Goal: Transaction & Acquisition: Book appointment/travel/reservation

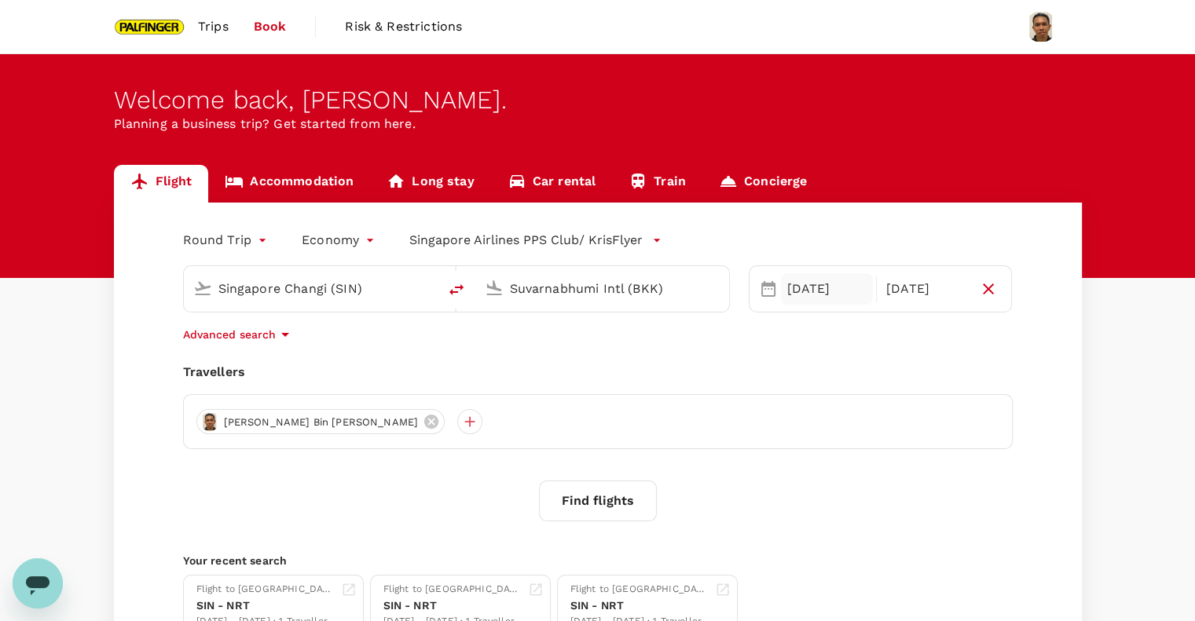
click at [835, 291] on div "[DATE]" at bounding box center [827, 288] width 92 height 31
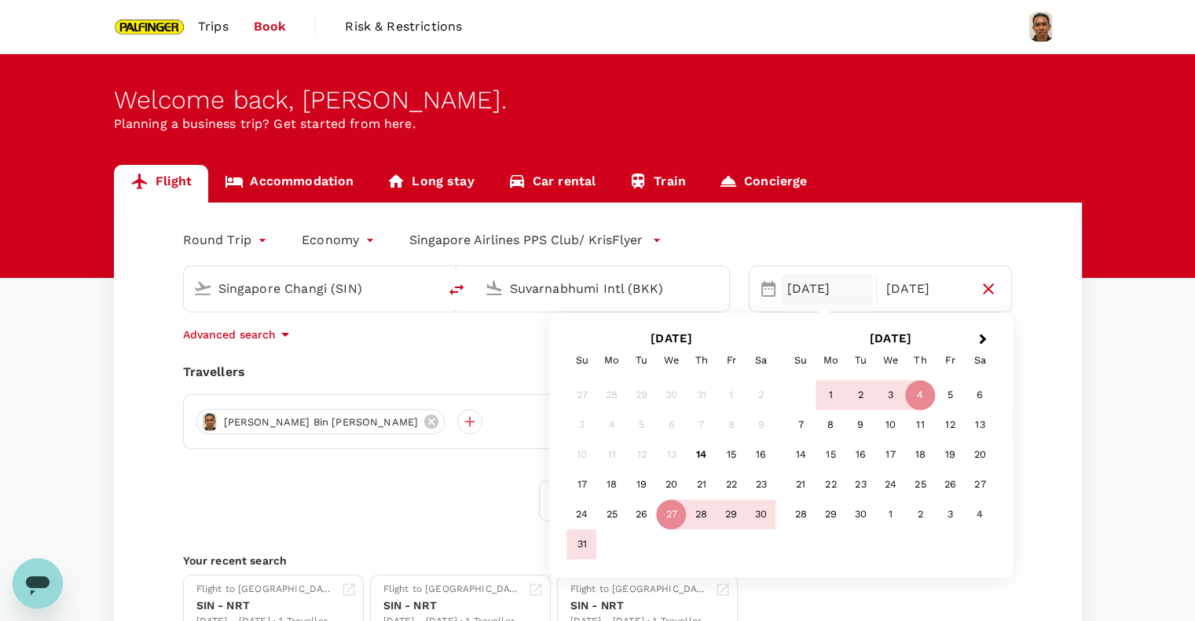
click at [802, 397] on div "1 2 3 4 5 6" at bounding box center [890, 396] width 209 height 30
click at [585, 546] on div "31" at bounding box center [582, 545] width 30 height 30
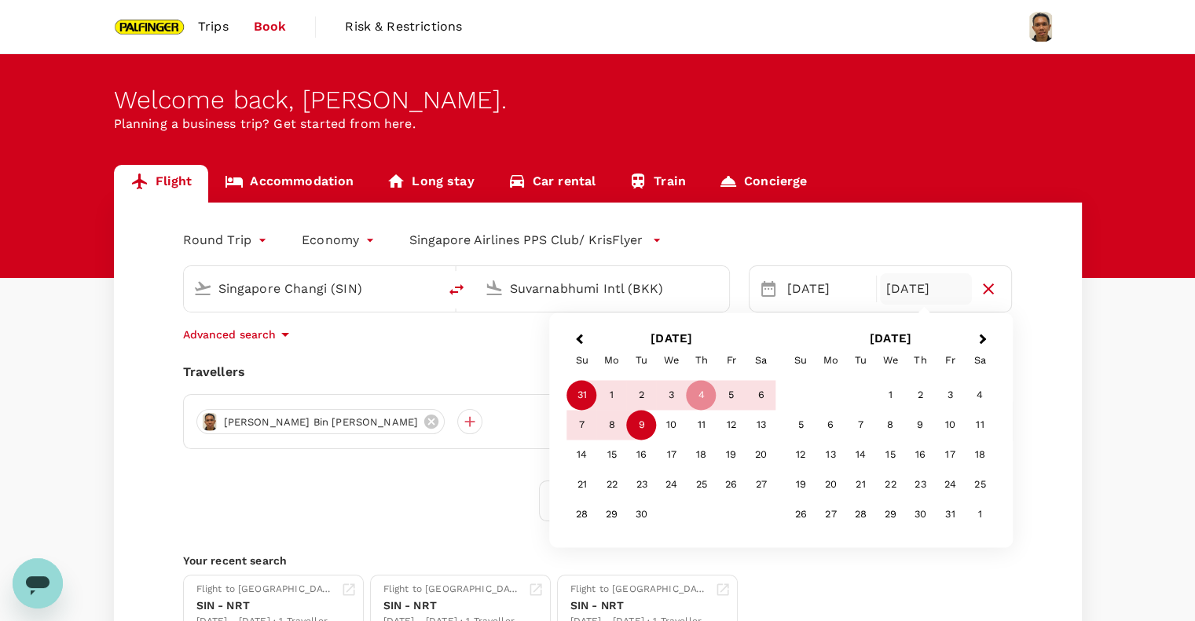
click at [643, 425] on div "9" at bounding box center [642, 426] width 30 height 30
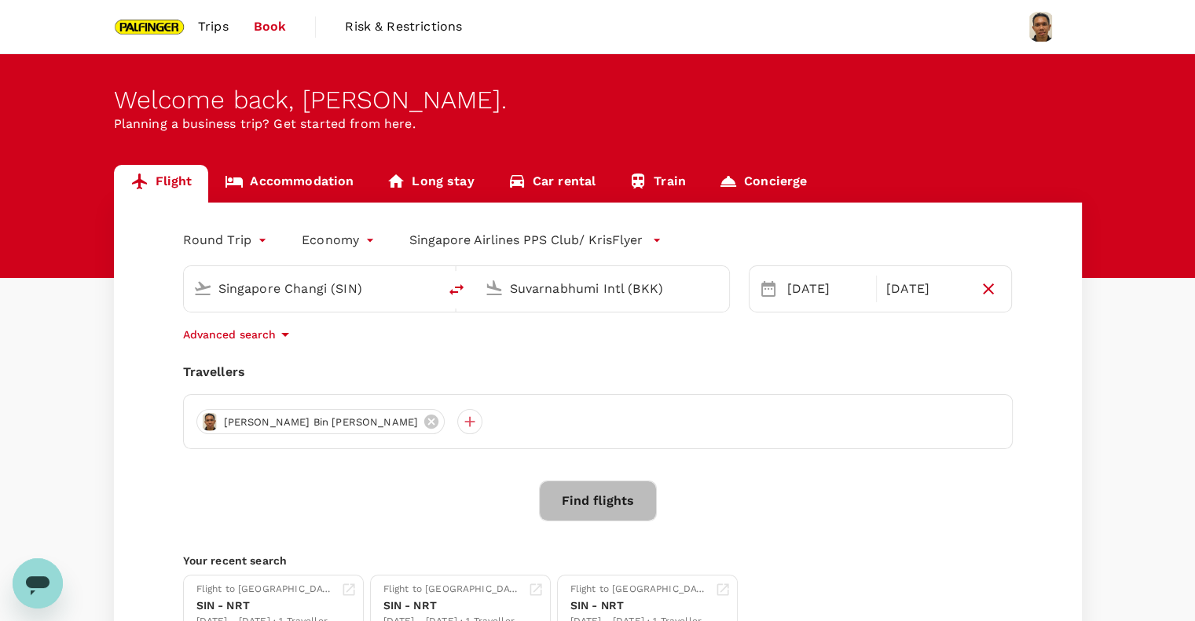
click at [634, 504] on button "Find flights" at bounding box center [598, 501] width 118 height 41
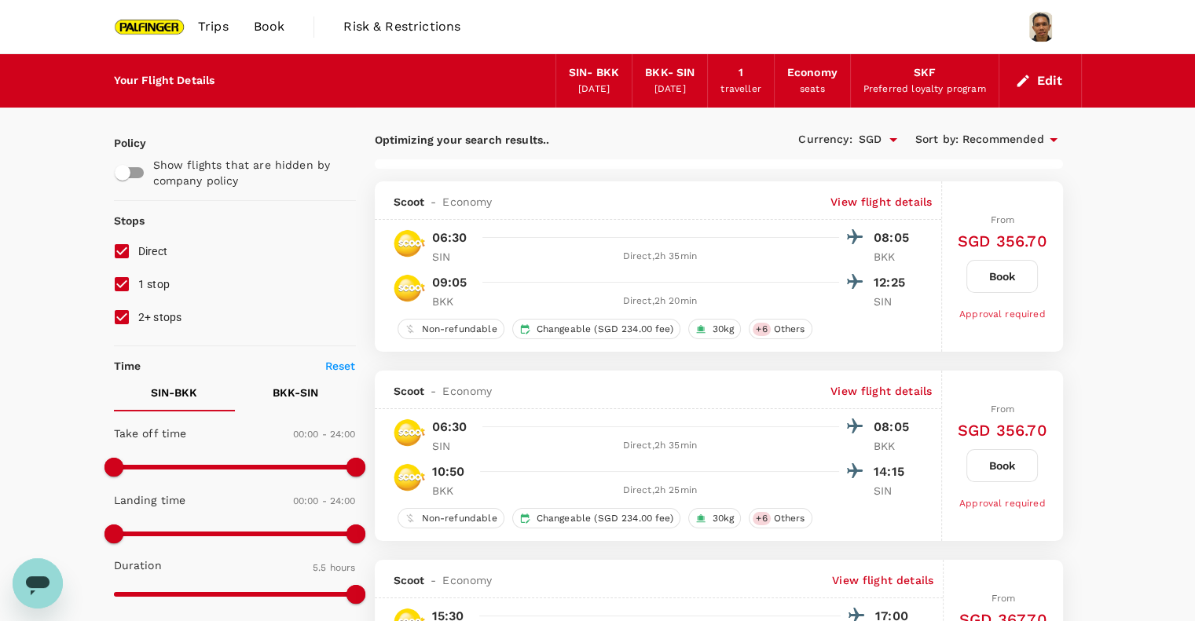
click at [117, 286] on input "1 stop" at bounding box center [121, 284] width 33 height 33
checkbox input "false"
click at [121, 311] on input "2+ stops" at bounding box center [121, 317] width 33 height 33
checkbox input "false"
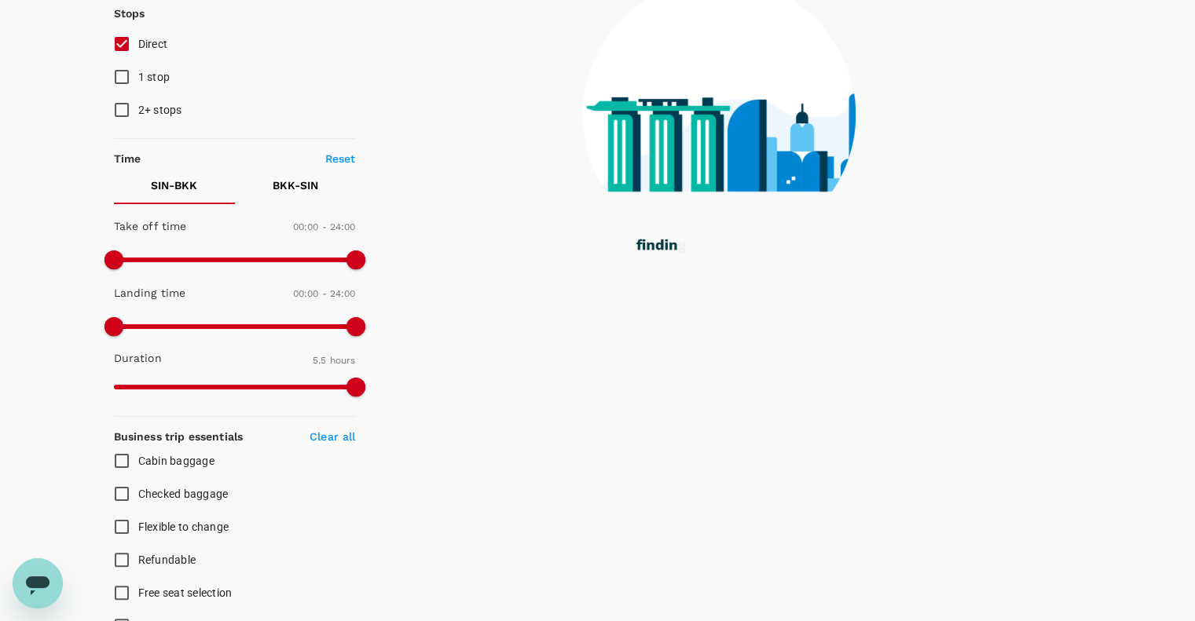
scroll to position [209, 0]
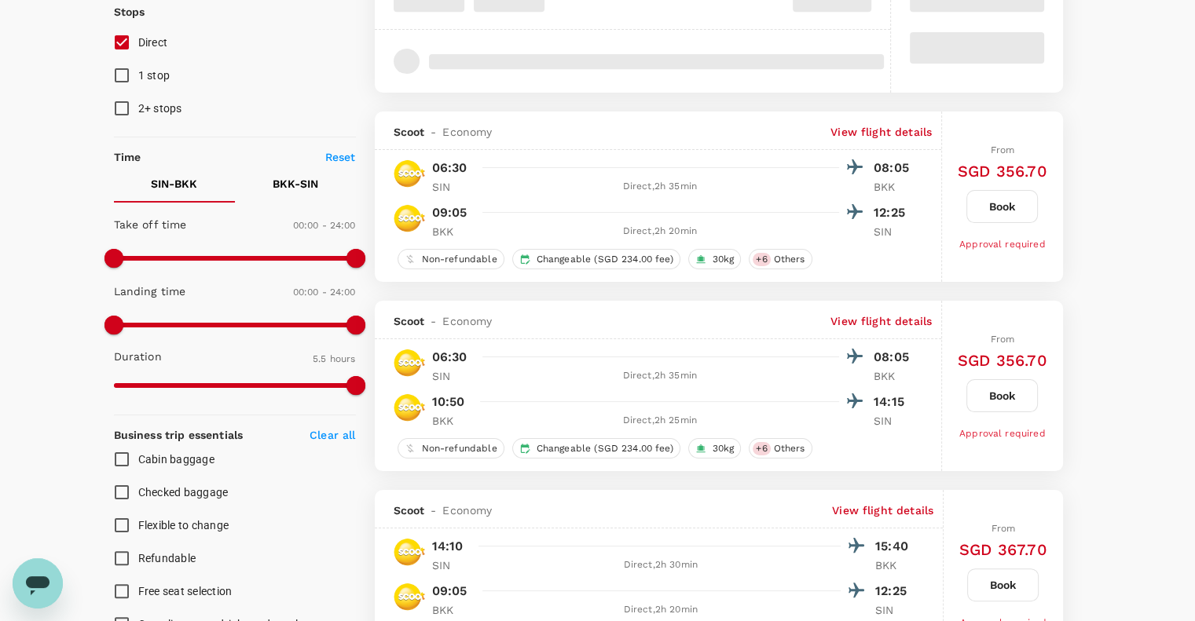
click at [127, 489] on input "Checked baggage" at bounding box center [121, 492] width 33 height 33
checkbox input "true"
type input "SGD"
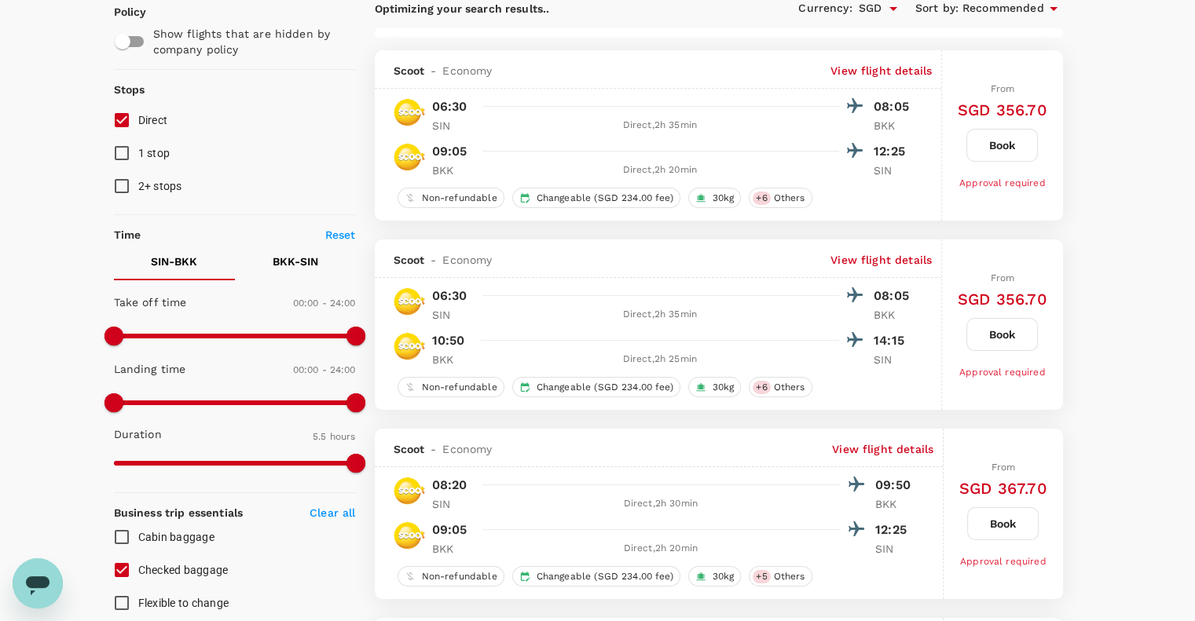
scroll to position [104, 0]
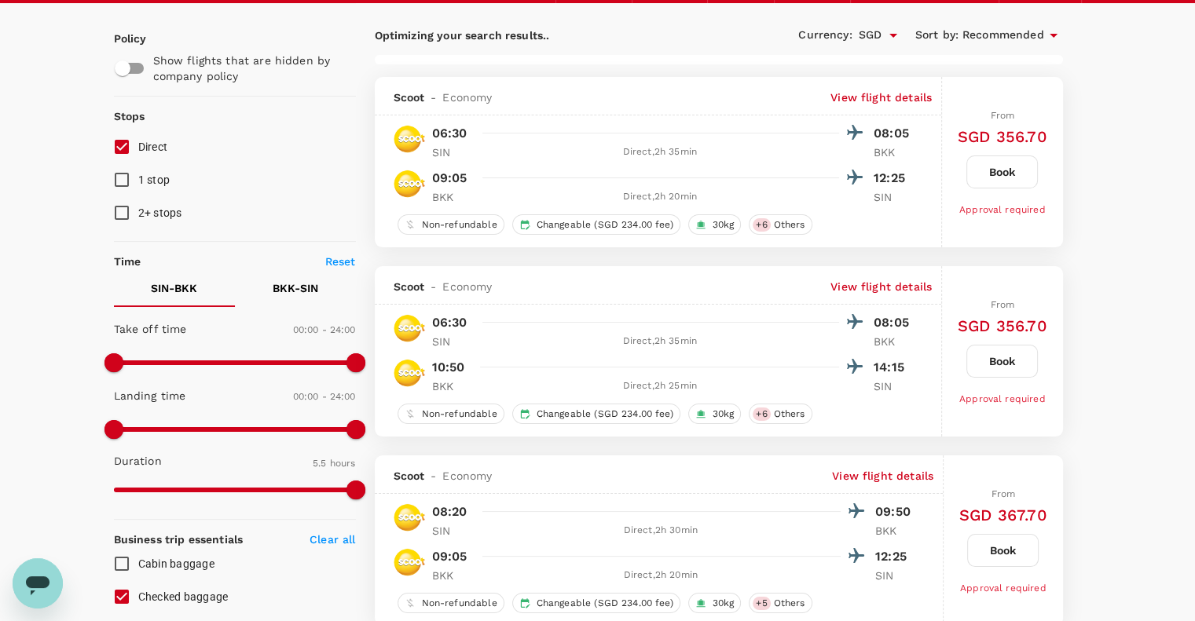
type input "725"
type input "770"
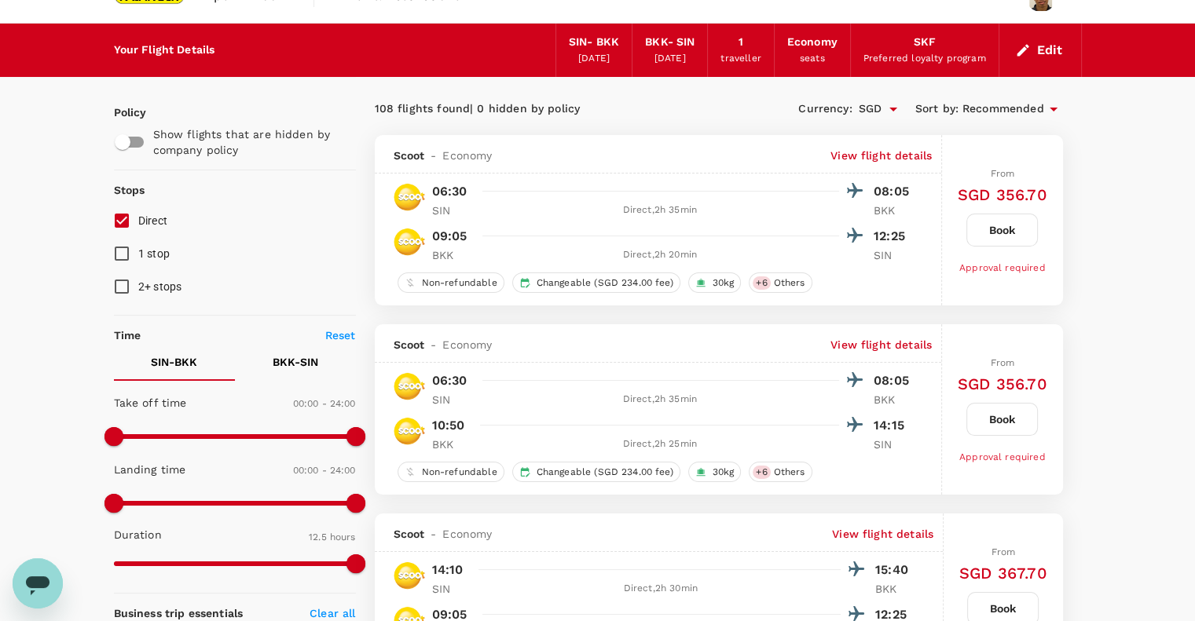
scroll to position [0, 0]
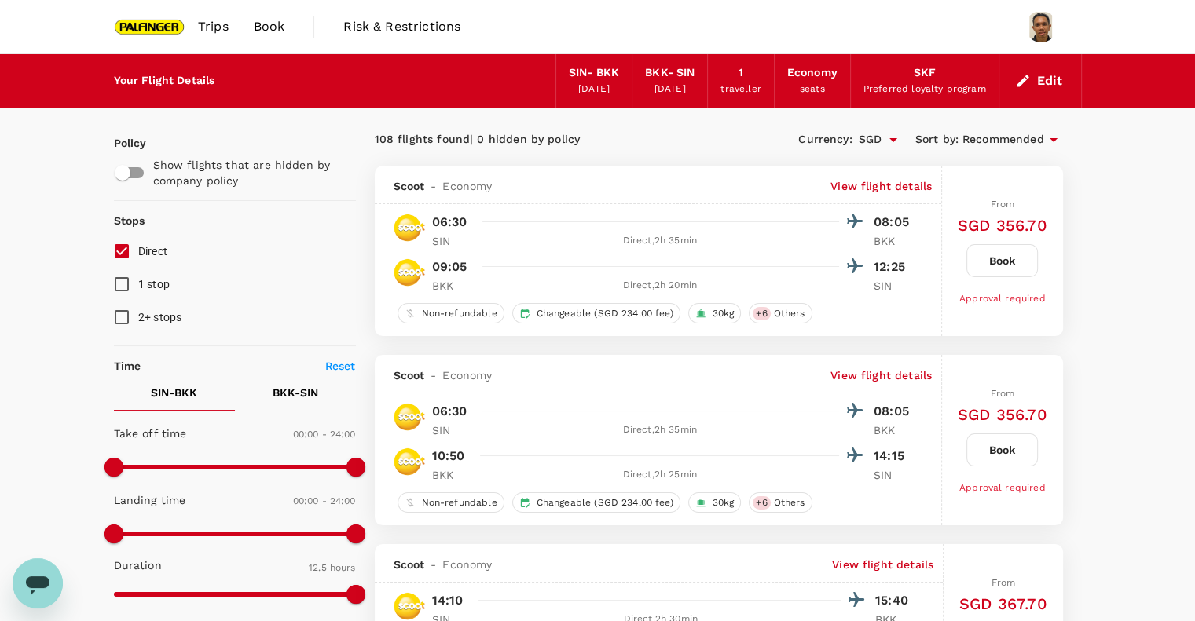
click at [284, 388] on p "BKK - SIN" at bounding box center [296, 393] width 46 height 16
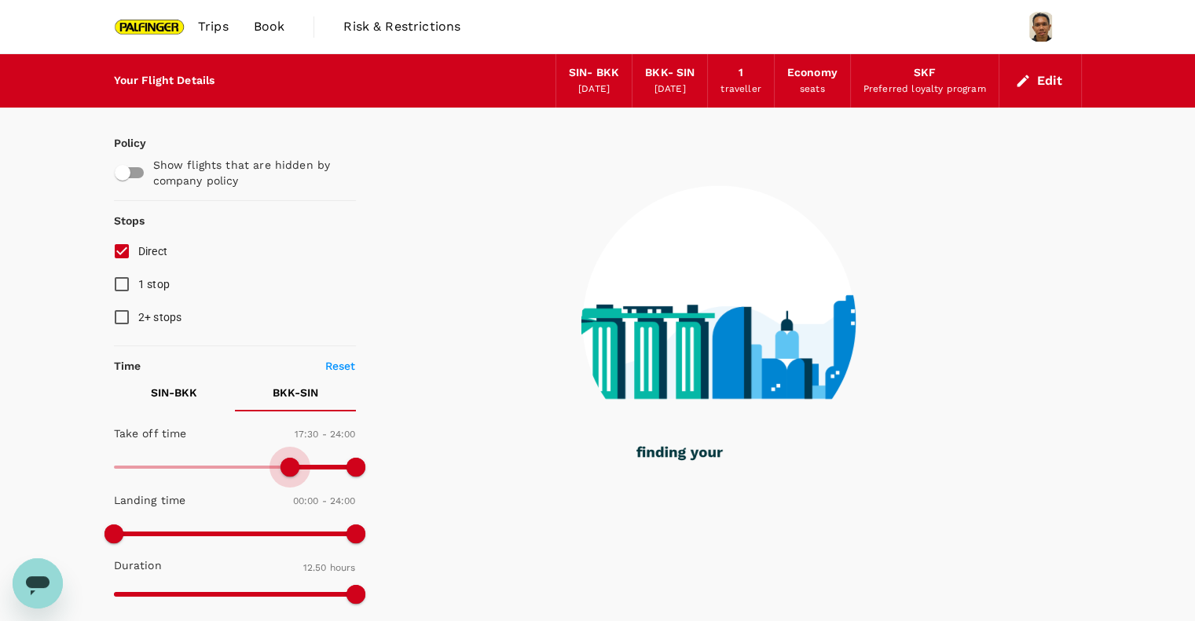
type input "1080"
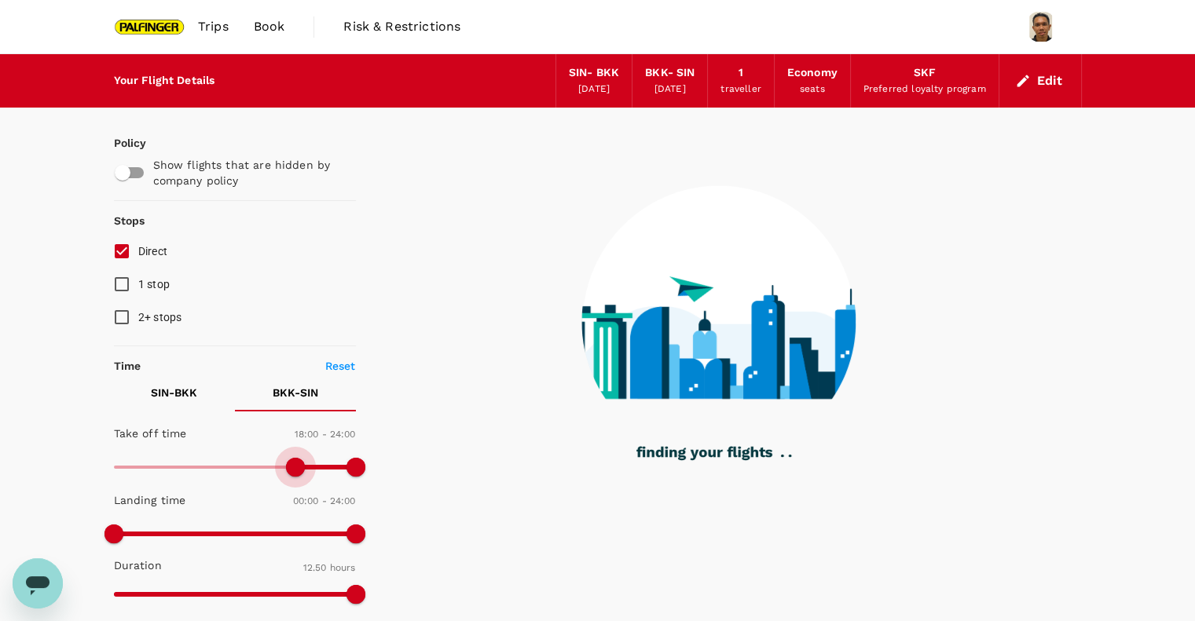
drag, startPoint x: 113, startPoint y: 467, endPoint x: 297, endPoint y: 479, distance: 184.2
click at [297, 477] on span at bounding box center [295, 467] width 19 height 19
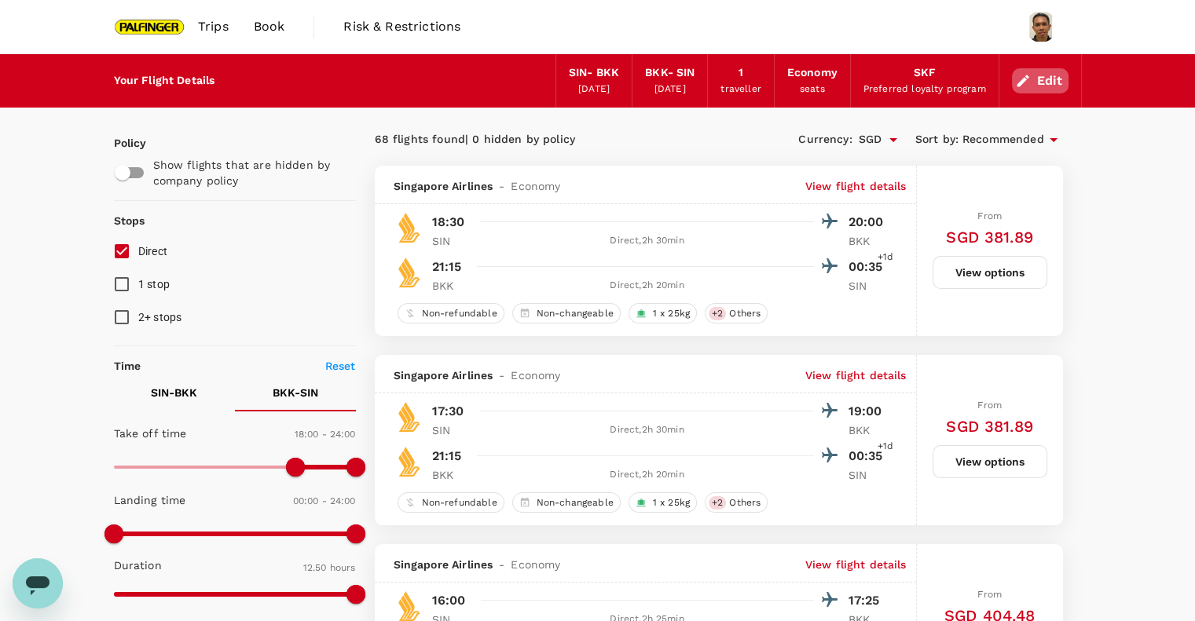
click at [1039, 83] on button "Edit" at bounding box center [1040, 80] width 57 height 25
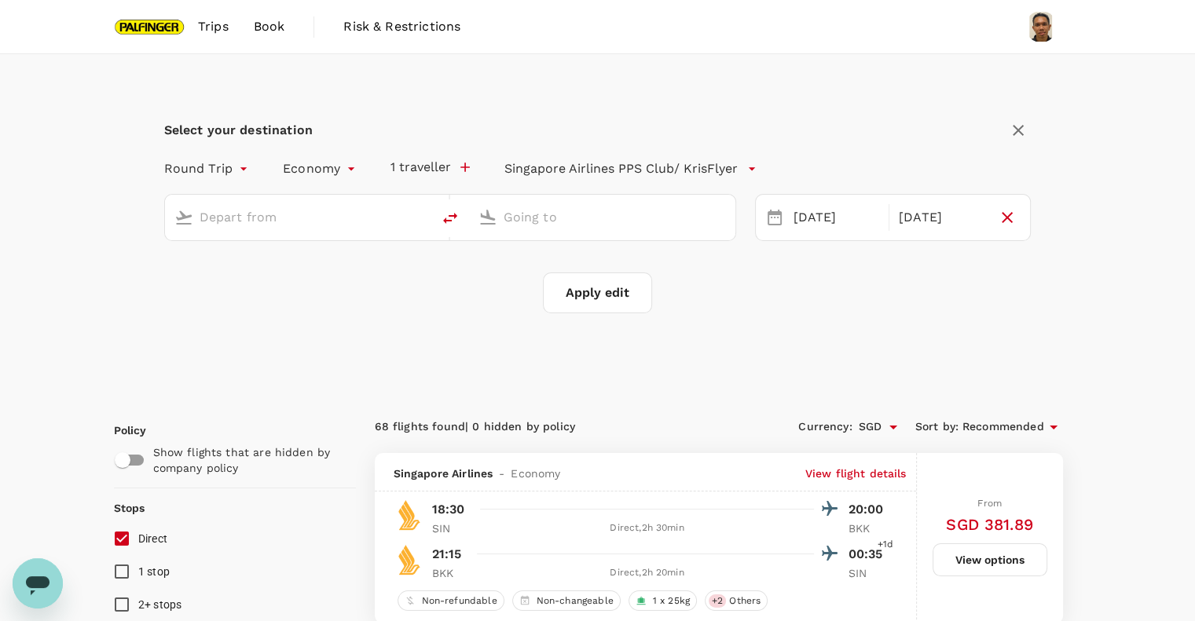
type input "Singapore Changi (SIN)"
click at [820, 220] on div "[DATE]" at bounding box center [836, 218] width 98 height 31
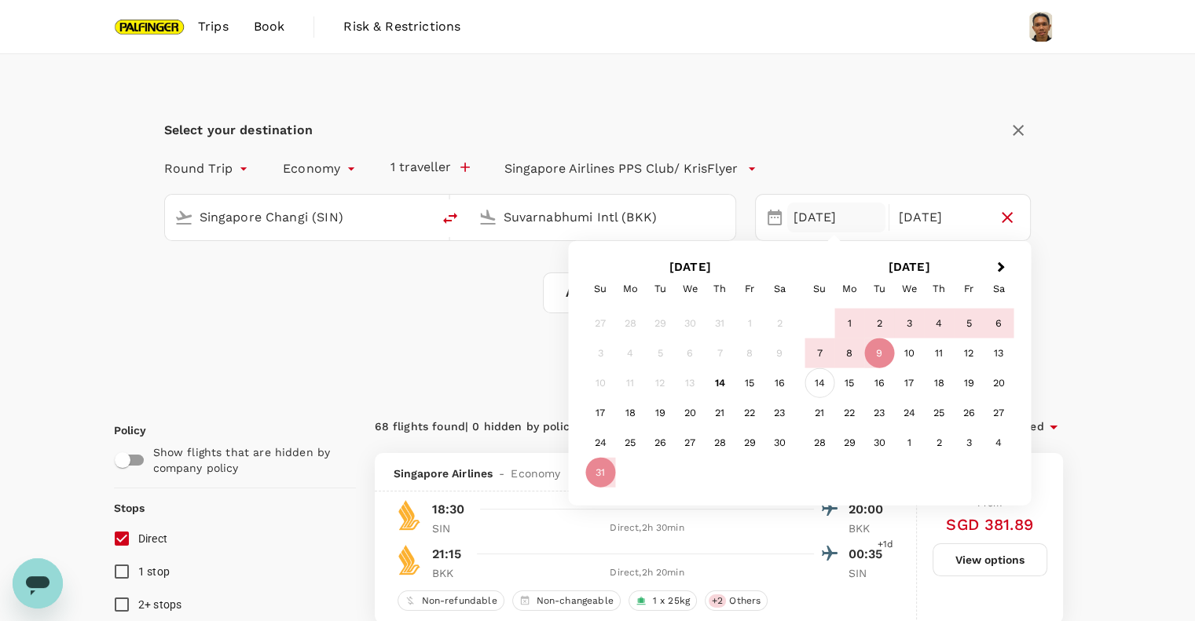
click at [815, 389] on div "14" at bounding box center [820, 383] width 30 height 30
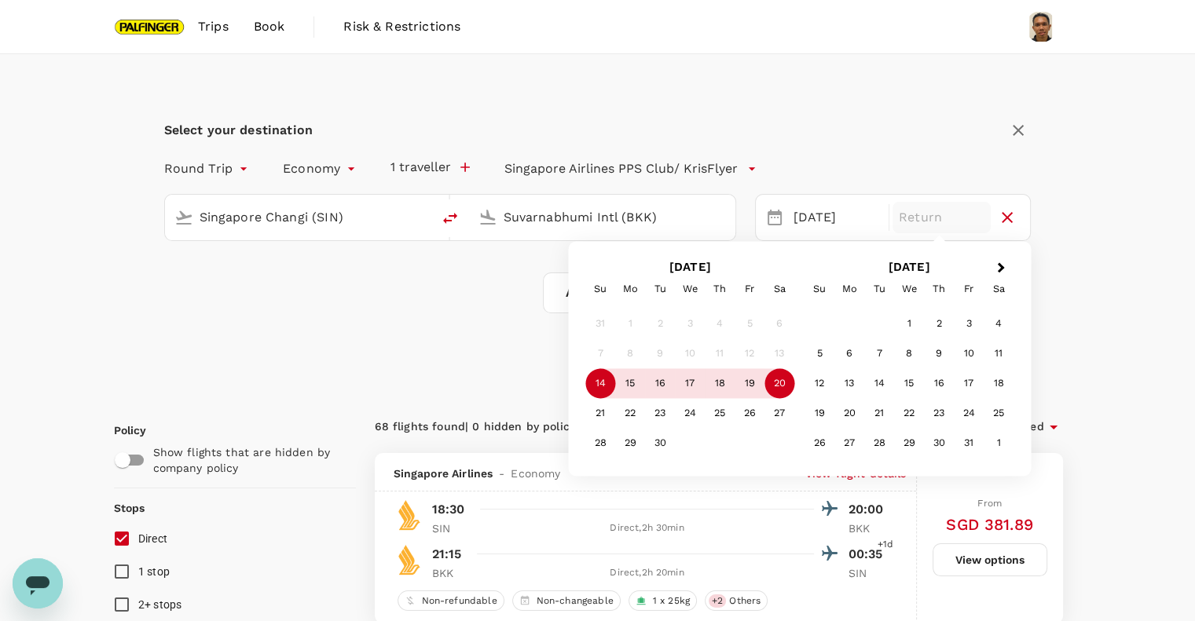
click at [783, 385] on div "20" at bounding box center [779, 384] width 30 height 30
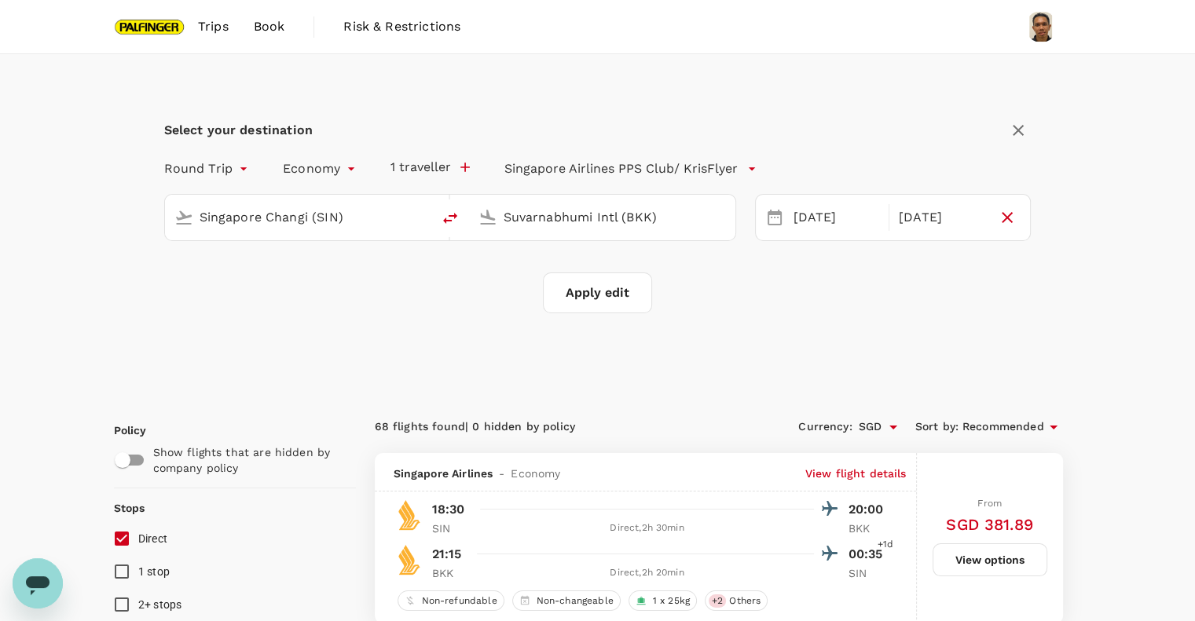
click at [555, 219] on input "Suvarnabhumi Intl (BKK)" at bounding box center [603, 217] width 199 height 24
click at [551, 280] on p "Taiwan Taoyuan Intl" at bounding box center [626, 278] width 277 height 16
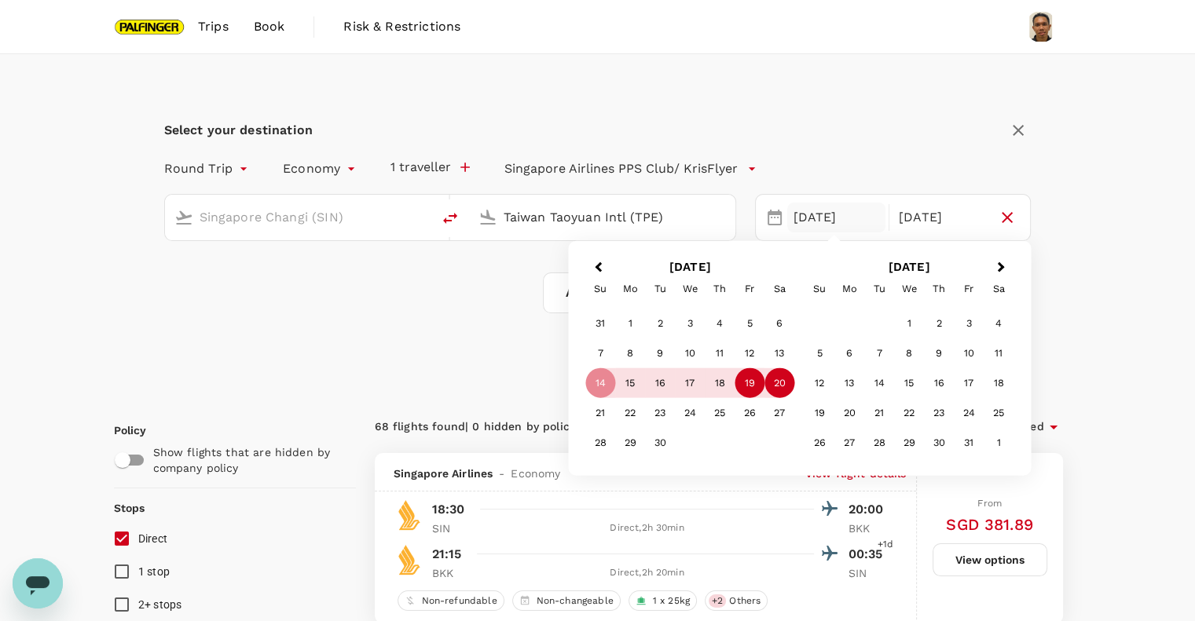
type input "Taiwan Taoyuan Intl (TPE)"
click at [761, 386] on div "19" at bounding box center [750, 383] width 30 height 30
click at [611, 380] on div "14" at bounding box center [600, 383] width 30 height 30
click at [605, 385] on div "14" at bounding box center [600, 383] width 30 height 30
click at [591, 384] on div "14" at bounding box center [600, 383] width 30 height 30
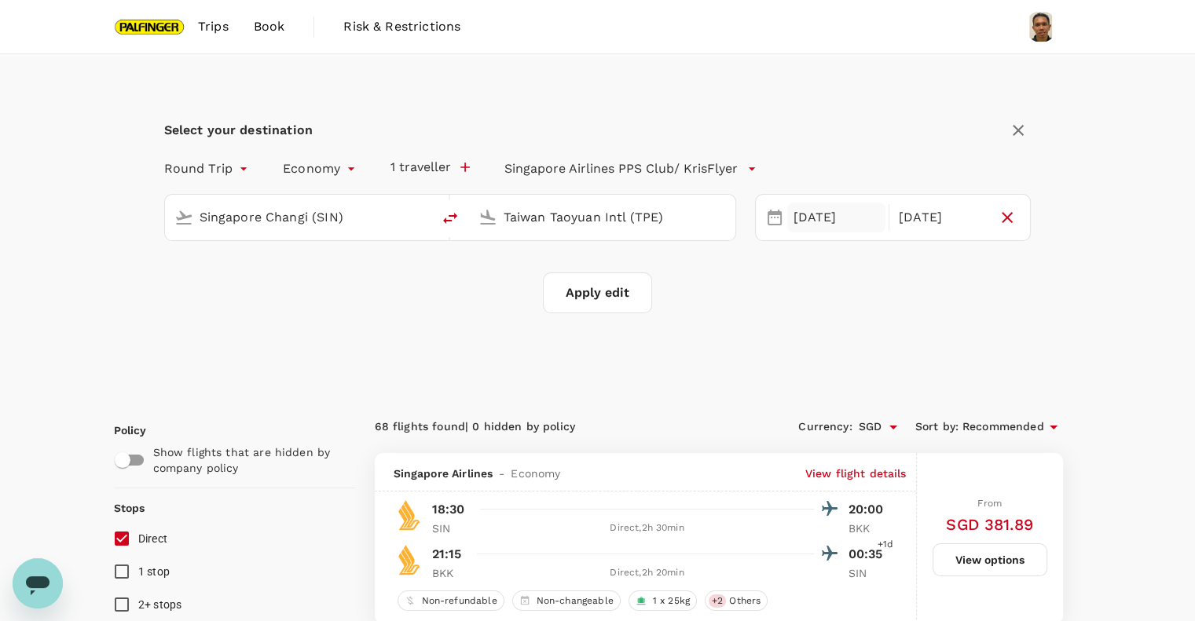
click at [820, 218] on div "[DATE]" at bounding box center [836, 218] width 98 height 31
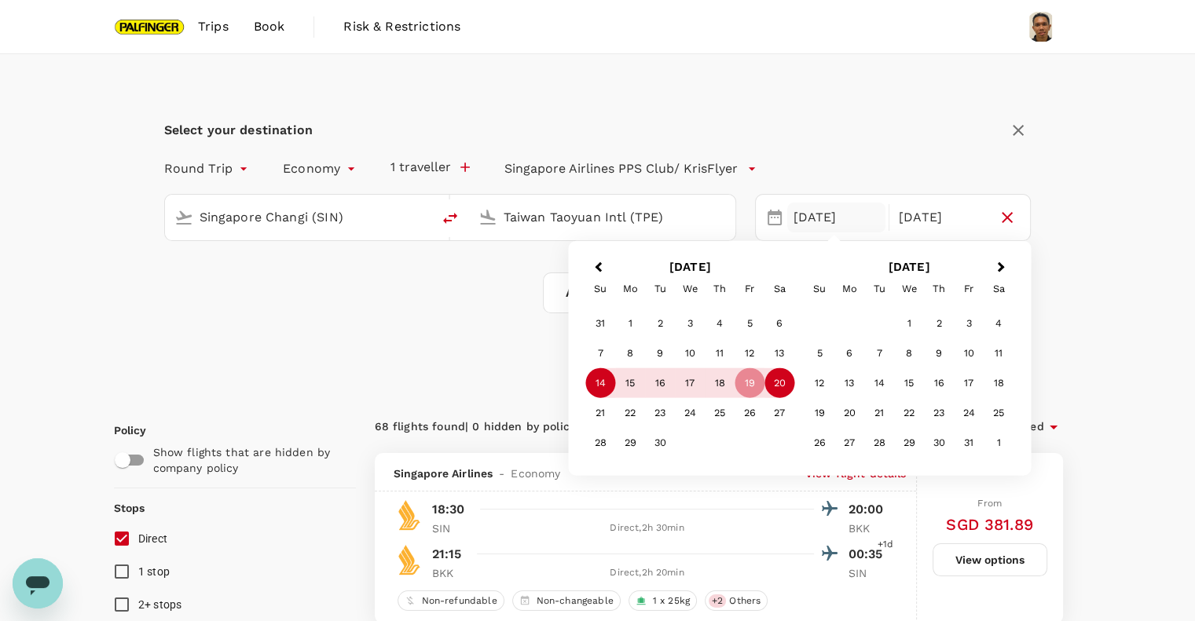
click at [590, 386] on div "14" at bounding box center [600, 383] width 30 height 30
click at [760, 382] on div "19" at bounding box center [750, 383] width 30 height 30
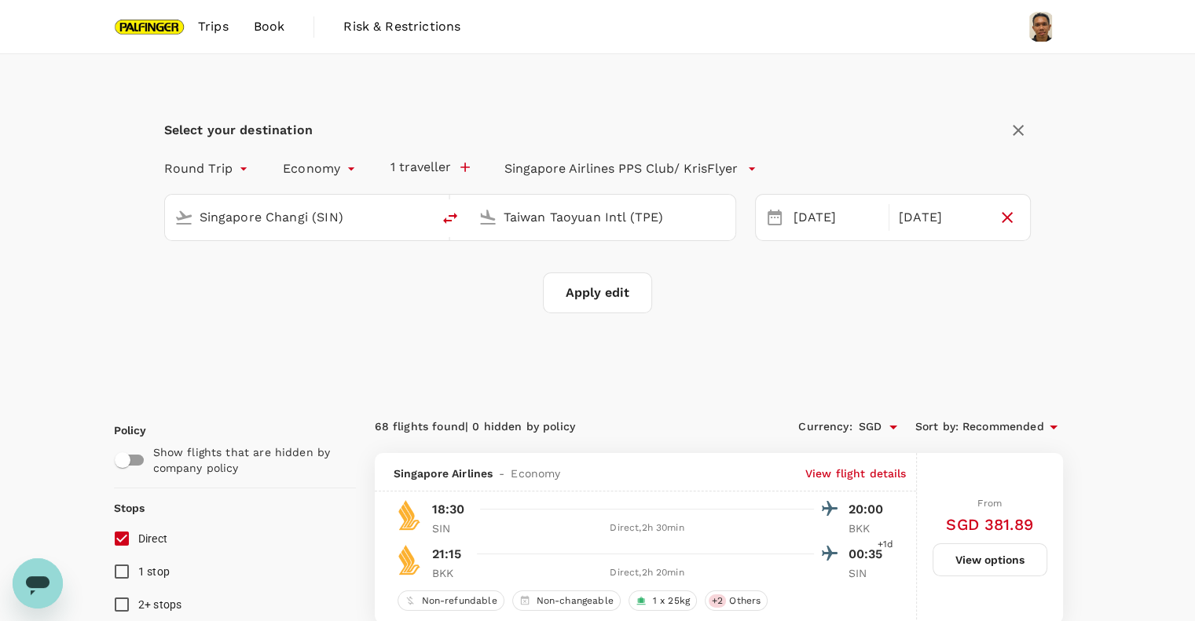
click at [610, 299] on button "Apply edit" at bounding box center [597, 293] width 109 height 41
checkbox input "false"
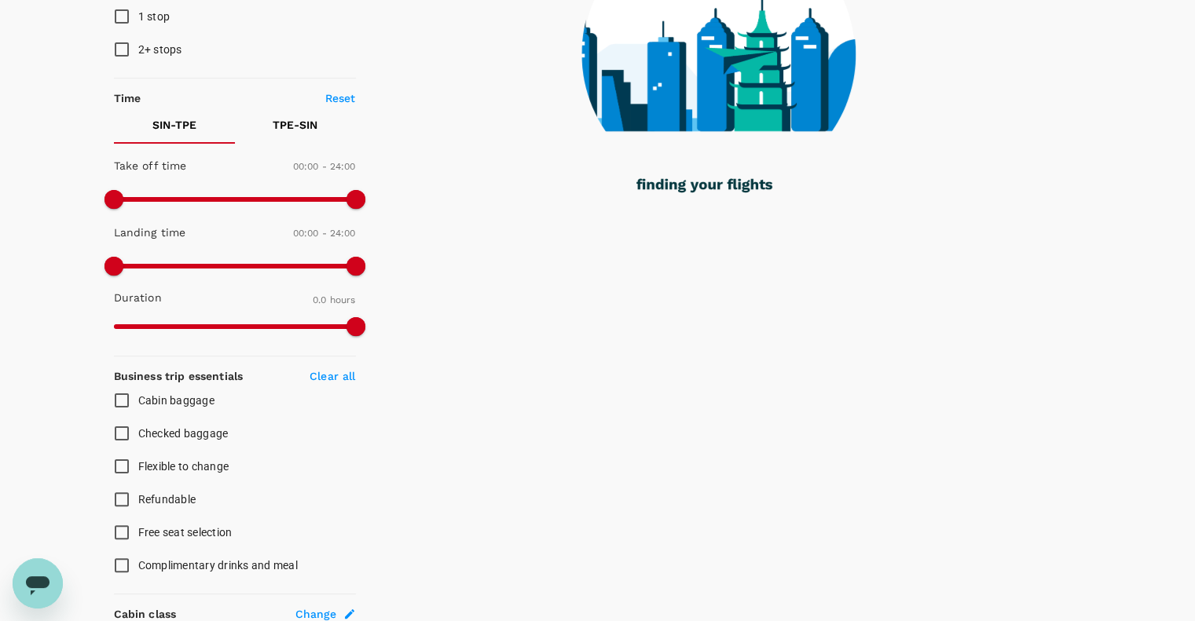
scroll to position [314, 0]
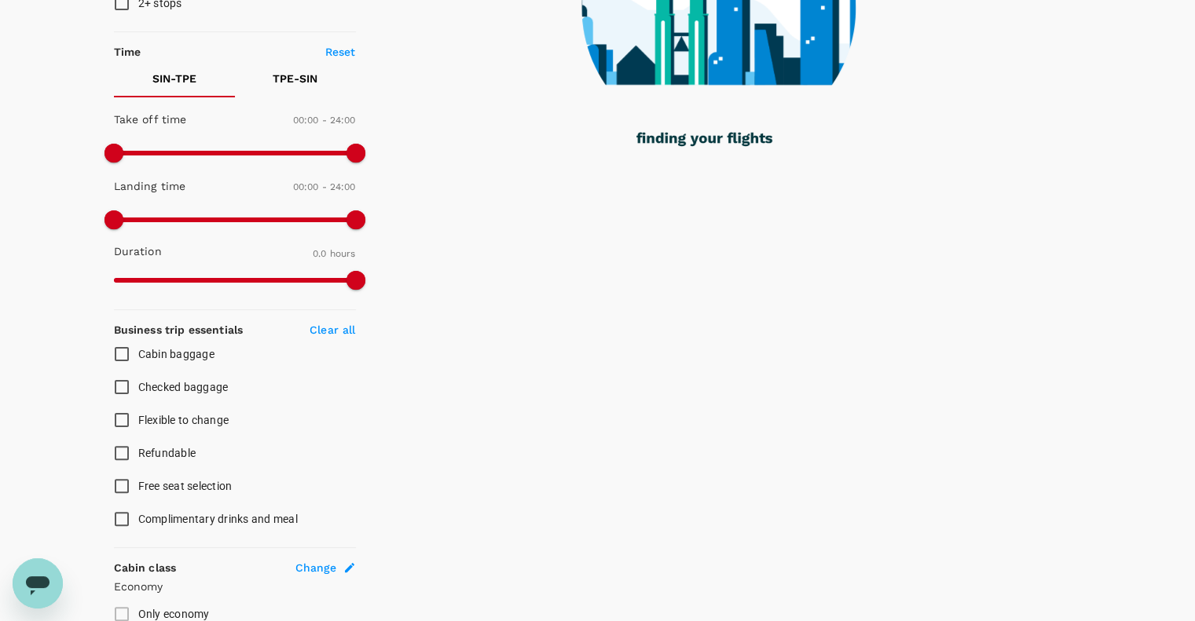
click at [116, 386] on input "Checked baggage" at bounding box center [121, 387] width 33 height 33
checkbox input "true"
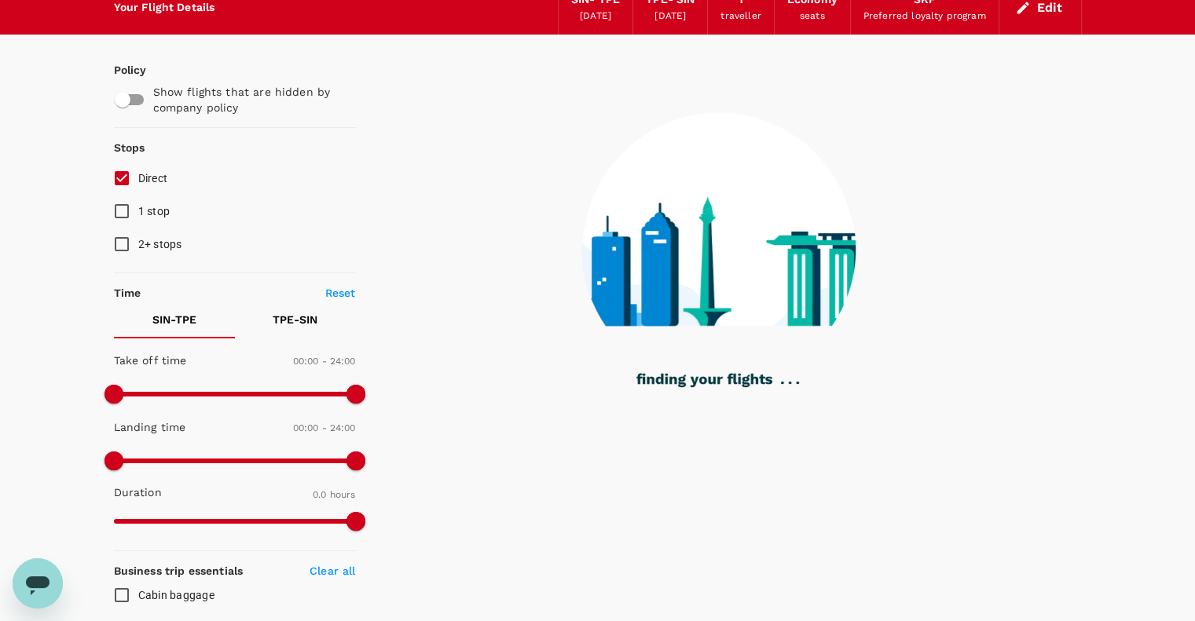
scroll to position [0, 0]
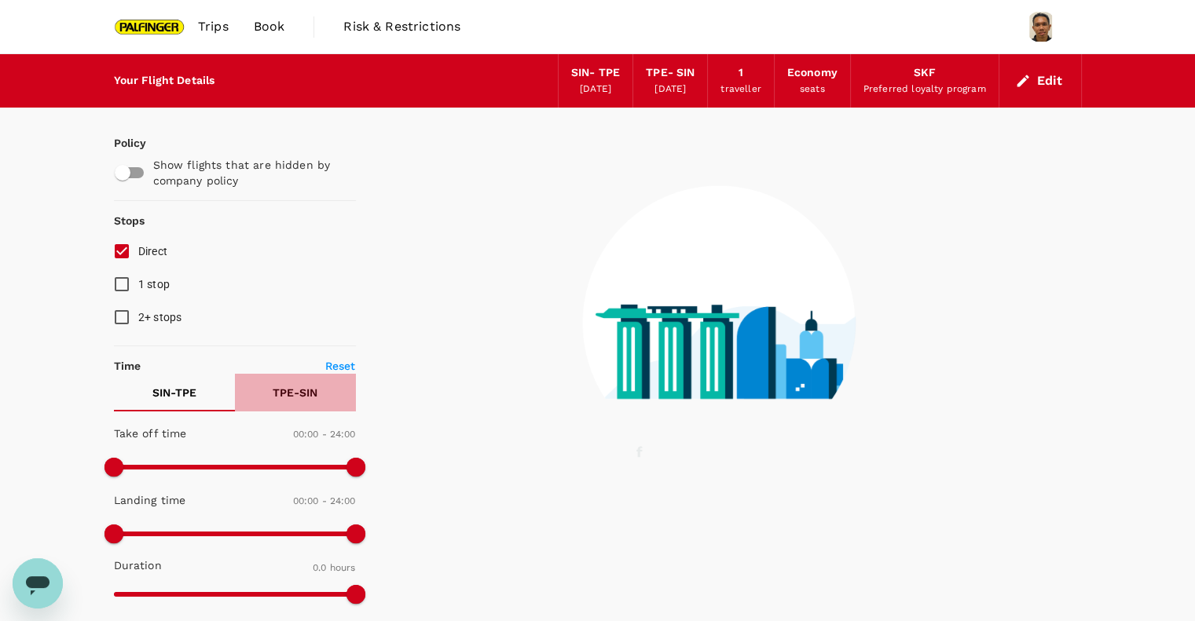
click at [295, 393] on p "TPE - SIN" at bounding box center [295, 393] width 45 height 16
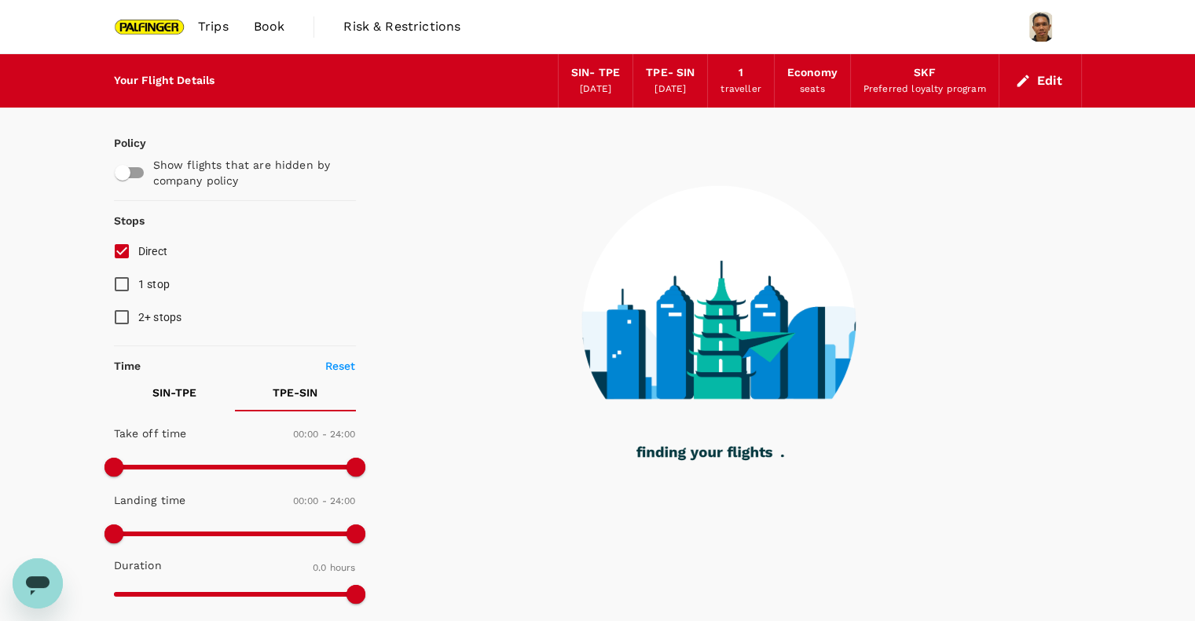
type input "1050"
checkbox input "true"
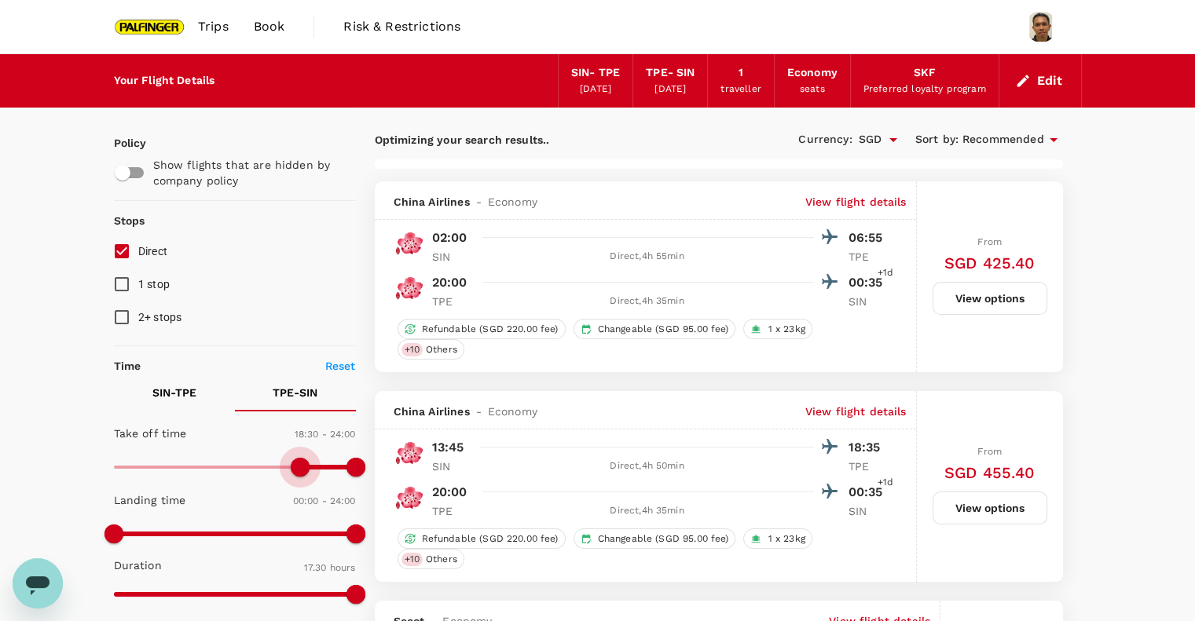
type input "1080"
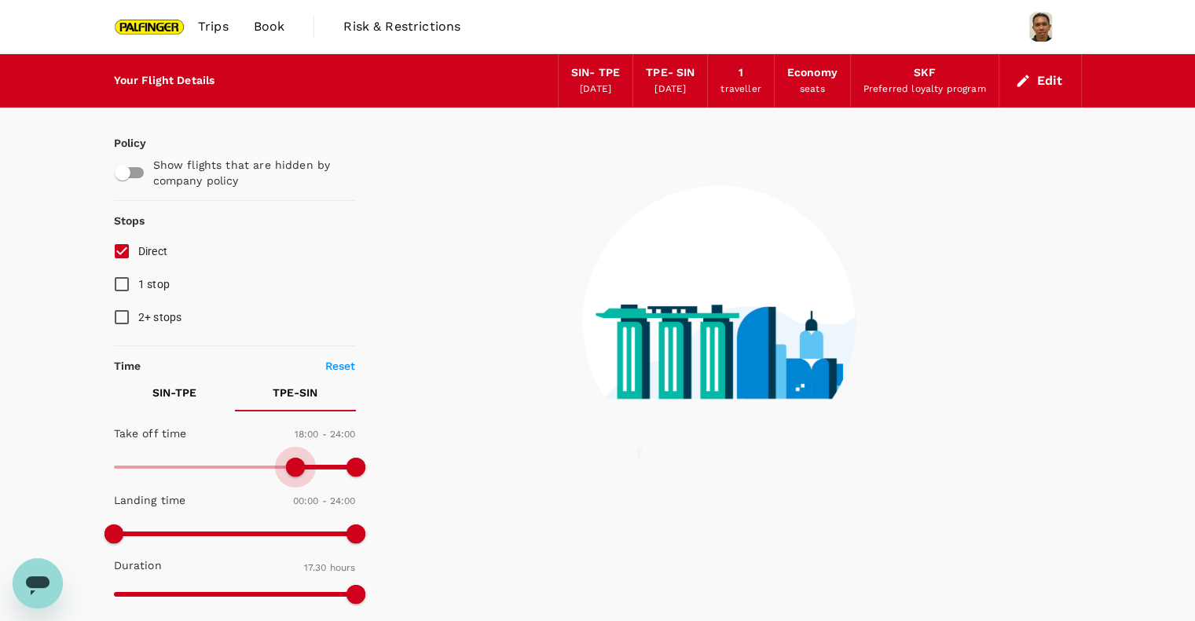
drag, startPoint x: 110, startPoint y: 467, endPoint x: 295, endPoint y: 480, distance: 185.8
click at [295, 477] on span at bounding box center [295, 467] width 19 height 19
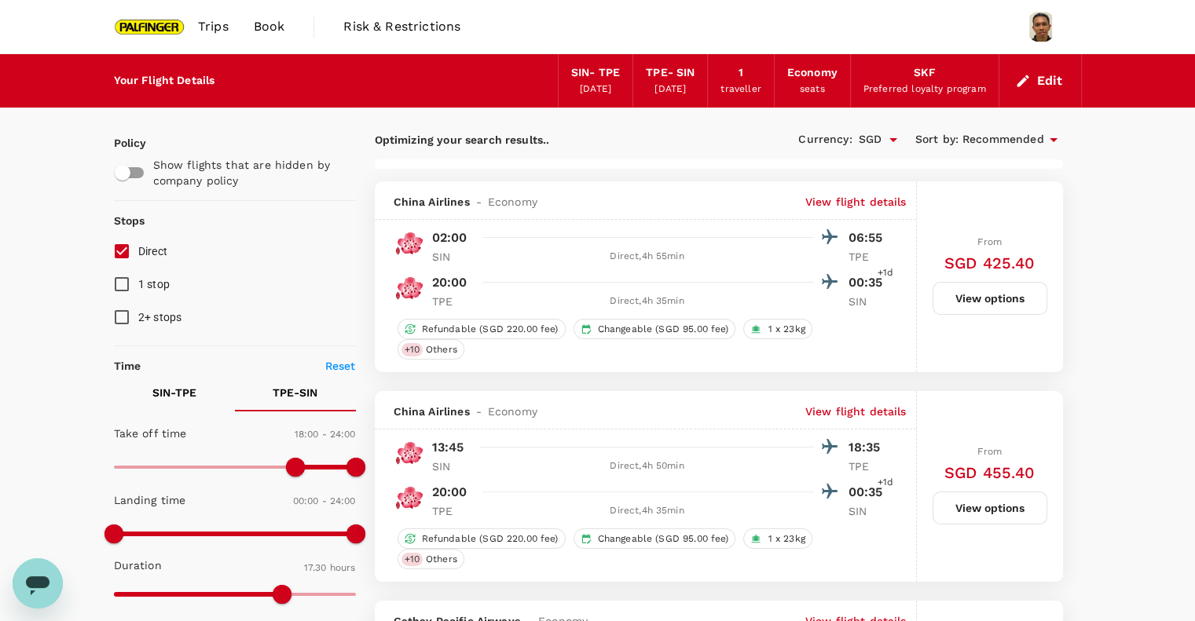
click at [123, 247] on input "Direct" at bounding box center [121, 251] width 33 height 33
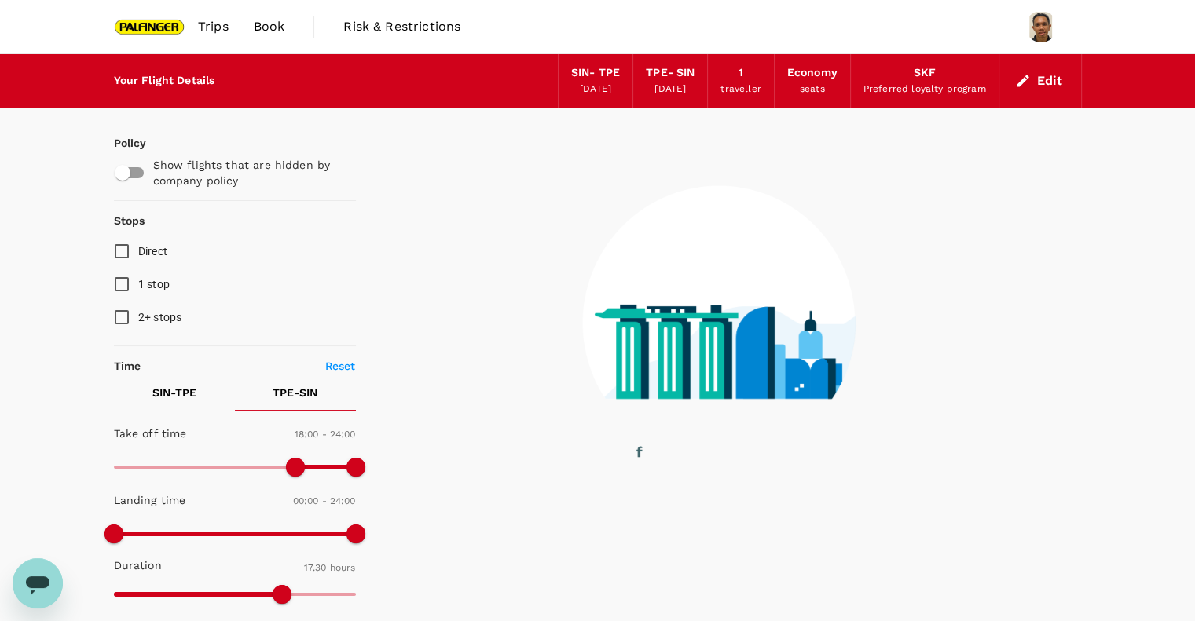
click at [123, 252] on input "Direct" at bounding box center [121, 251] width 33 height 33
checkbox input "true"
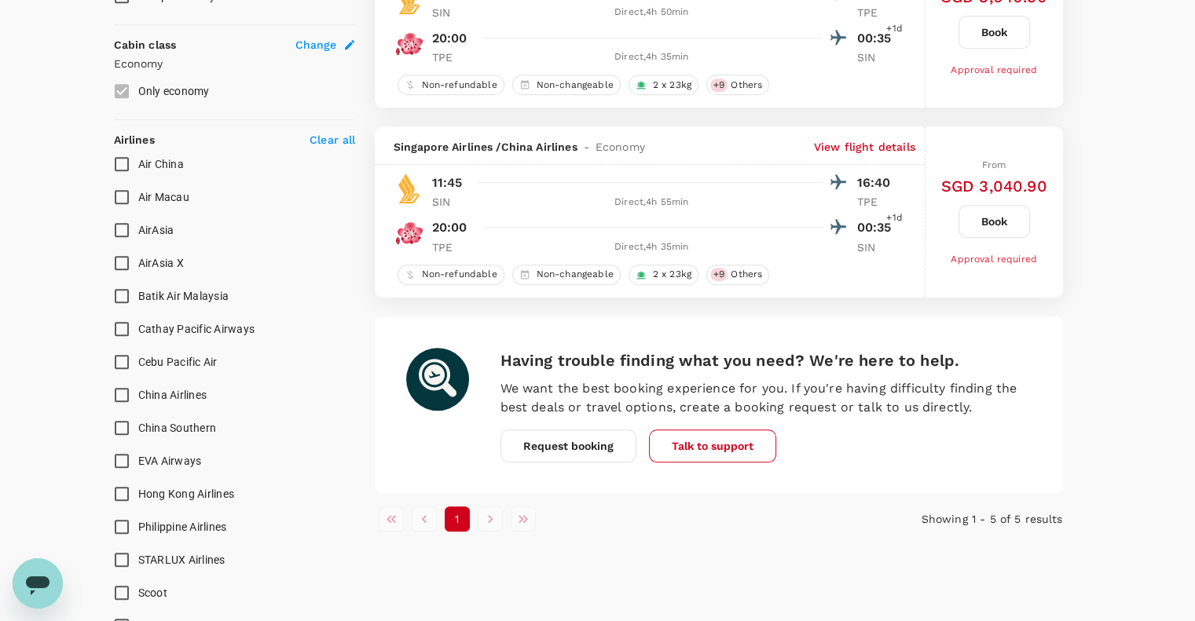
scroll to position [943, 0]
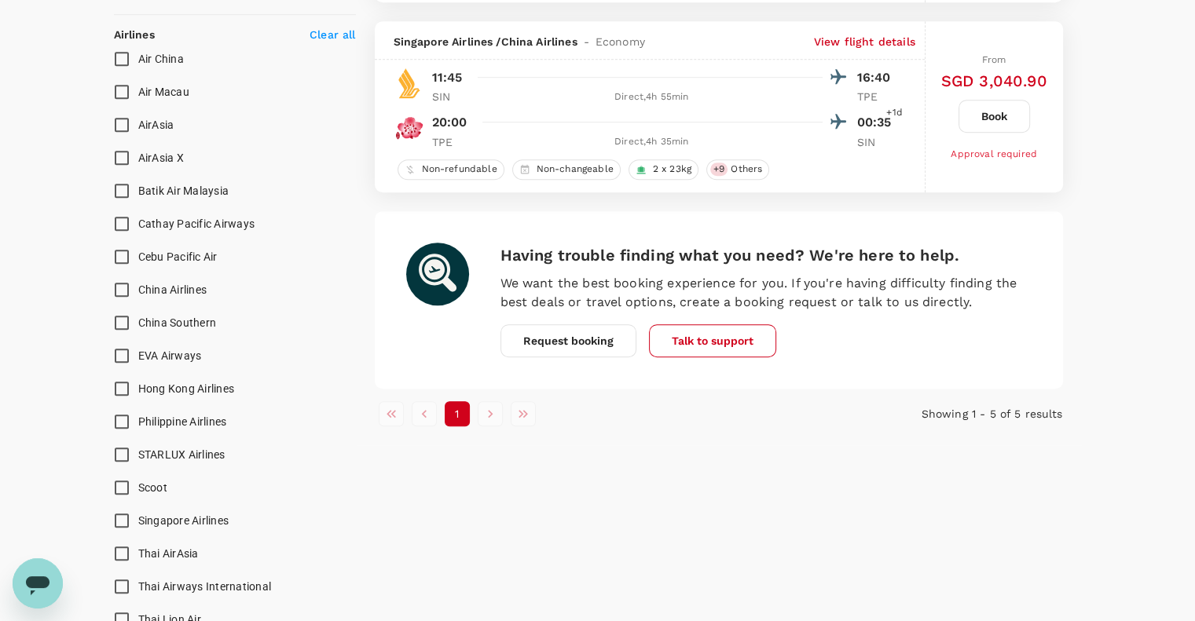
click at [121, 518] on input "Singapore Airlines" at bounding box center [121, 520] width 33 height 33
checkbox input "true"
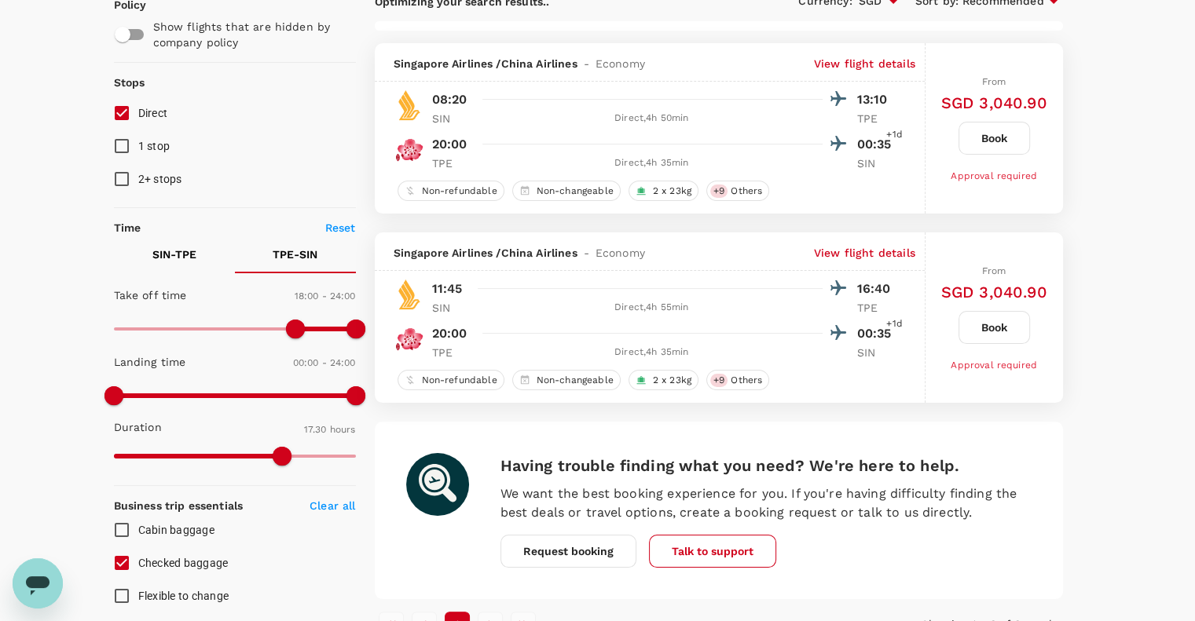
scroll to position [0, 0]
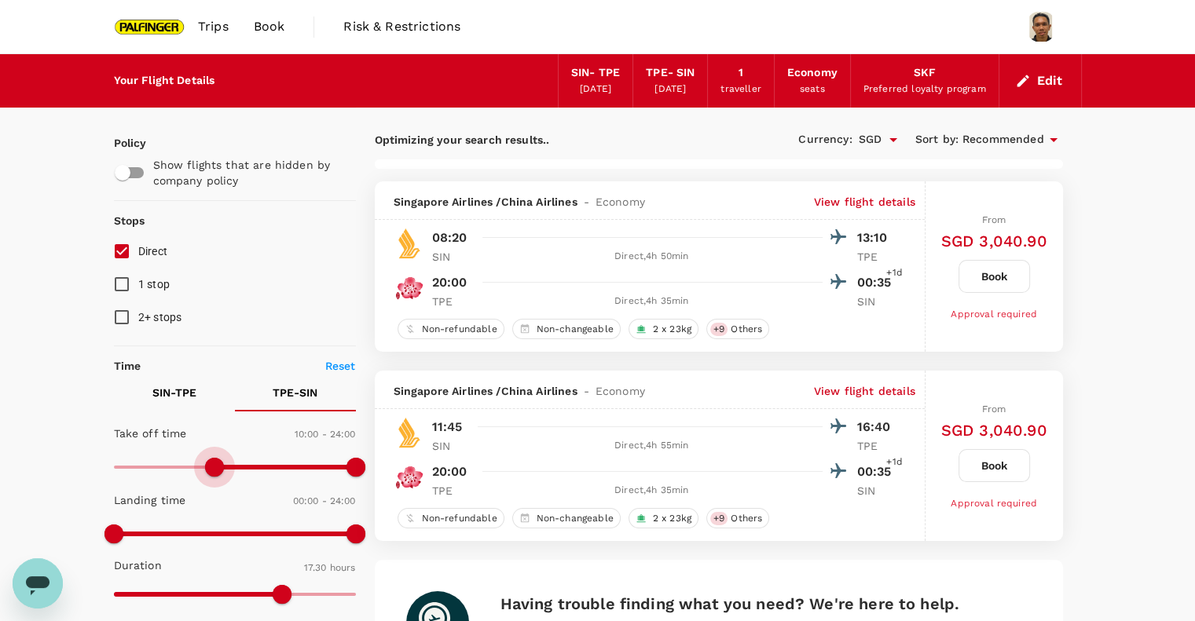
type input "0"
drag, startPoint x: 291, startPoint y: 464, endPoint x: 55, endPoint y: 465, distance: 235.7
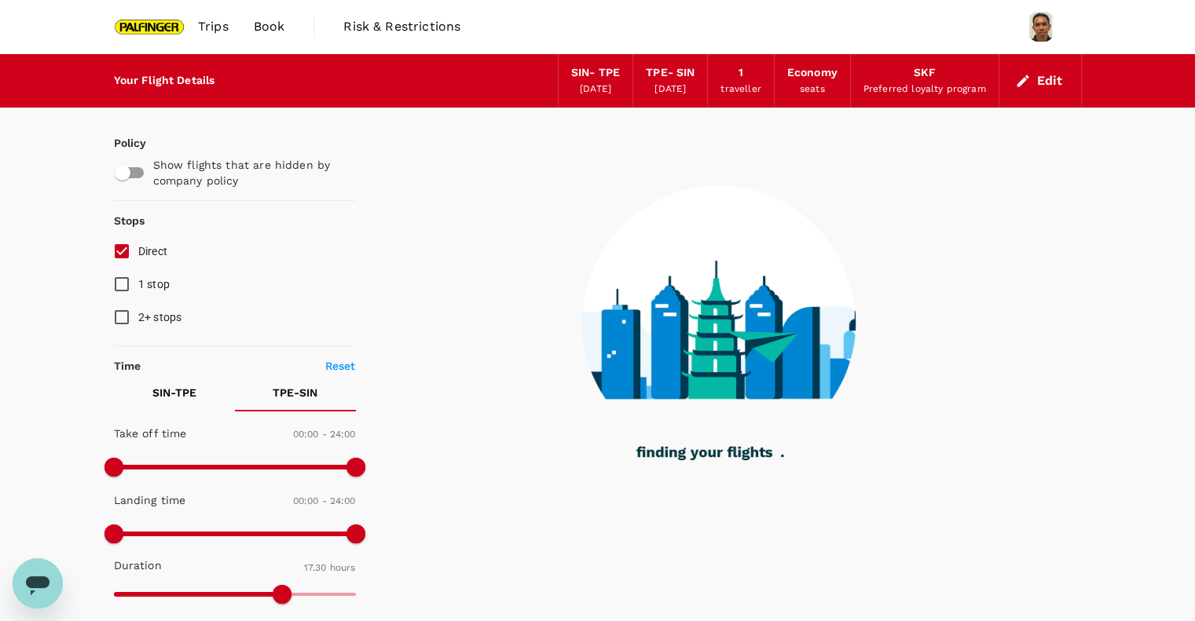
checkbox input "false"
checkbox input "true"
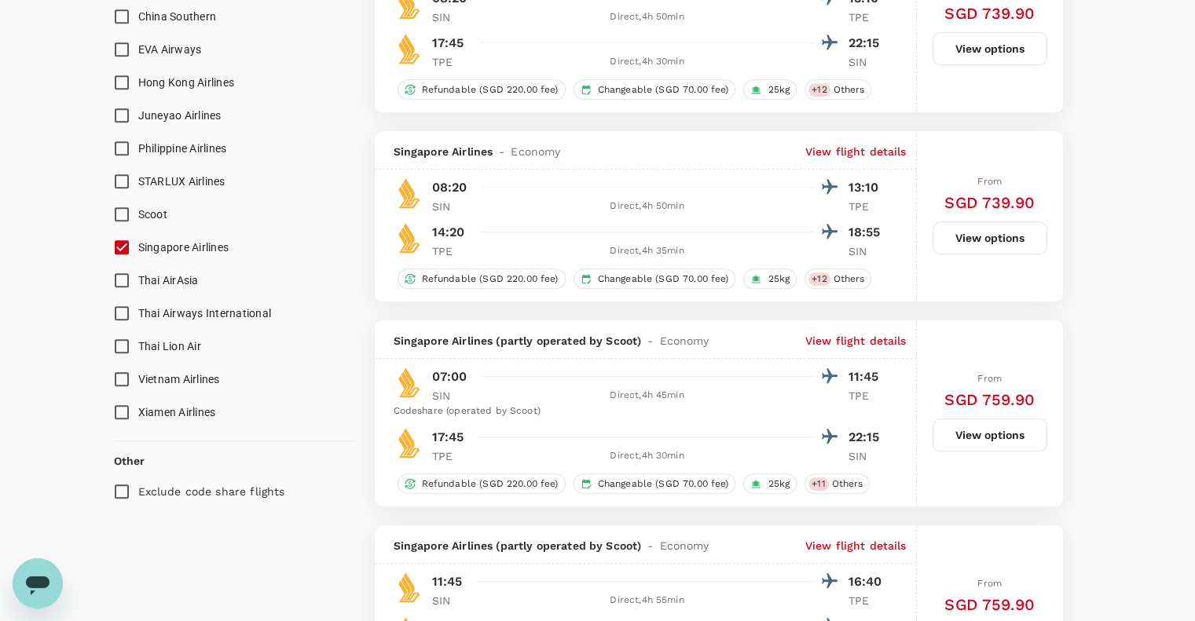
scroll to position [1257, 0]
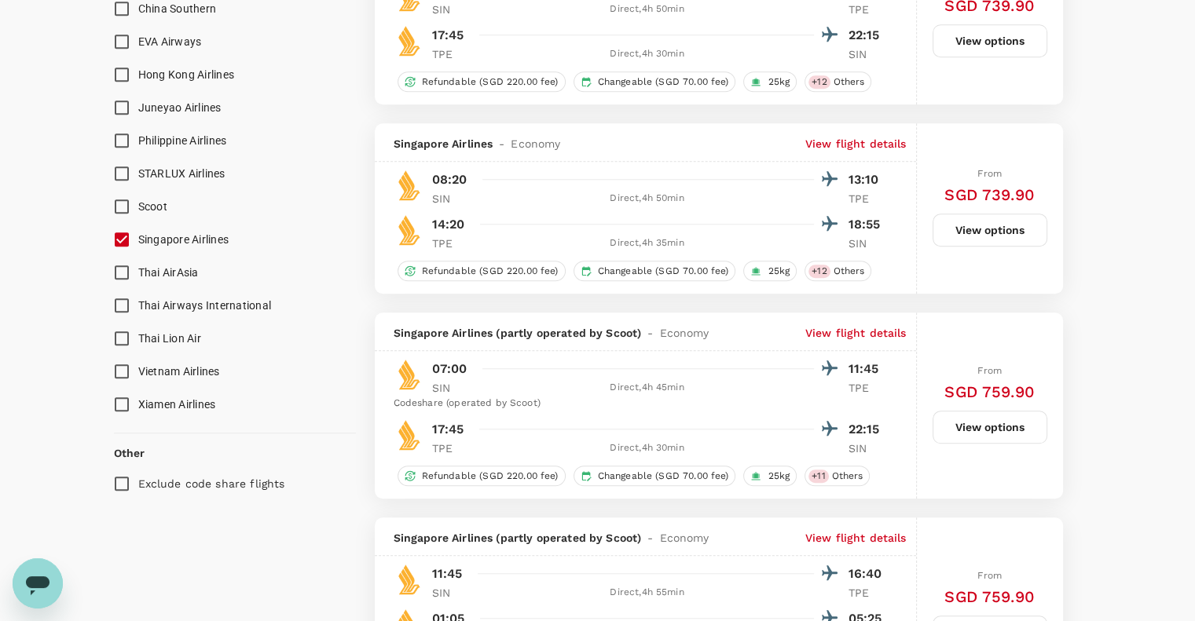
click at [115, 486] on input "Exclude code share flights" at bounding box center [121, 483] width 33 height 33
checkbox input "true"
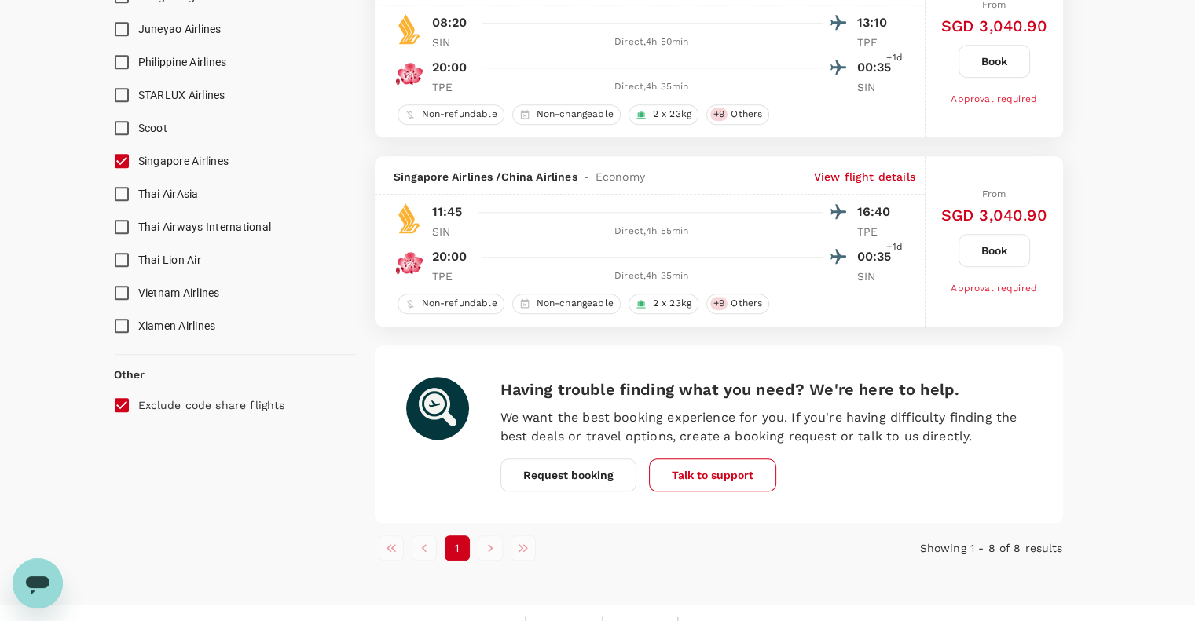
scroll to position [1363, 0]
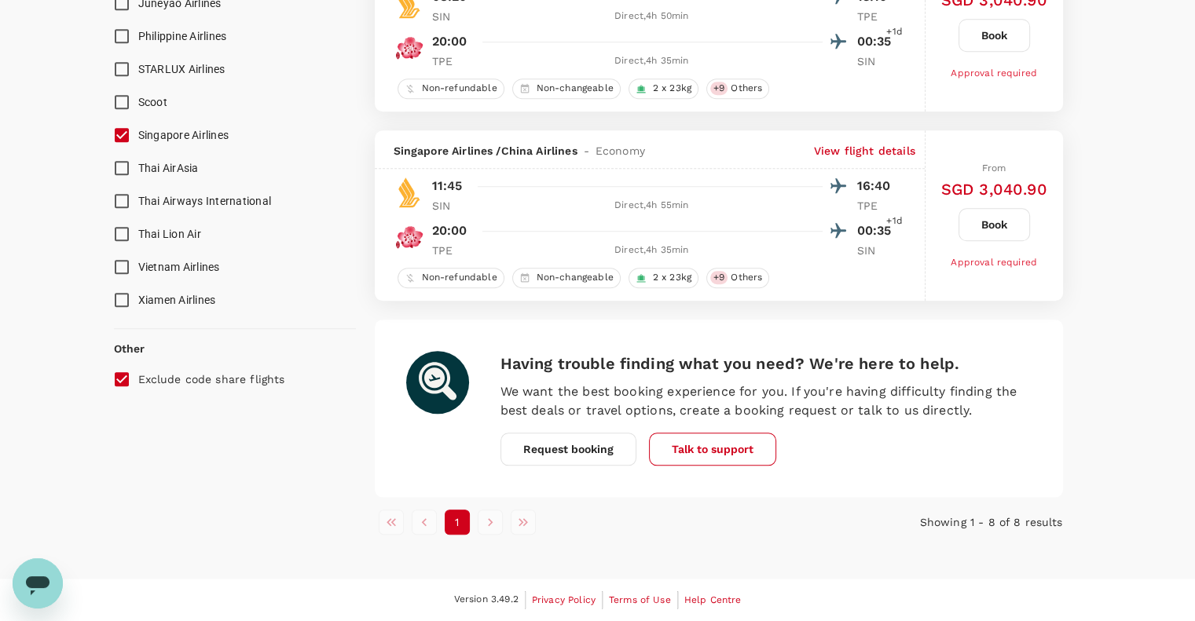
drag, startPoint x: 572, startPoint y: 300, endPoint x: 1122, endPoint y: 160, distance: 567.5
click at [453, 235] on p "20:00" at bounding box center [449, 231] width 35 height 19
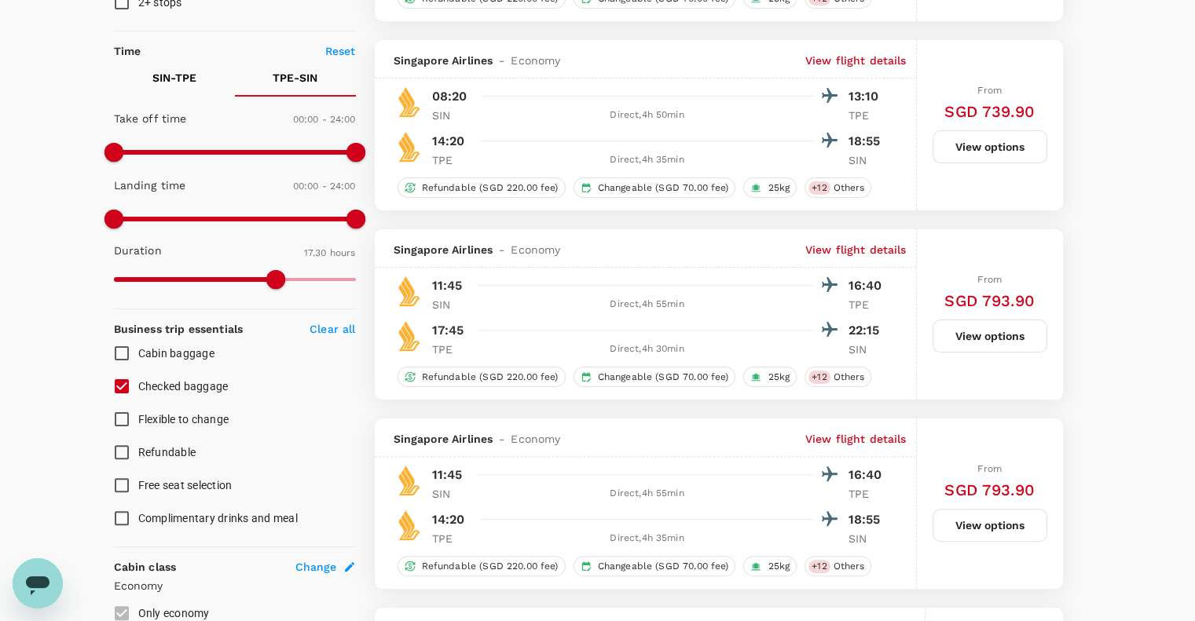
scroll to position [0, 0]
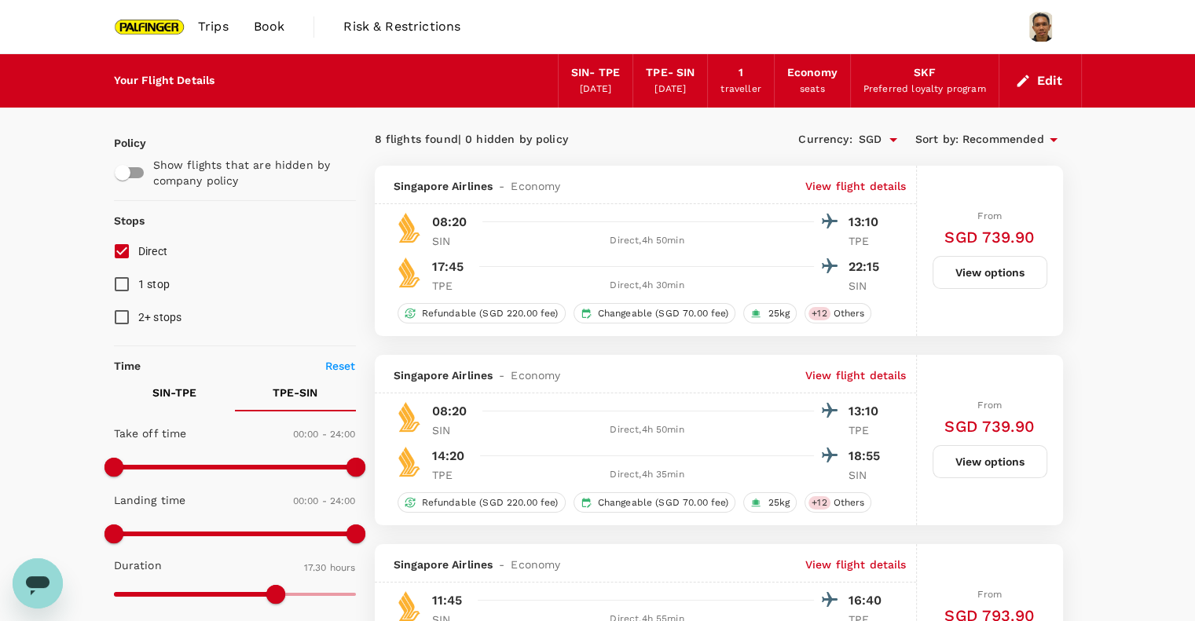
click at [1043, 83] on button "Edit" at bounding box center [1040, 80] width 57 height 25
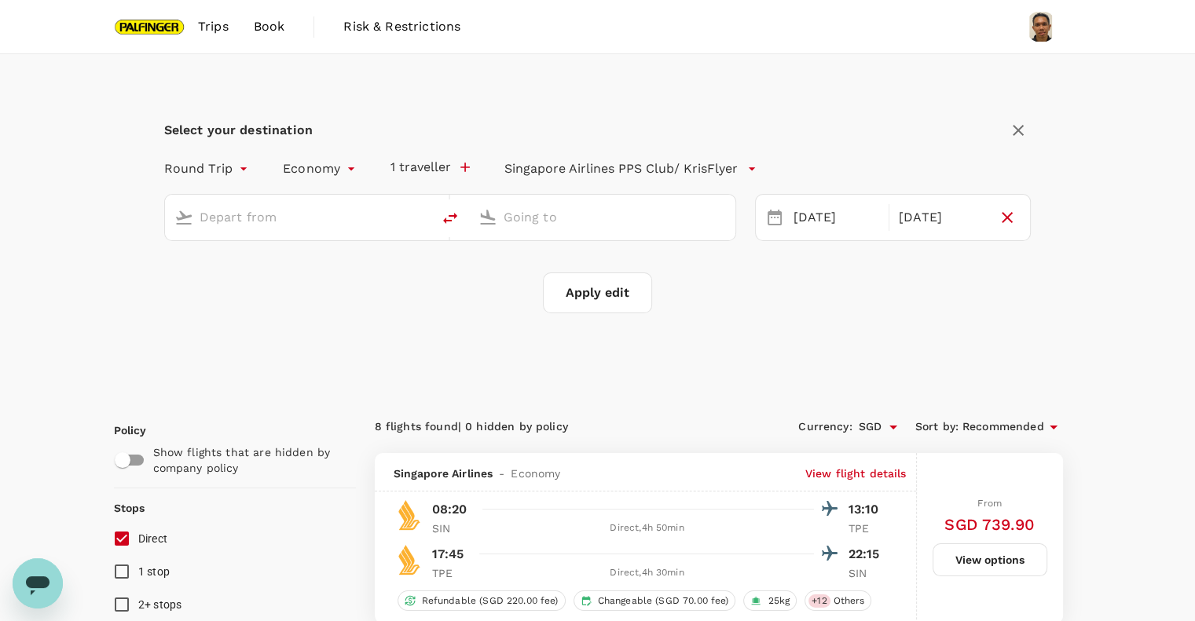
type input "Singapore Changi (SIN)"
click at [530, 220] on input "Taiwan Taoyuan Intl (TPE)" at bounding box center [603, 217] width 199 height 24
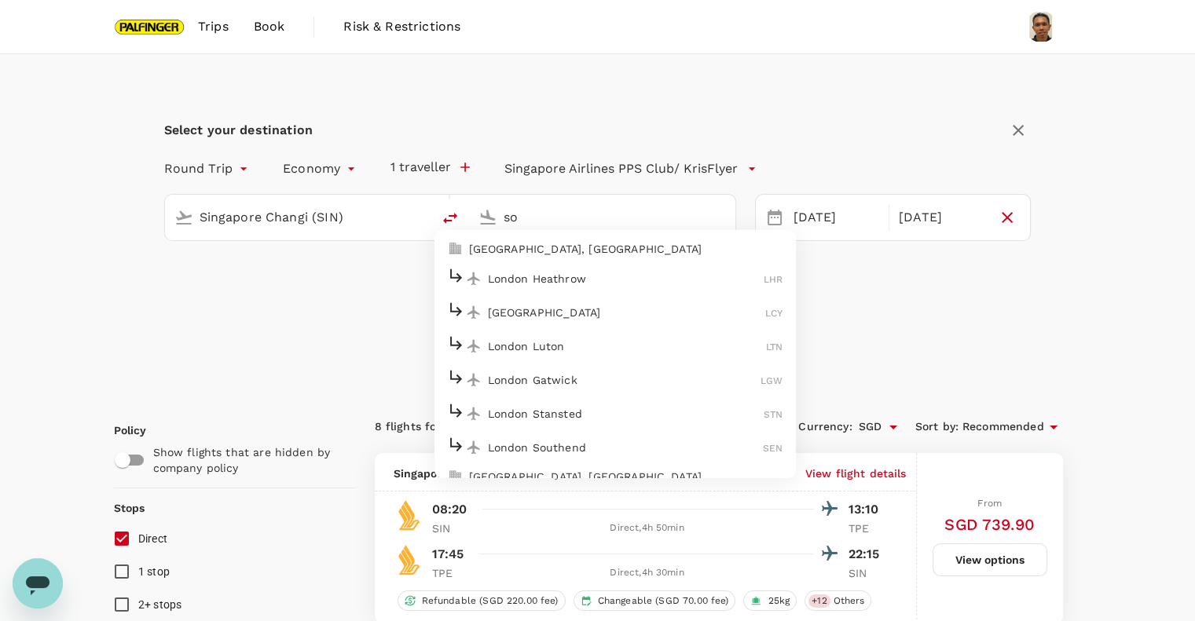
type input "s"
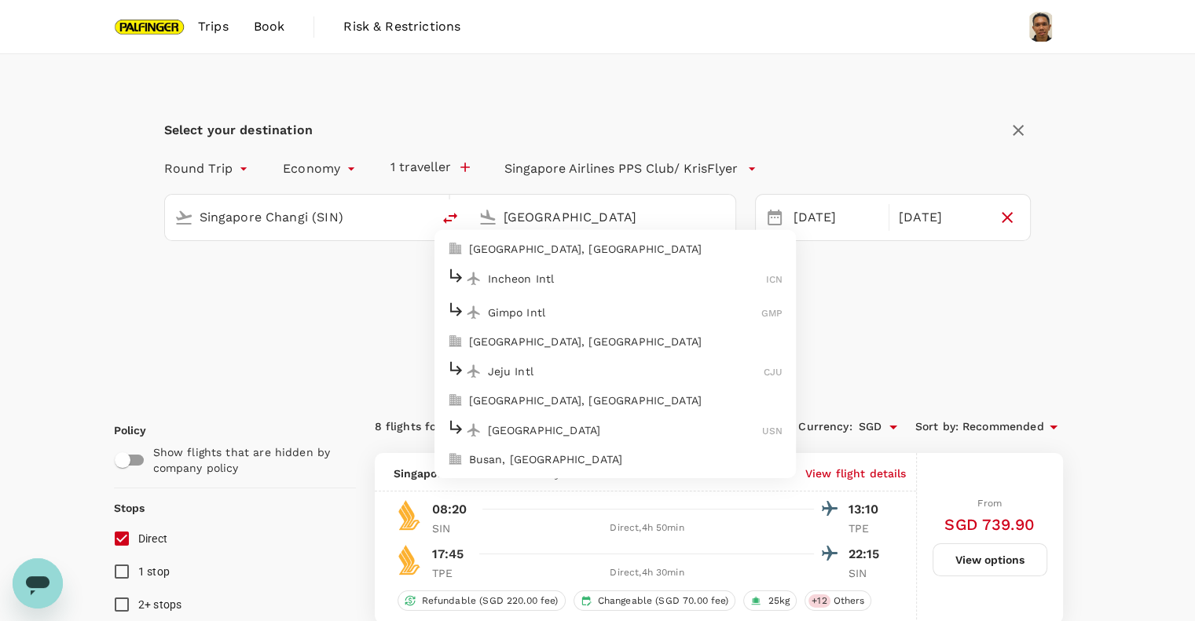
click at [591, 280] on p "Incheon Intl" at bounding box center [627, 278] width 279 height 16
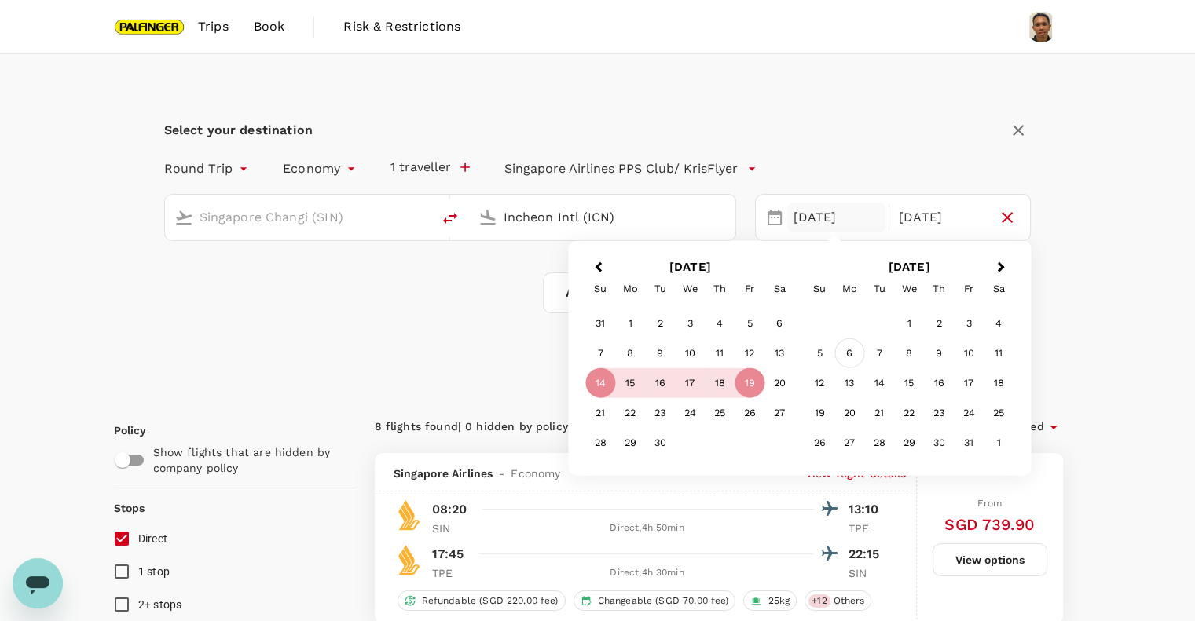
type input "Incheon Intl (ICN)"
click at [852, 352] on div "6" at bounding box center [849, 354] width 30 height 30
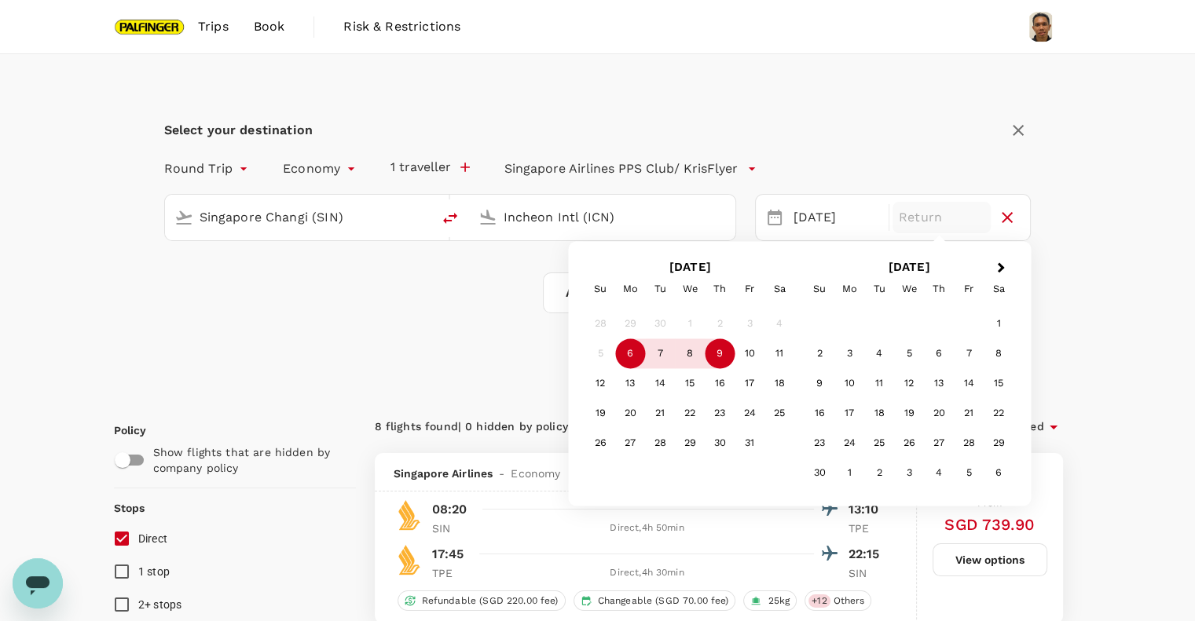
click at [724, 355] on div "9" at bounding box center [720, 354] width 30 height 30
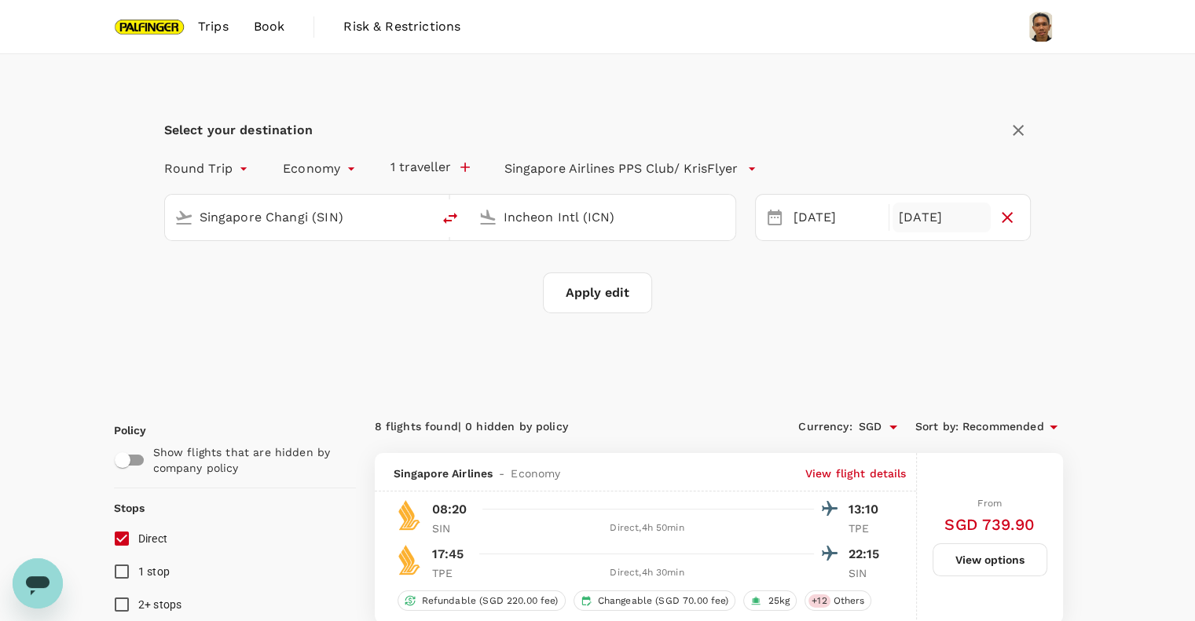
click at [937, 222] on div "[DATE]" at bounding box center [942, 218] width 98 height 31
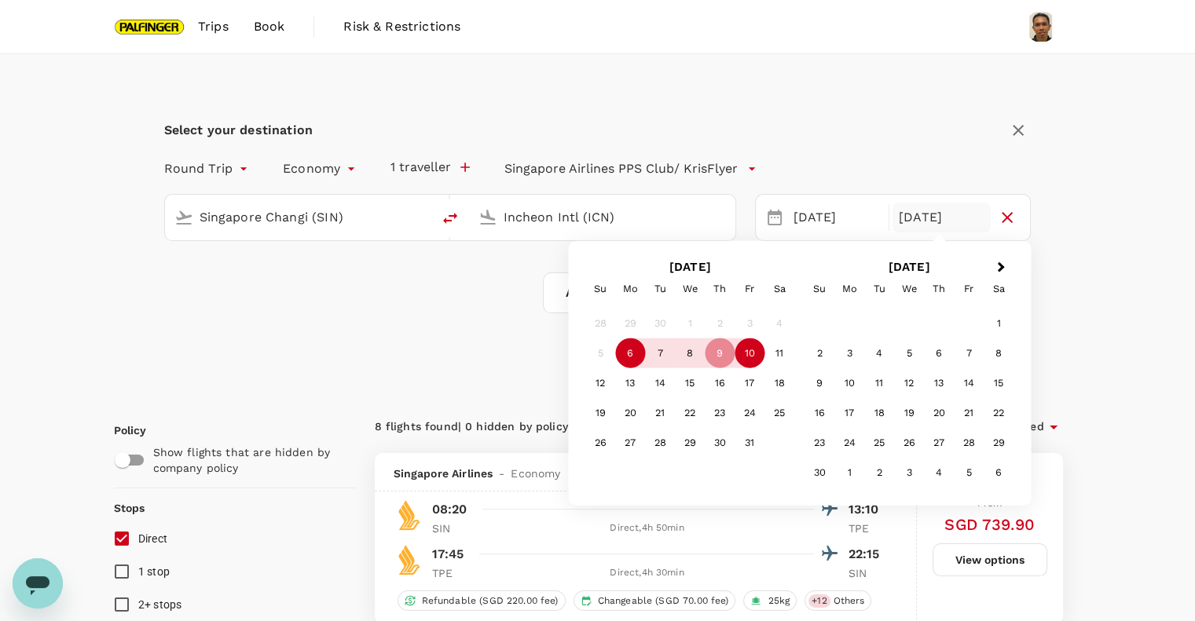
click at [756, 358] on div "10" at bounding box center [750, 354] width 30 height 30
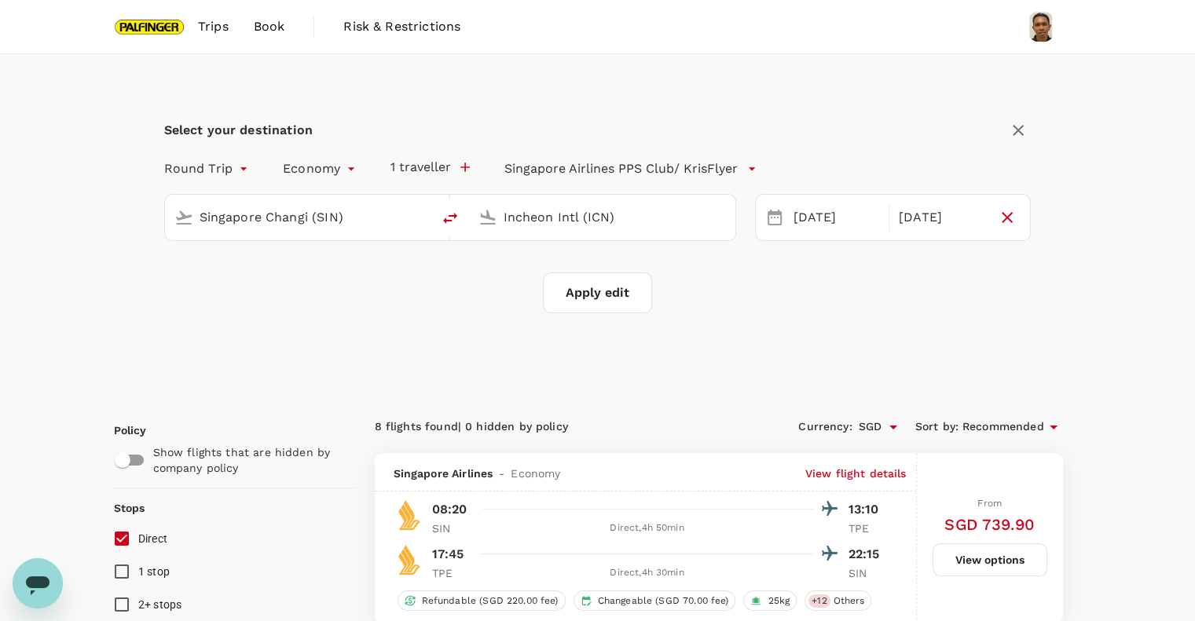
click at [578, 296] on button "Apply edit" at bounding box center [597, 293] width 109 height 41
checkbox input "false"
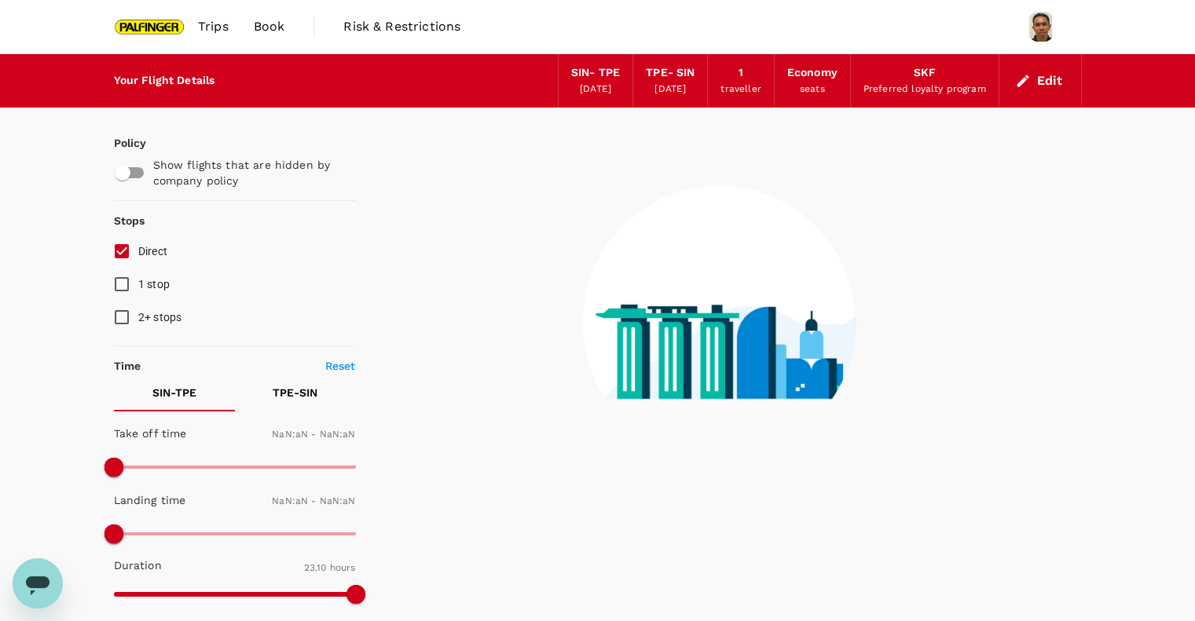
checkbox input "false"
type input "1440"
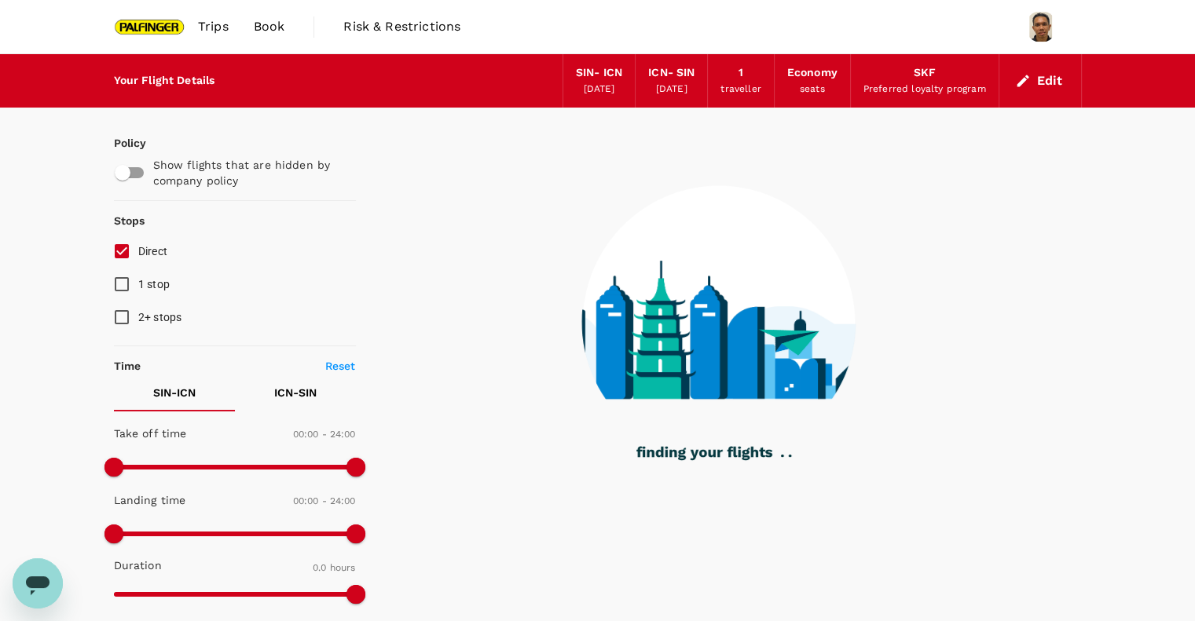
type input "1195"
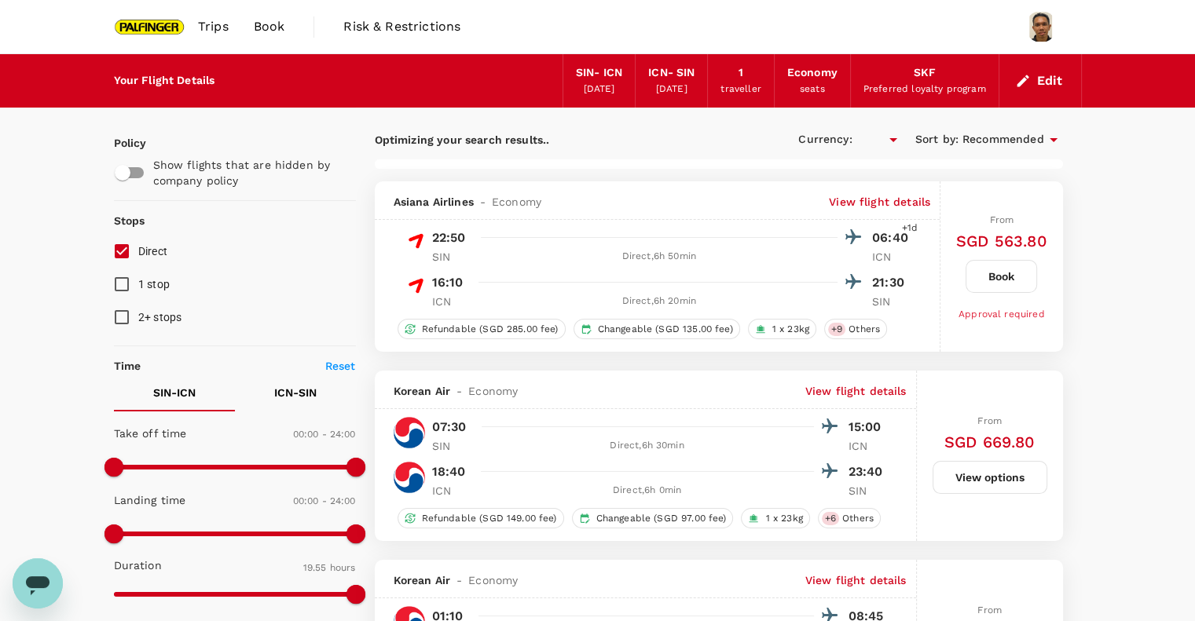
checkbox input "true"
type input "SGD"
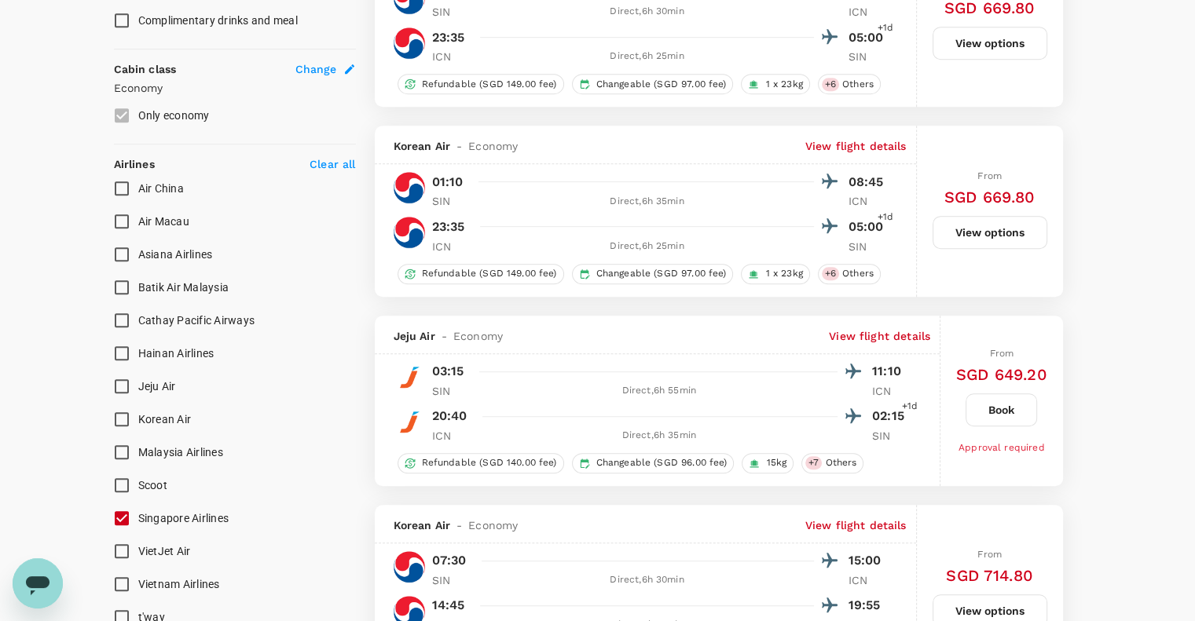
scroll to position [838, 0]
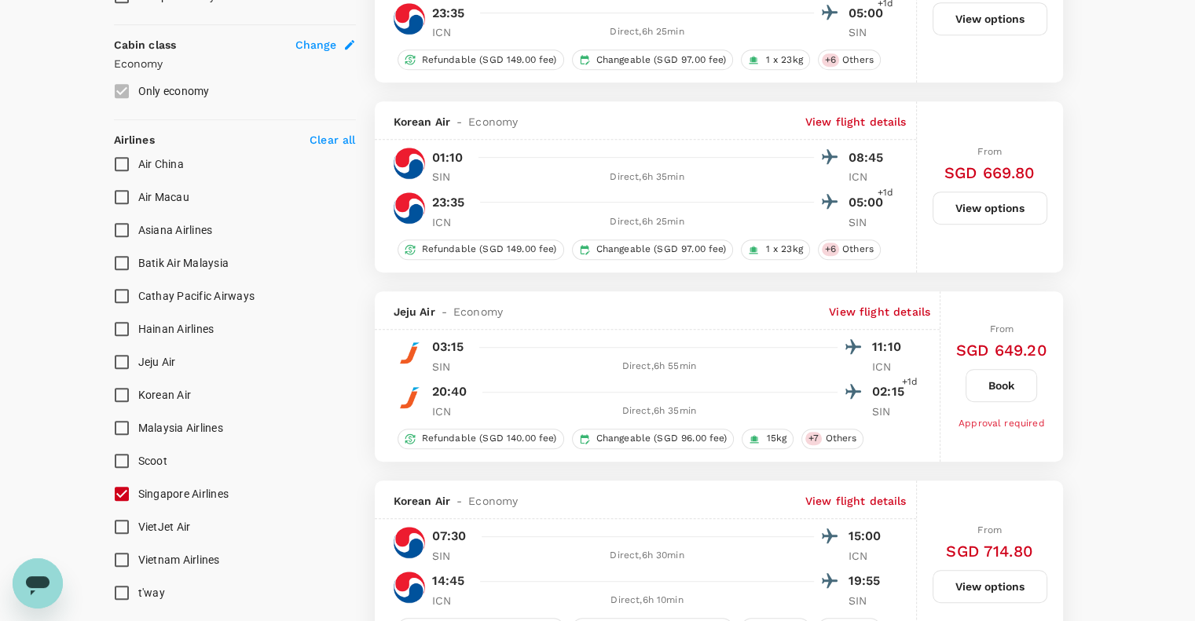
click at [120, 496] on input "Singapore Airlines" at bounding box center [121, 494] width 33 height 33
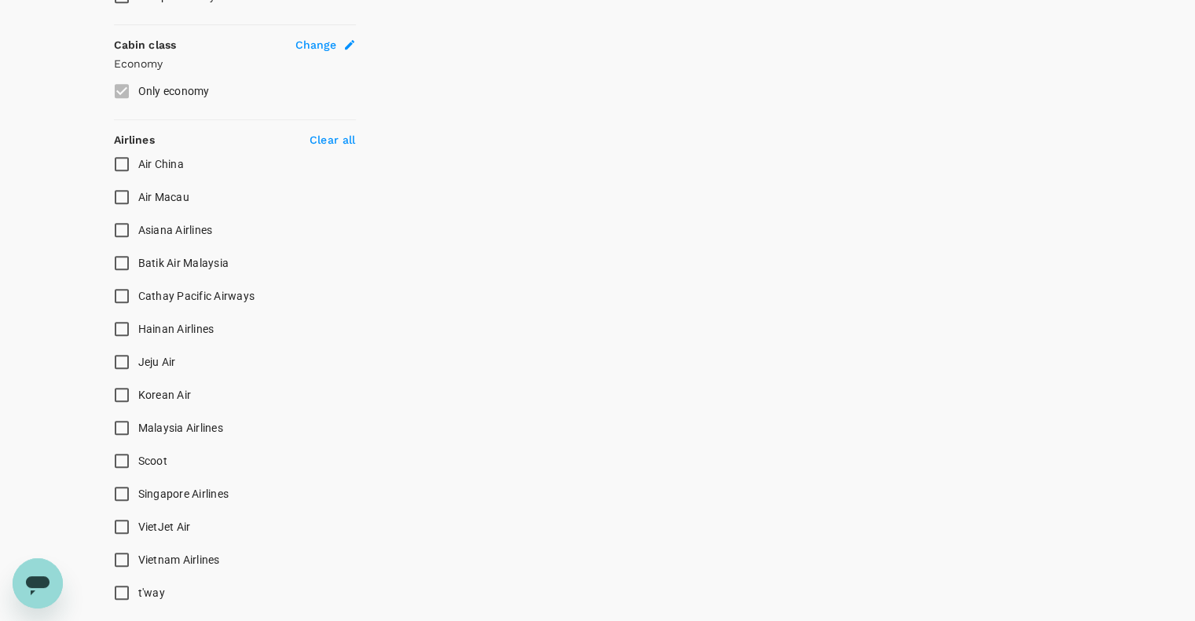
click at [120, 493] on input "Singapore Airlines" at bounding box center [121, 494] width 33 height 33
checkbox input "true"
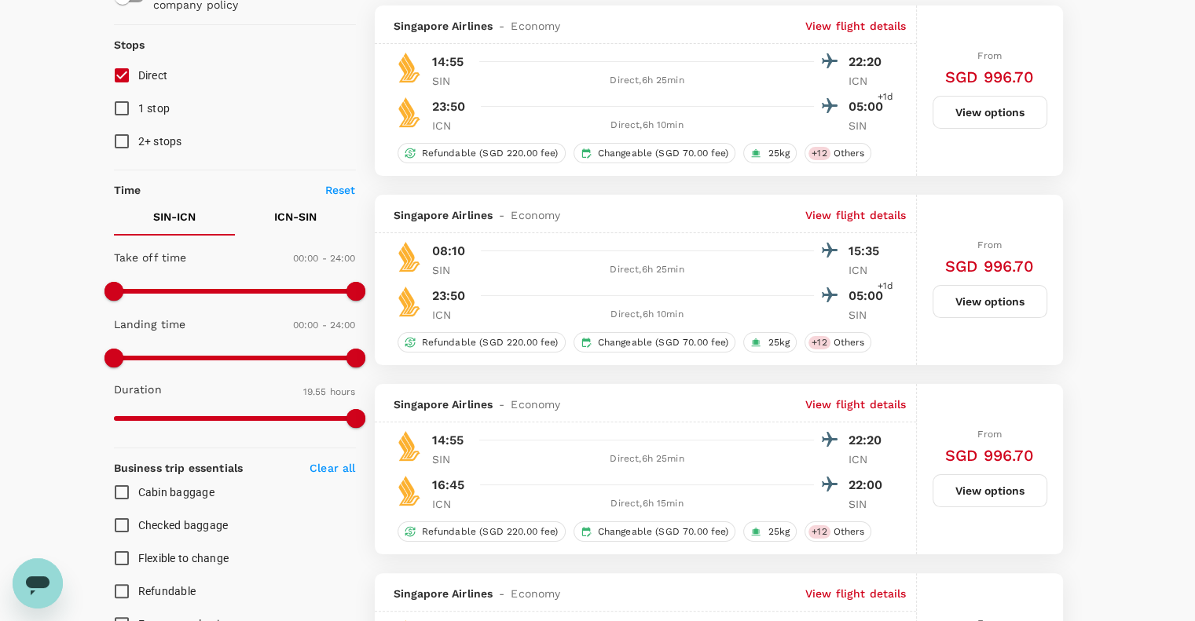
scroll to position [0, 0]
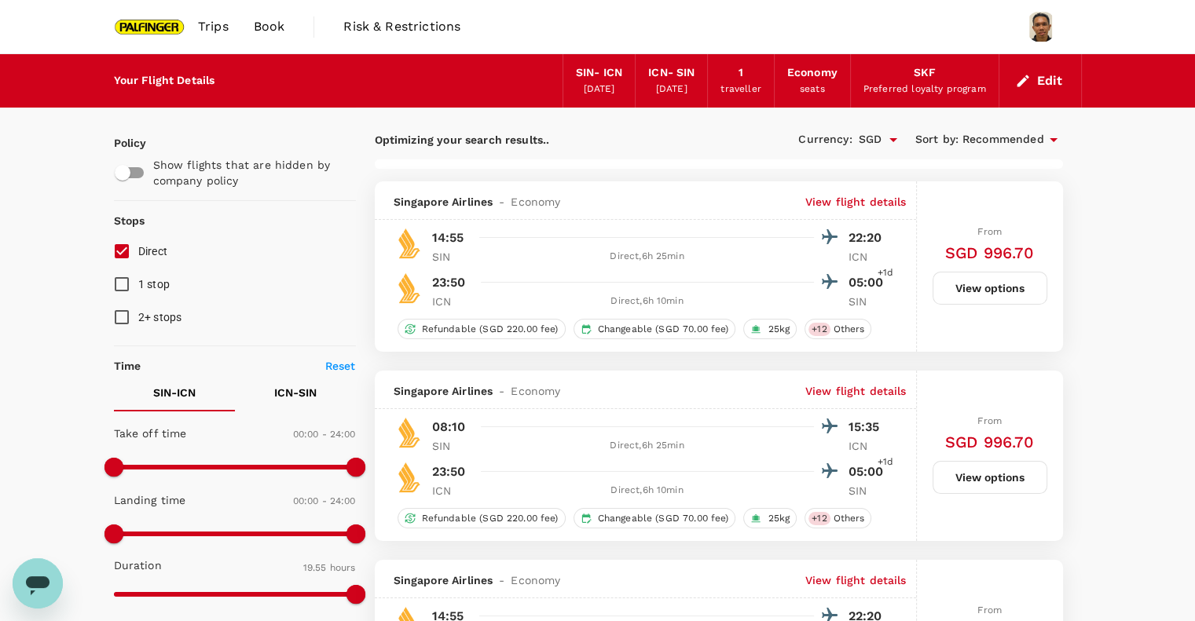
type input "1710"
checkbox input "false"
checkbox input "true"
click at [1048, 79] on button "Edit" at bounding box center [1040, 80] width 57 height 25
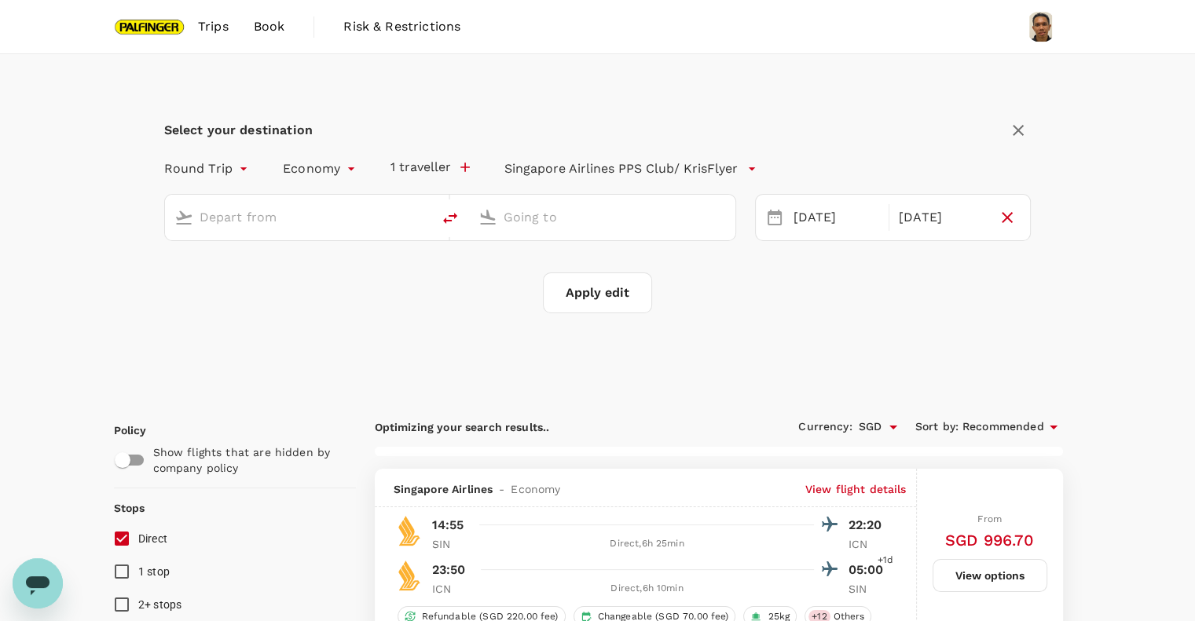
type input "Singapore Changi (SIN)"
click at [555, 222] on input "Incheon Intl (ICN)" at bounding box center [603, 217] width 199 height 24
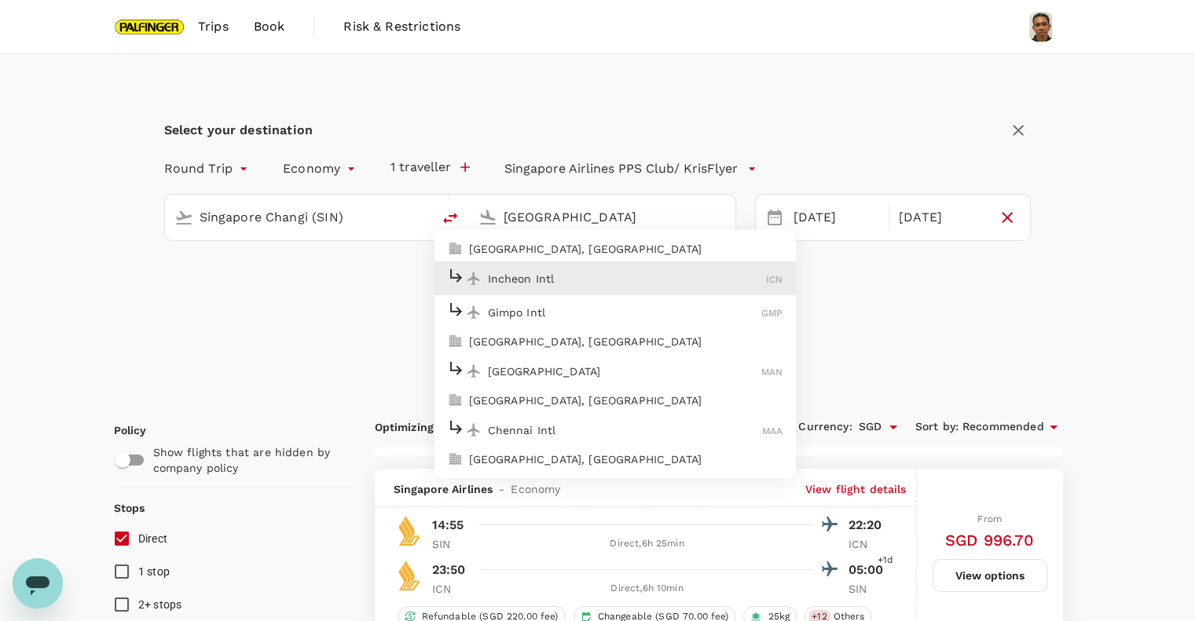
type input "Incheon Intl (ICN)"
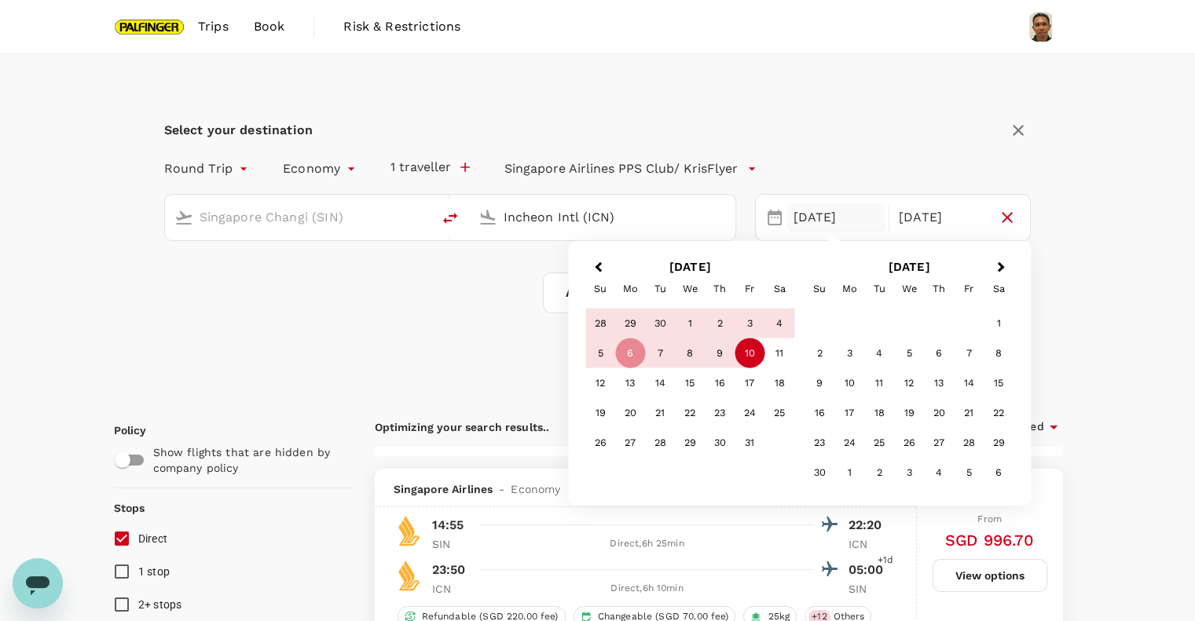
checkbox input "false"
checkbox input "true"
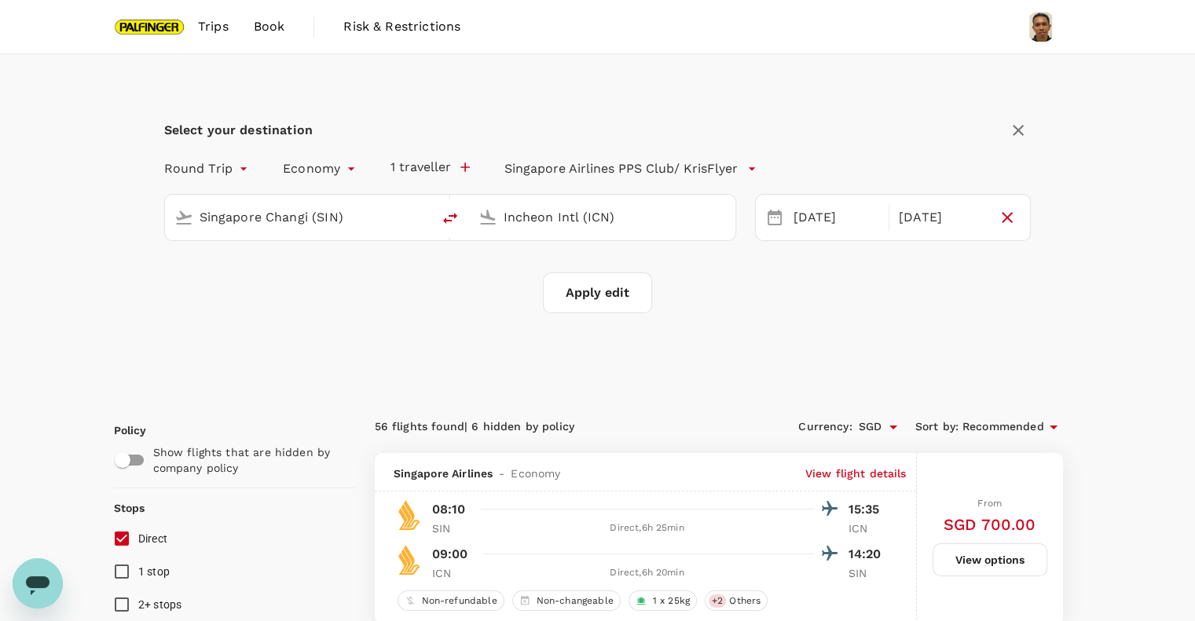
drag, startPoint x: 637, startPoint y: 225, endPoint x: 450, endPoint y: 201, distance: 188.6
click at [450, 201] on div "Singapore Changi (SIN) Incheon Intl (ICN)" at bounding box center [450, 217] width 572 height 47
click at [516, 272] on p "Chennai Intl" at bounding box center [625, 278] width 275 height 16
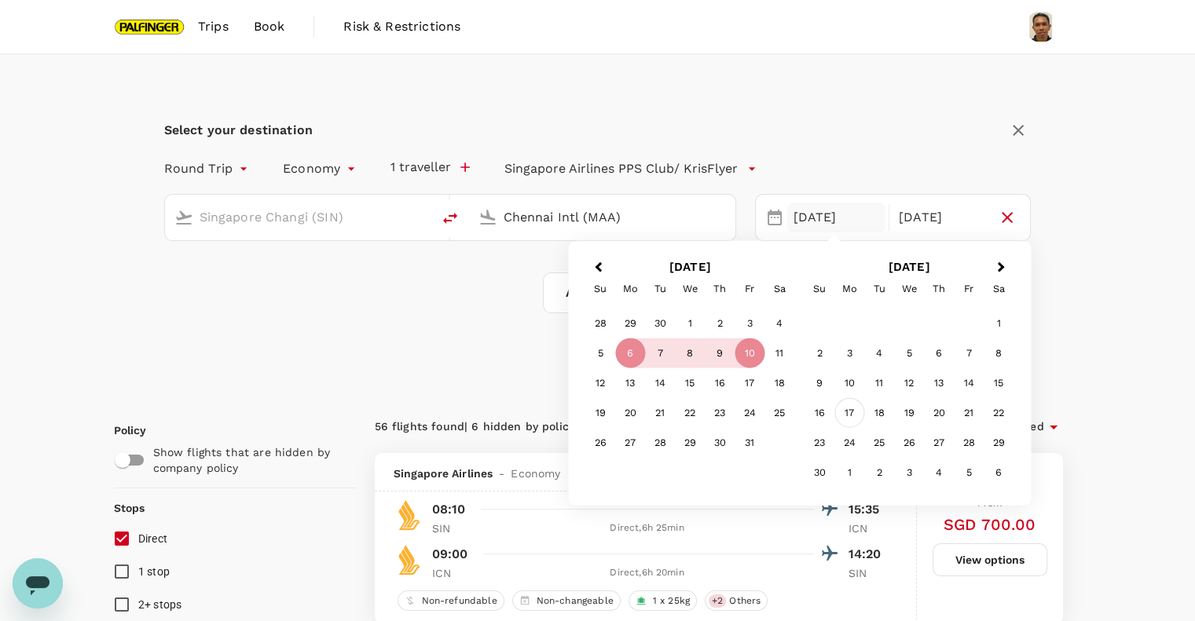
type input "Chennai Intl (MAA)"
click at [849, 414] on div "17" at bounding box center [849, 413] width 30 height 30
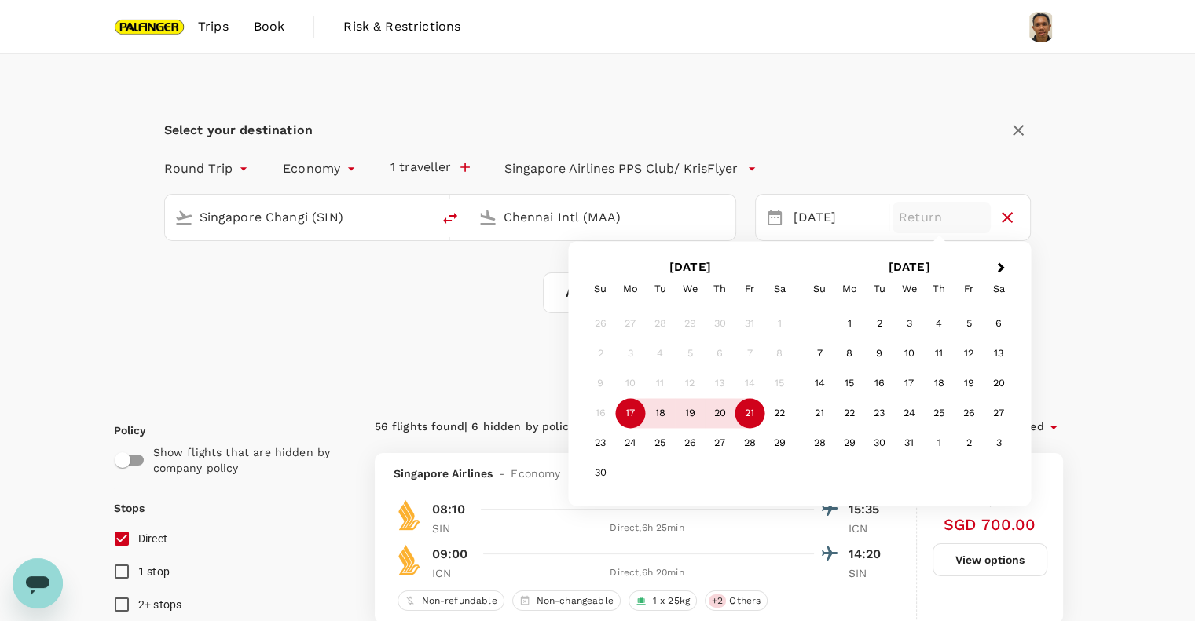
click at [753, 412] on div "21" at bounding box center [750, 414] width 30 height 30
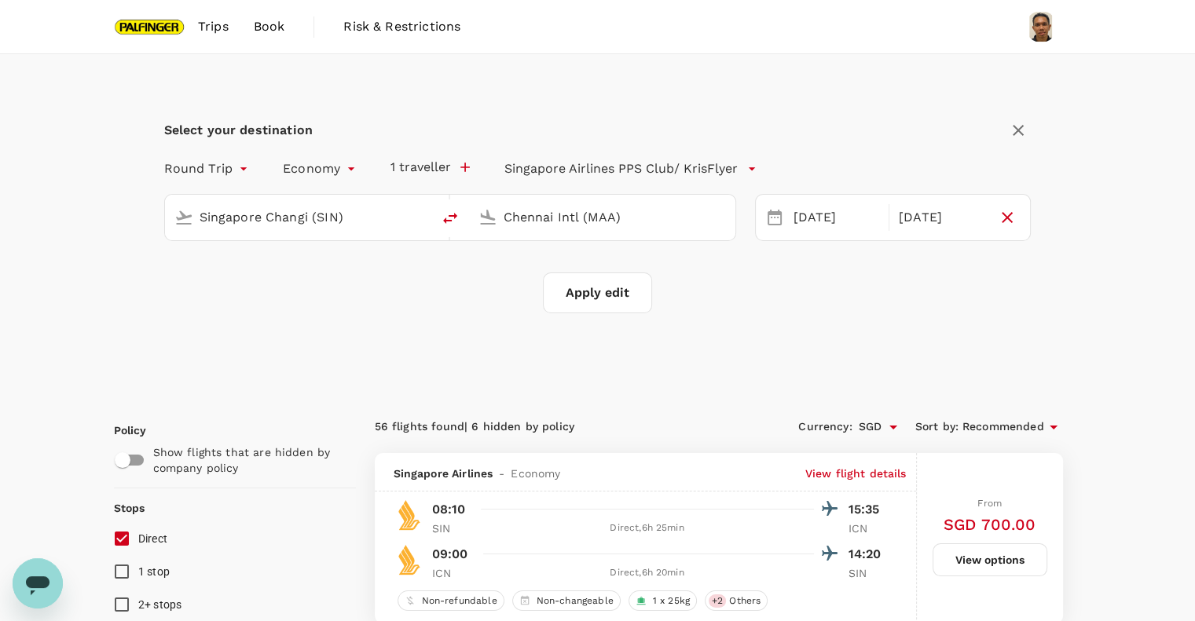
click at [632, 315] on div "Select your destination Round Trip roundtrip Economy economy 1 traveller Singap…" at bounding box center [598, 224] width 968 height 341
click at [623, 298] on button "Apply edit" at bounding box center [597, 293] width 109 height 41
checkbox input "false"
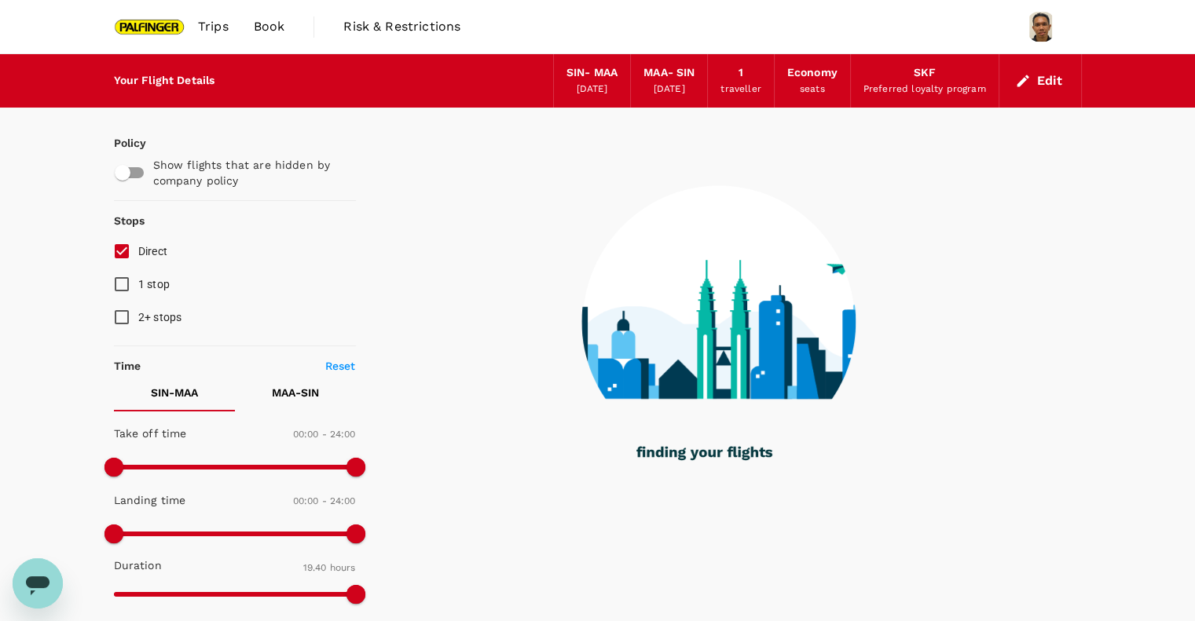
type input "1180"
checkbox input "true"
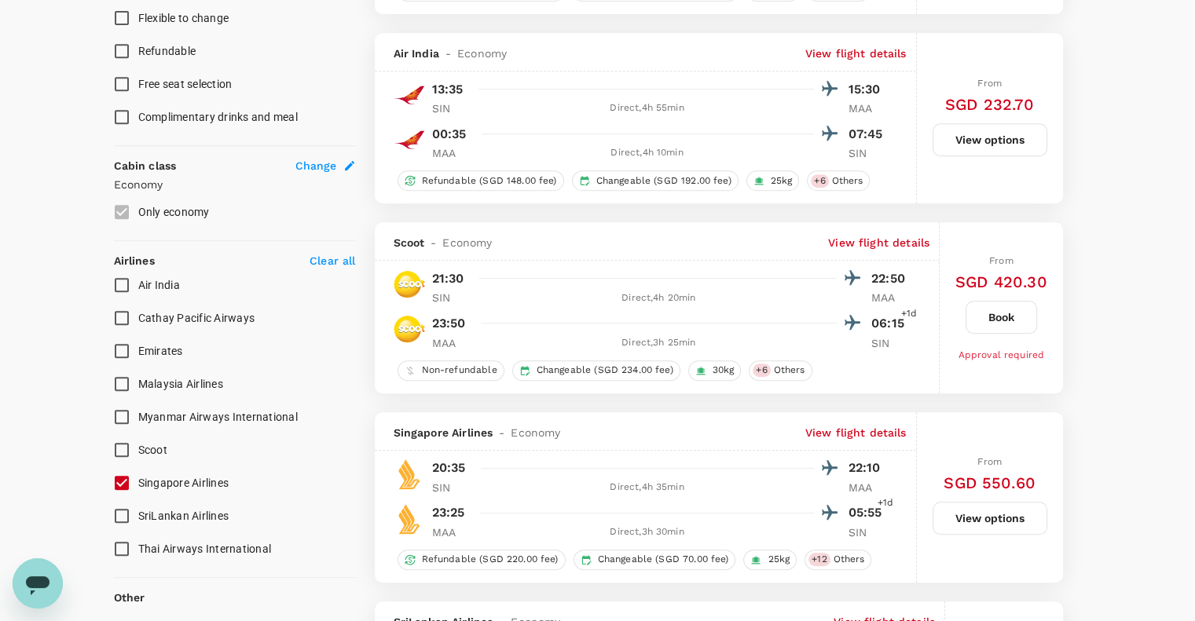
scroll to position [733, 0]
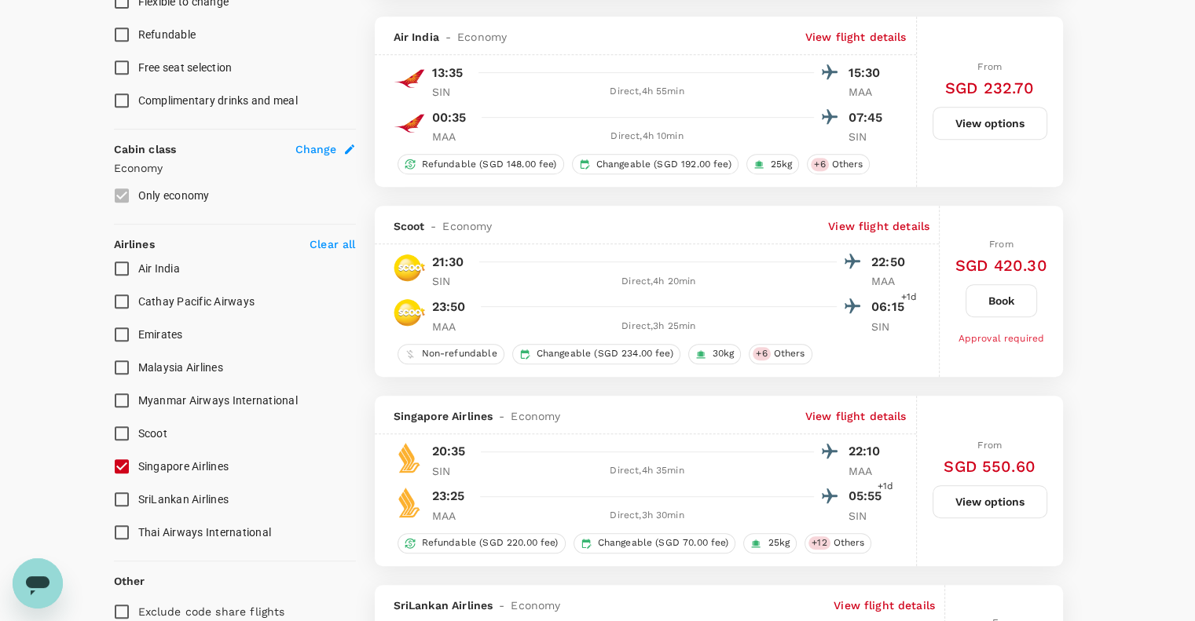
click at [123, 463] on input "Singapore Airlines" at bounding box center [121, 466] width 33 height 33
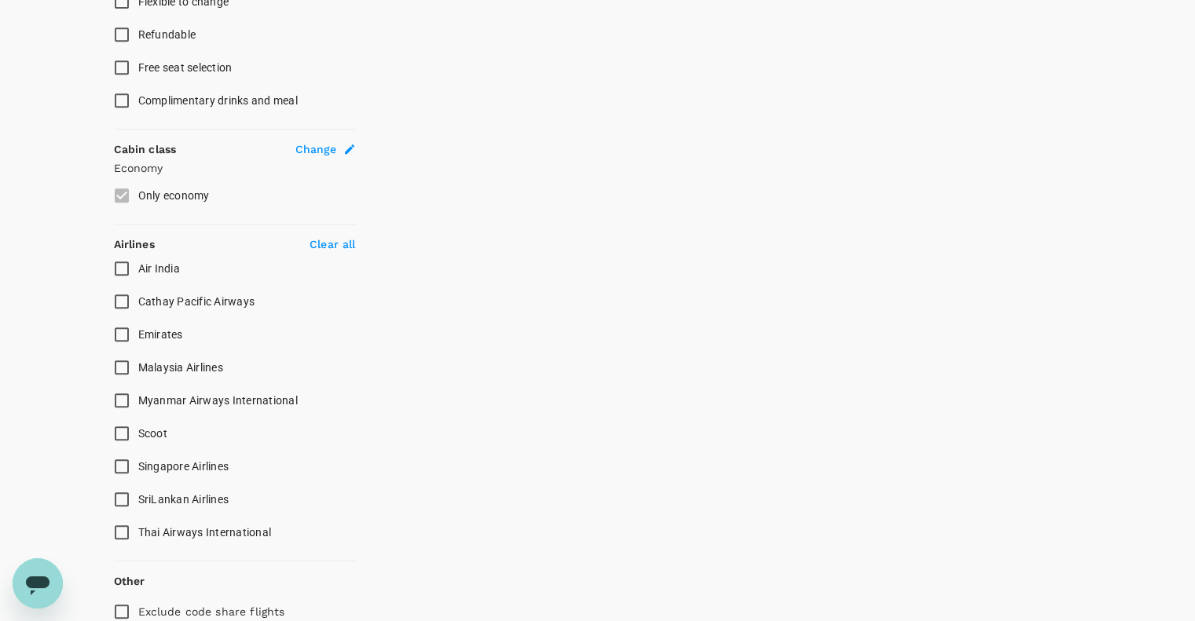
click at [123, 463] on input "Singapore Airlines" at bounding box center [121, 466] width 33 height 33
checkbox input "true"
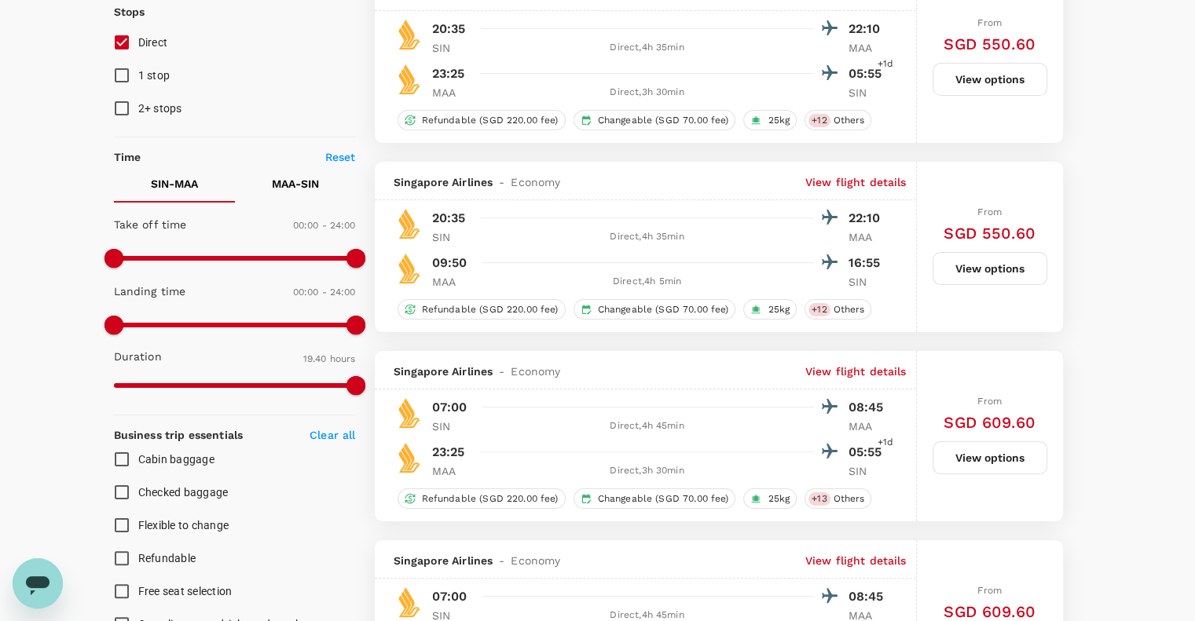
scroll to position [0, 0]
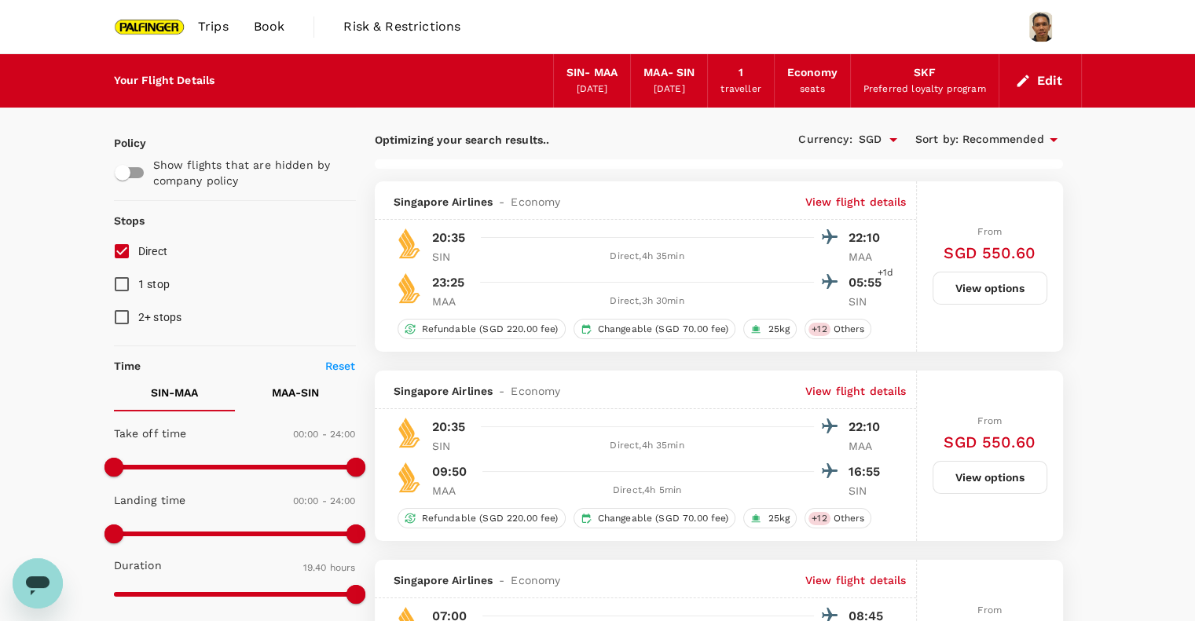
click at [640, 151] on div "Optimizing your search results.. Currency : SGD Sort by : Recommended" at bounding box center [719, 139] width 688 height 27
type input "1955"
checkbox input "false"
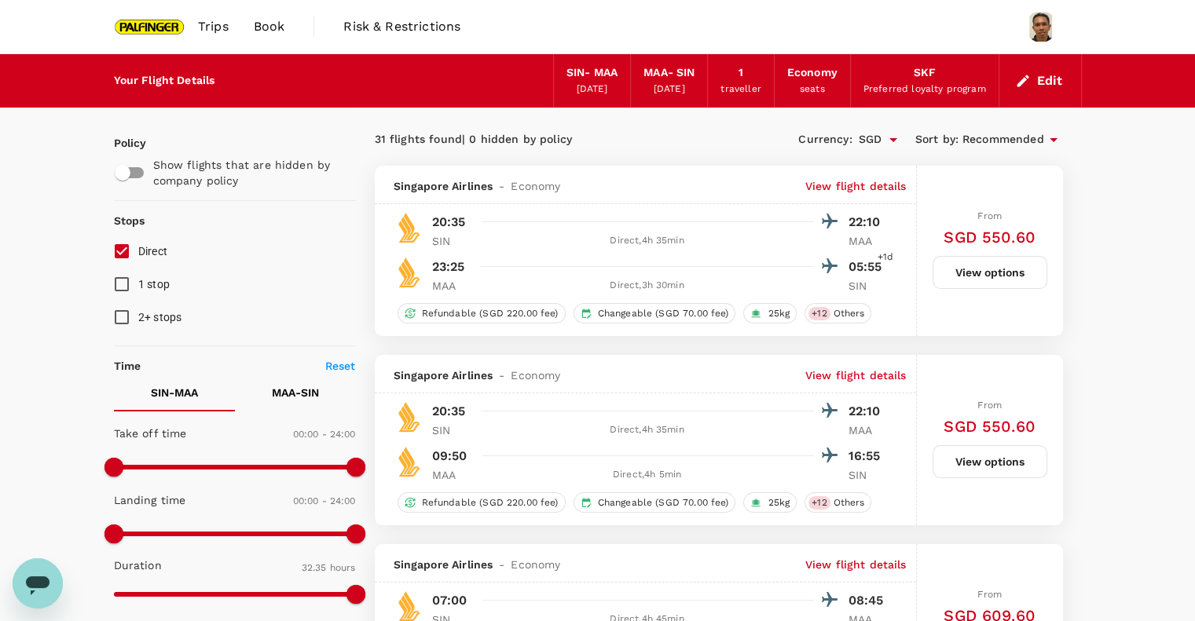
click at [267, 28] on span "Book" at bounding box center [269, 26] width 31 height 19
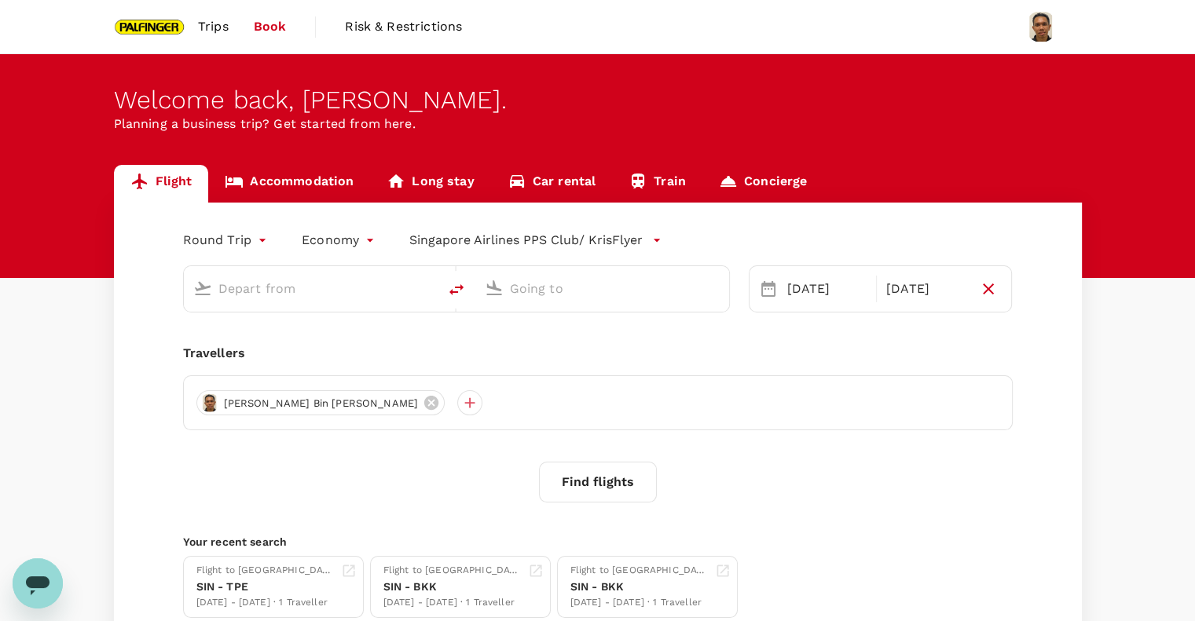
type input "Singapore Changi (SIN)"
type input "Chennai Intl (MAA)"
click at [278, 189] on link "Accommodation" at bounding box center [289, 184] width 162 height 38
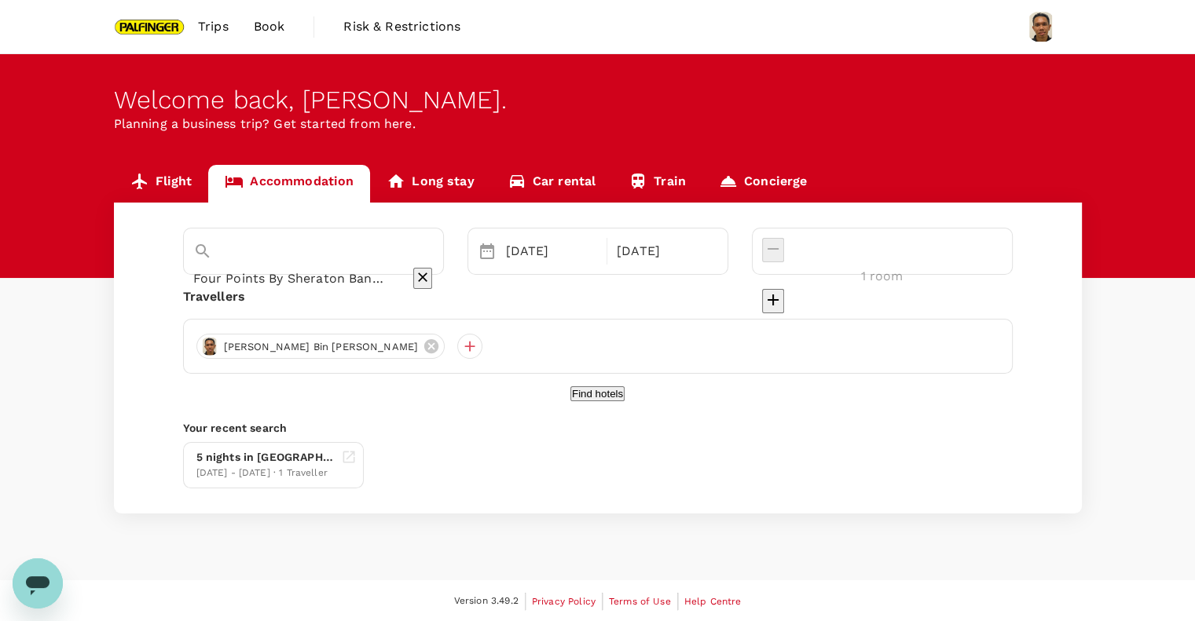
click at [315, 266] on input "Four Points By Sheraton Bangkok Sukhumvit 15" at bounding box center [291, 278] width 196 height 24
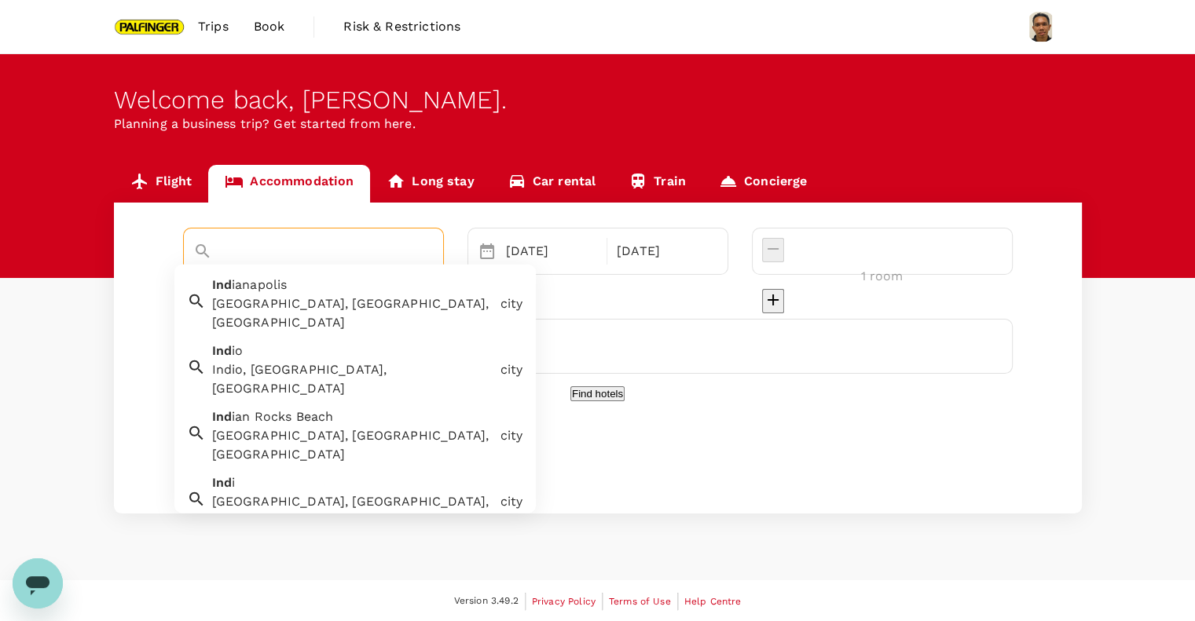
type input "i"
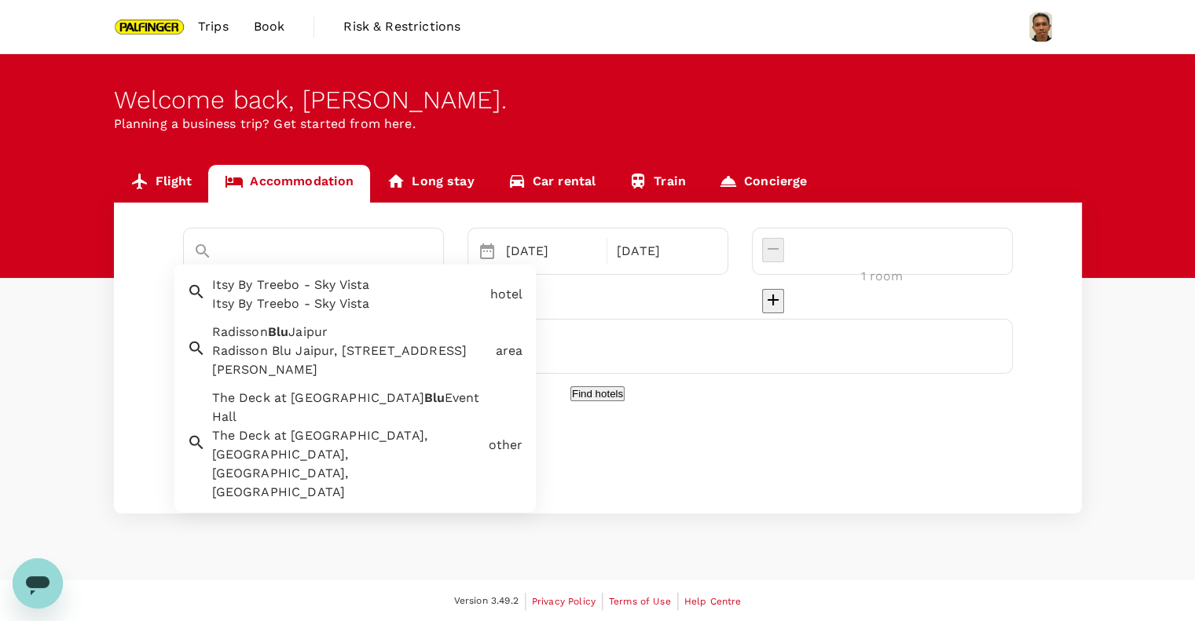
type input "b"
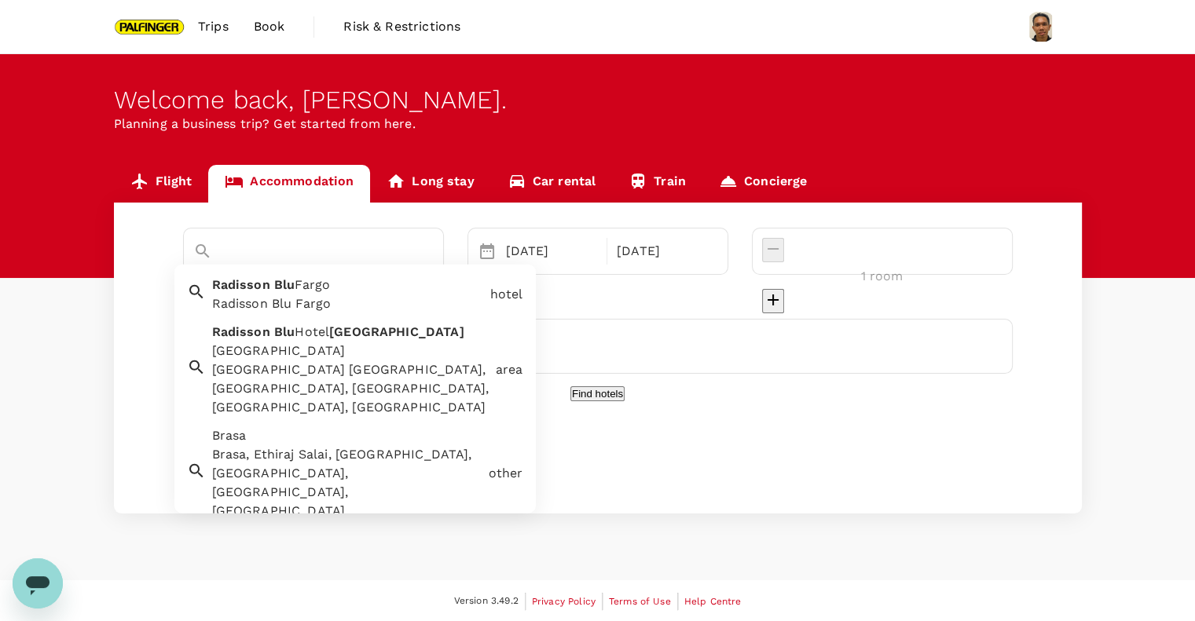
click at [372, 361] on div "[GEOGRAPHIC_DATA] [GEOGRAPHIC_DATA], [GEOGRAPHIC_DATA], [GEOGRAPHIC_DATA], [GEO…" at bounding box center [350, 389] width 277 height 57
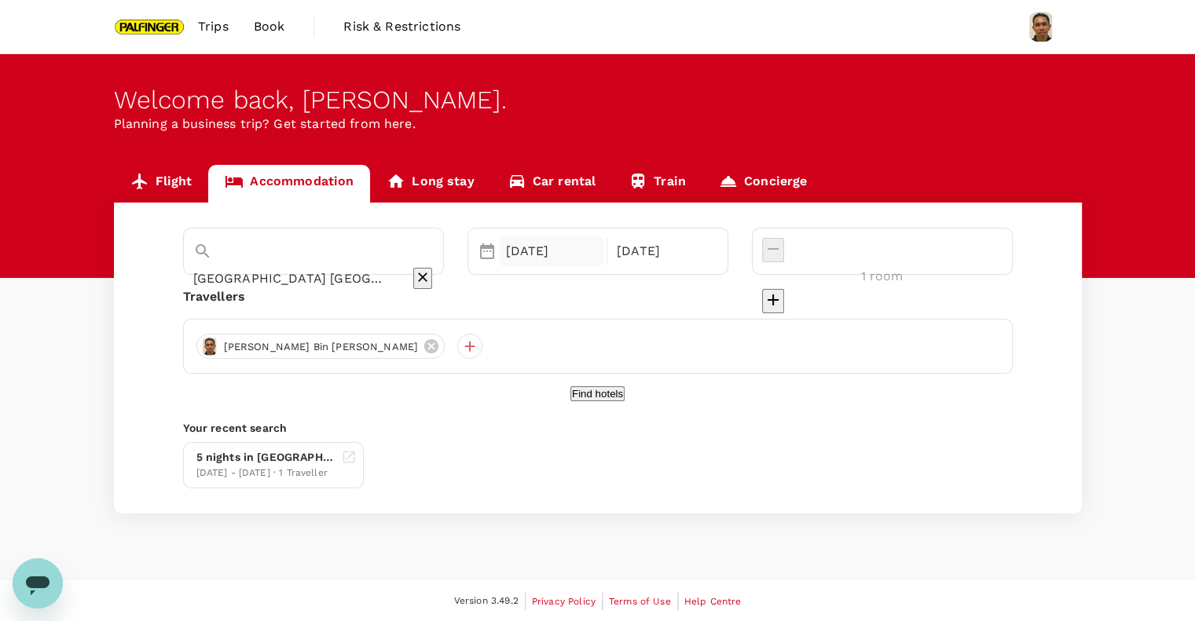
type input "[GEOGRAPHIC_DATA] [GEOGRAPHIC_DATA]"
click at [574, 255] on div "[DATE]" at bounding box center [552, 251] width 104 height 31
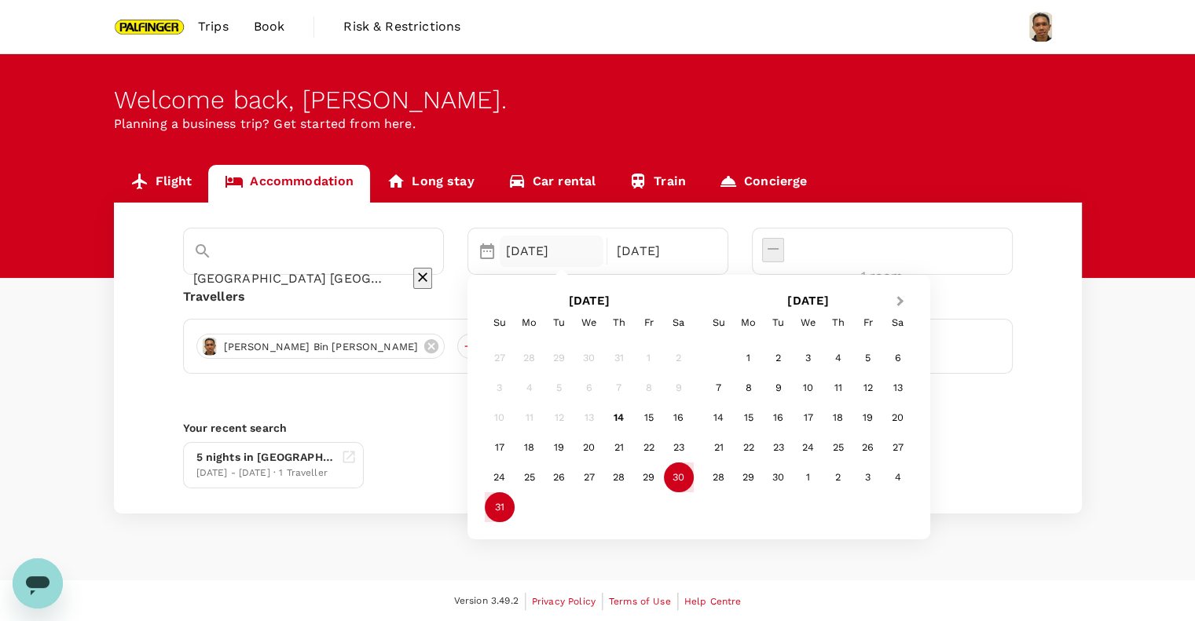
click at [900, 303] on span "Next Month" at bounding box center [900, 302] width 0 height 18
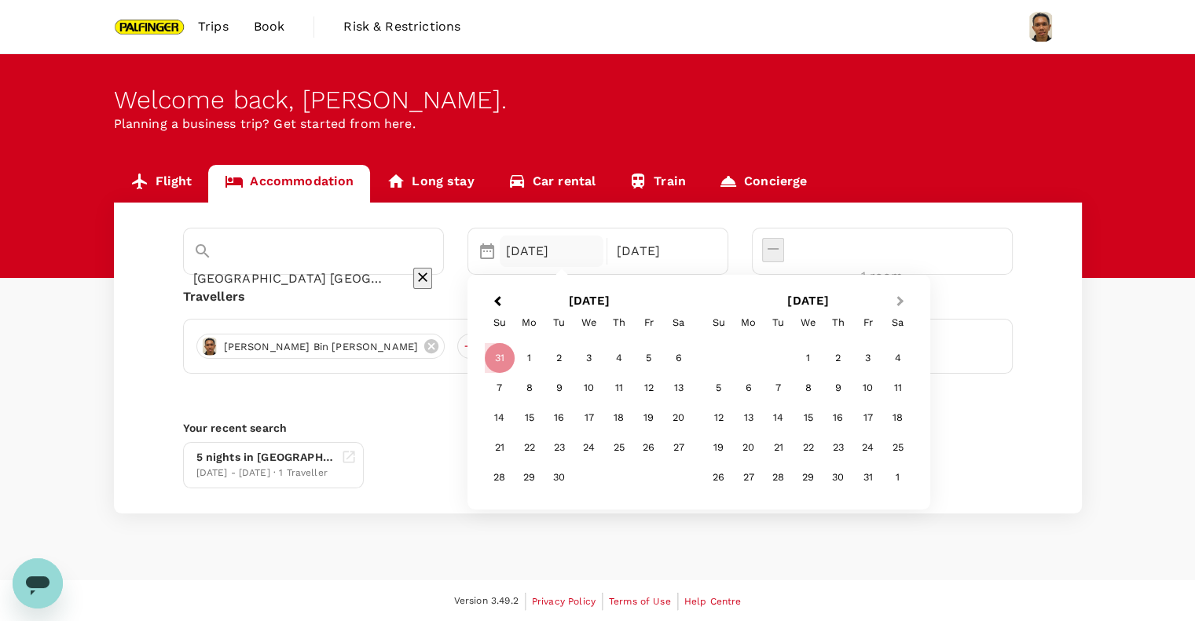
click at [900, 301] on span "Next Month" at bounding box center [900, 302] width 0 height 18
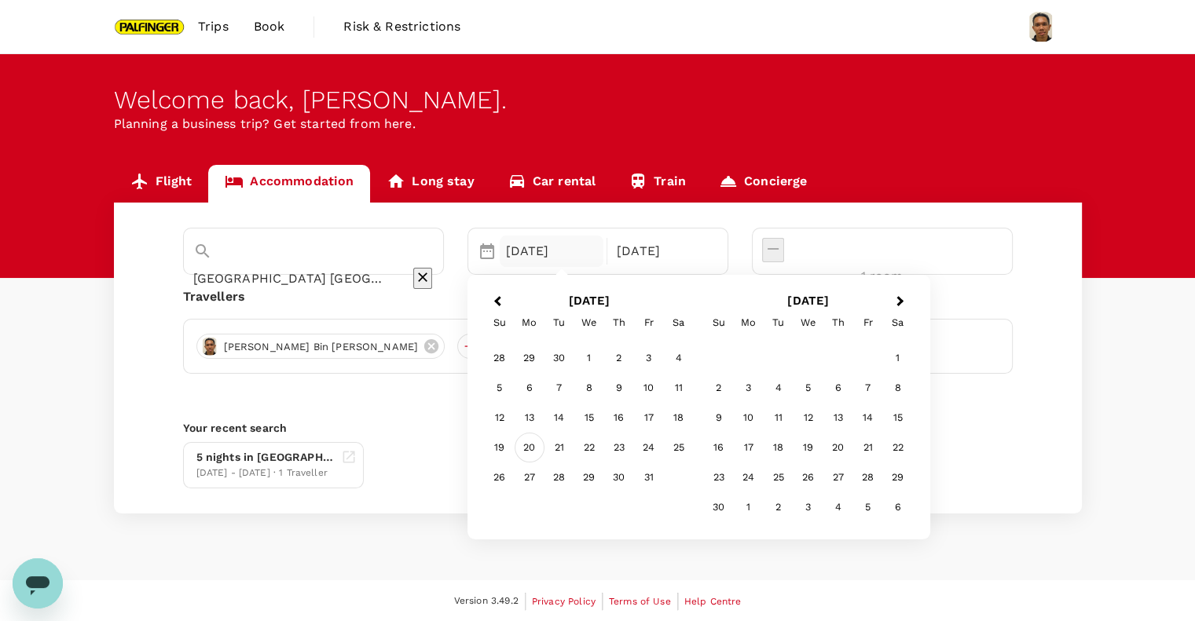
click at [544, 449] on div "20" at bounding box center [530, 448] width 30 height 30
click at [664, 449] on div "24" at bounding box center [649, 448] width 30 height 30
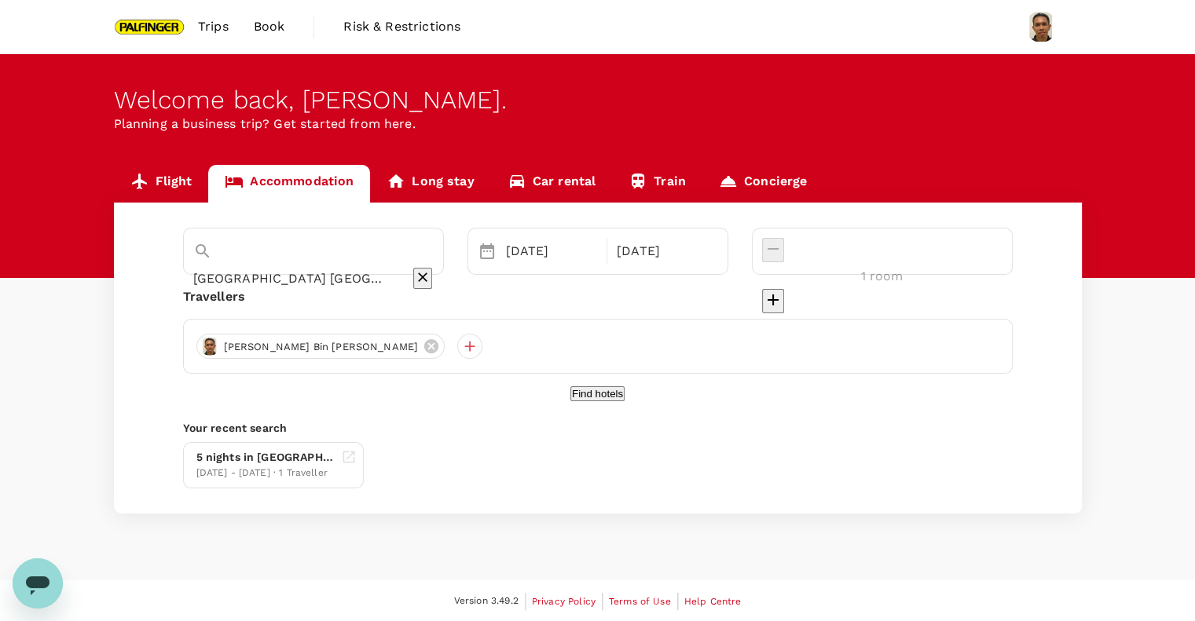
click at [614, 401] on button "Find hotels" at bounding box center [597, 394] width 54 height 15
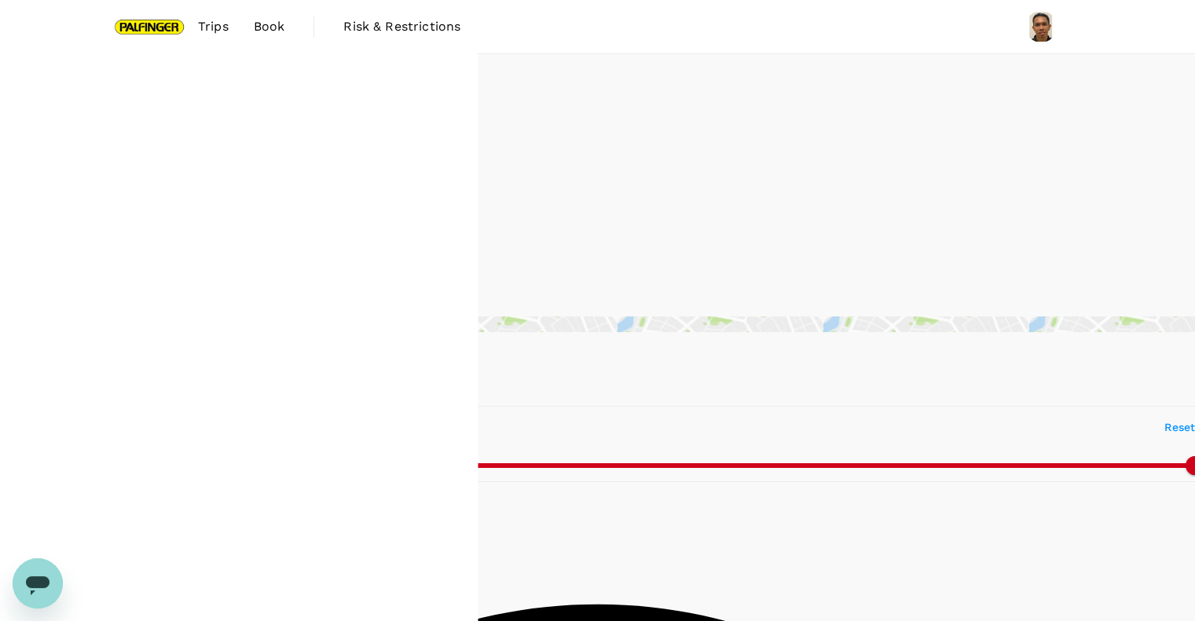
type input "499.37"
type input "13.17"
type input "499.17"
type input "9.17"
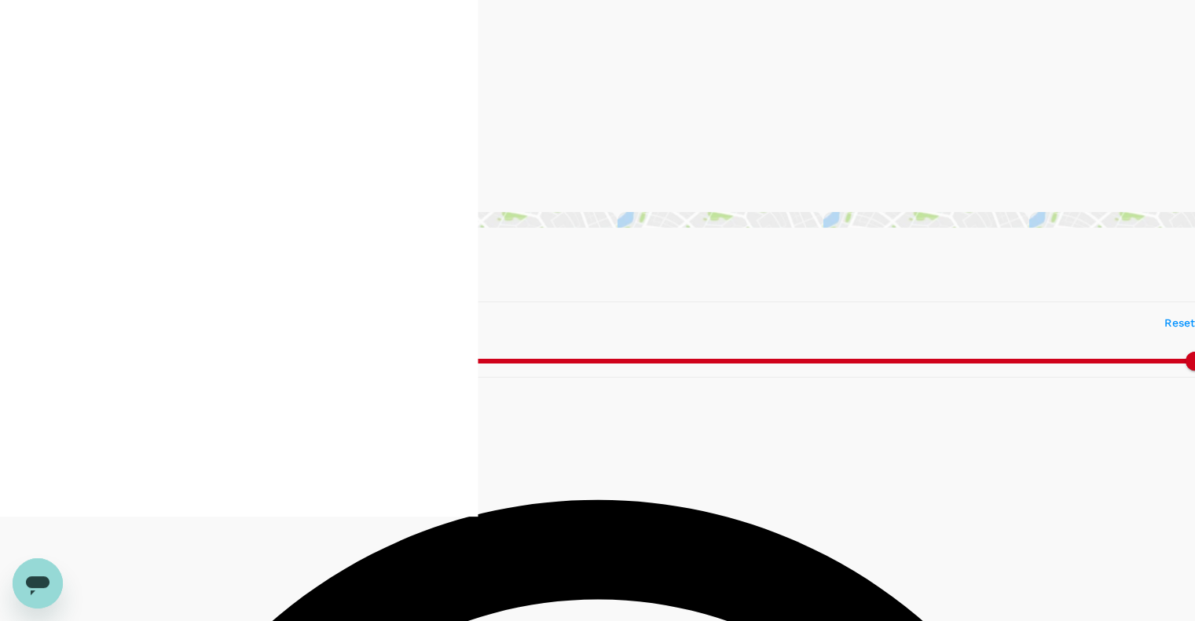
type input "499.55"
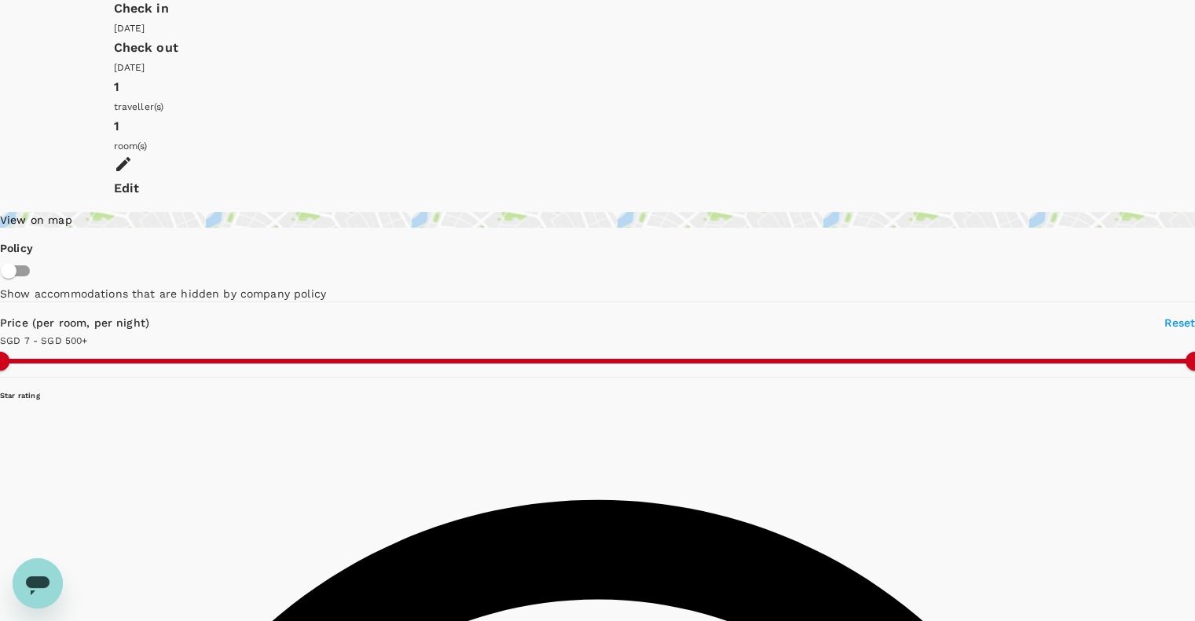
type input "6.55"
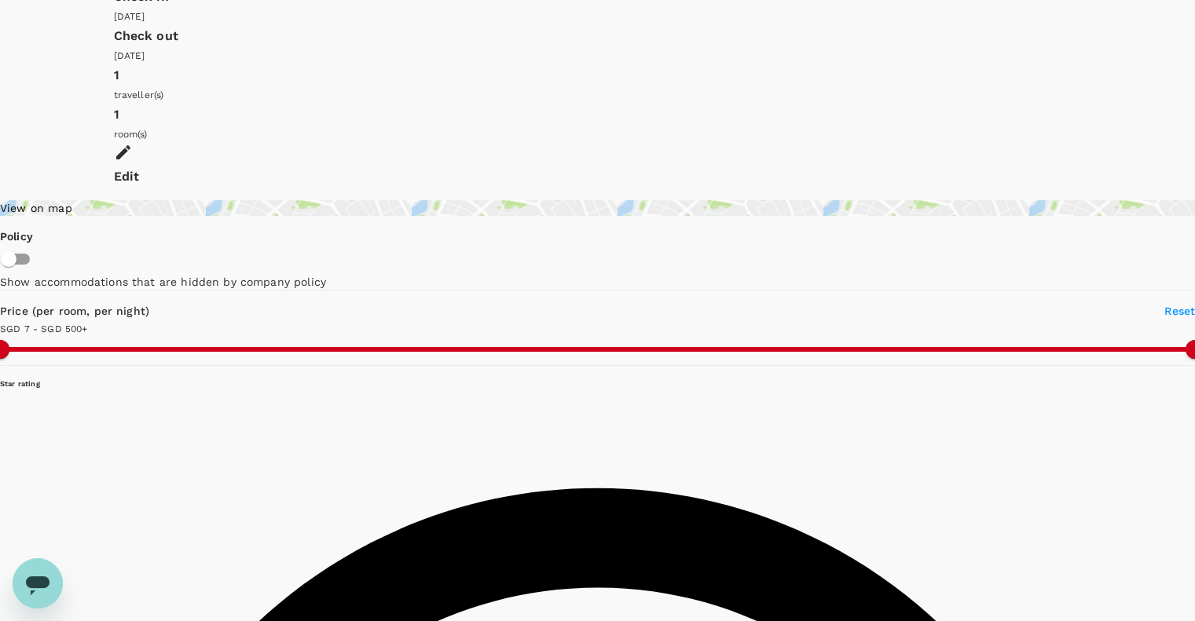
scroll to position [0, 0]
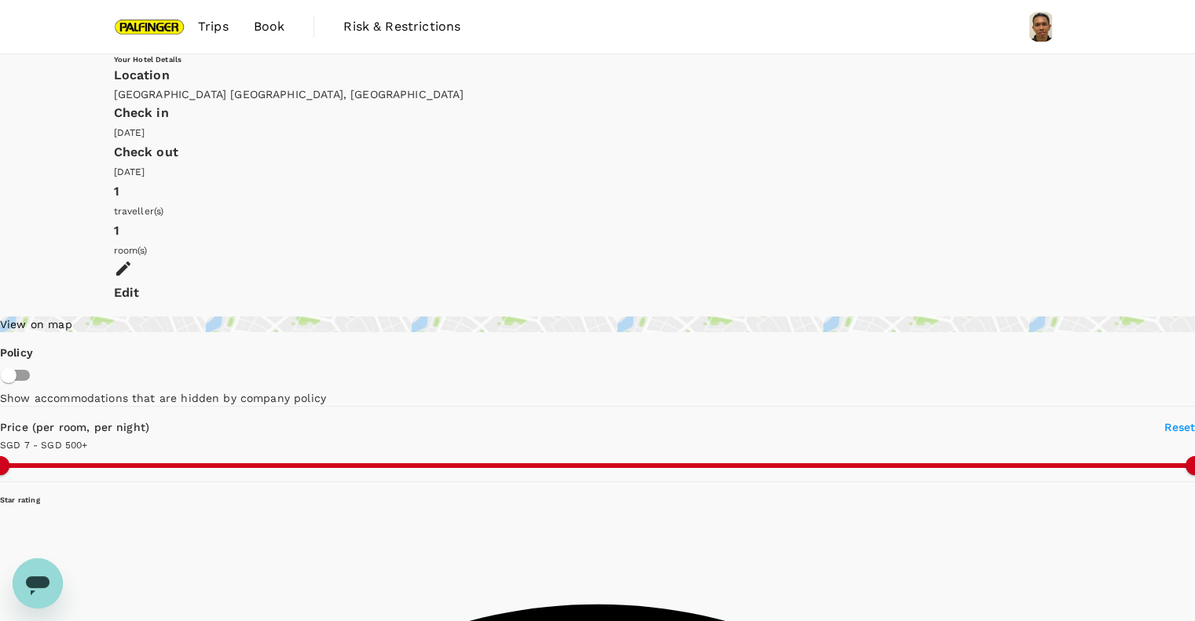
click at [192, 317] on div "View on map" at bounding box center [597, 325] width 1195 height 16
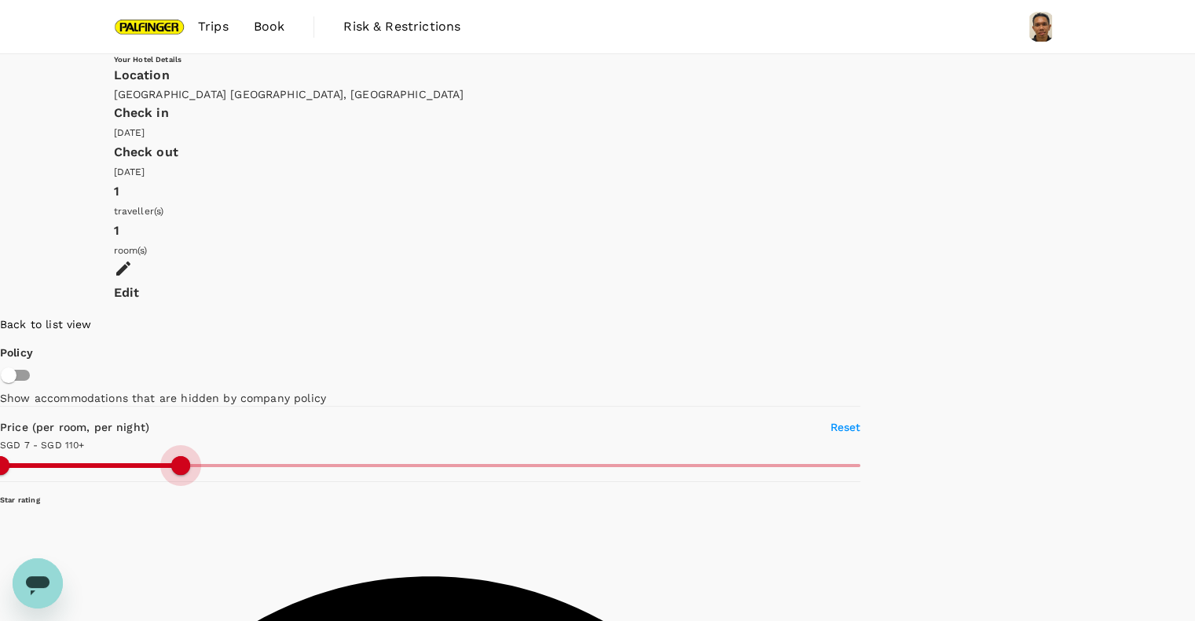
drag, startPoint x: 262, startPoint y: 299, endPoint x: 77, endPoint y: 313, distance: 186.0
click at [171, 456] on span at bounding box center [180, 465] width 19 height 19
type input "109.55"
click at [1025, 259] on div "Edit" at bounding box center [598, 281] width 968 height 45
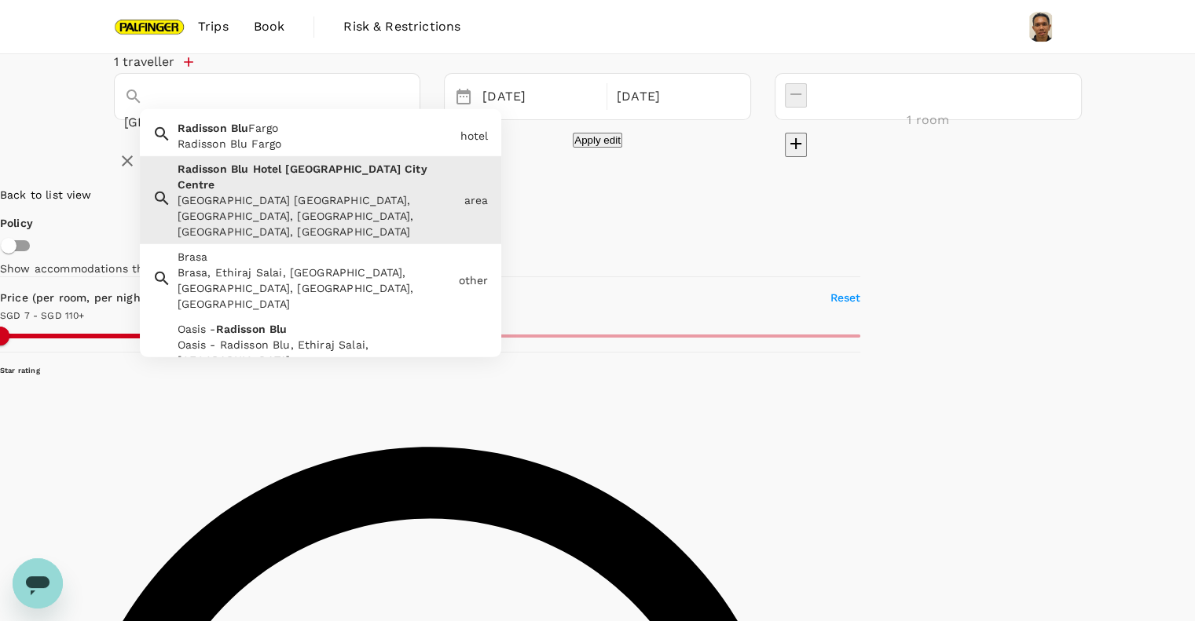
click at [327, 119] on input "[GEOGRAPHIC_DATA] [GEOGRAPHIC_DATA]" at bounding box center [245, 122] width 243 height 24
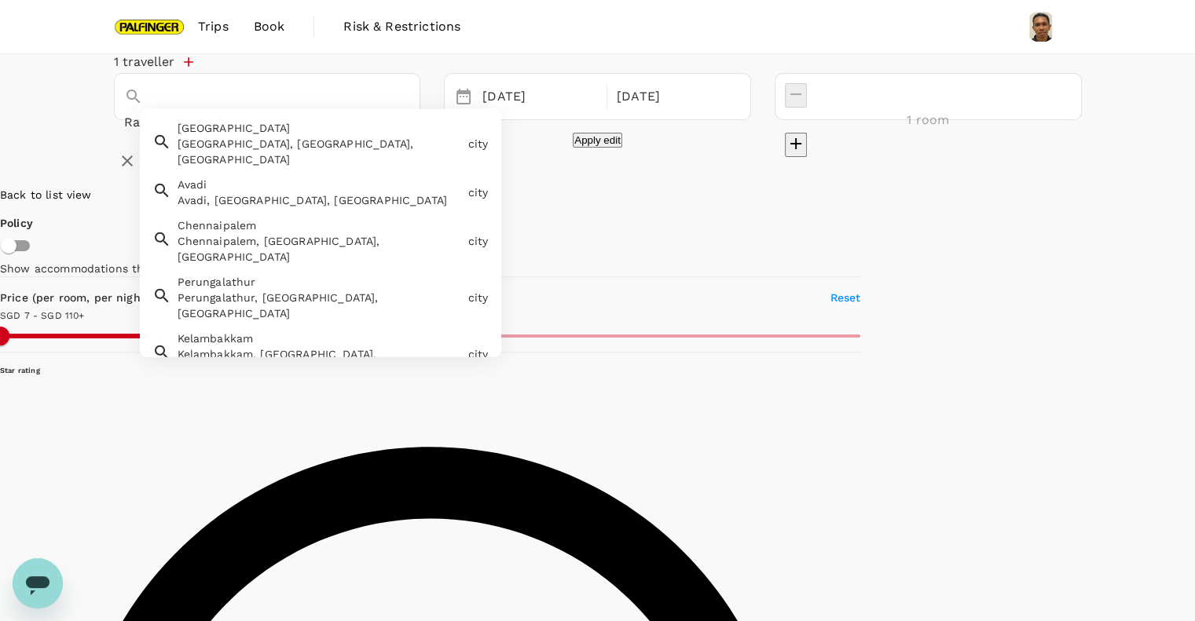
drag, startPoint x: 306, startPoint y: 119, endPoint x: 0, endPoint y: 126, distance: 306.5
click at [0, 126] on div "1 traveller [GEOGRAPHIC_DATA] [GEOGRAPHIC_DATA] [GEOGRAPHIC_DATA] [GEOGRAPHIC_D…" at bounding box center [597, 114] width 1195 height 120
click at [189, 134] on span "[GEOGRAPHIC_DATA]" at bounding box center [234, 128] width 113 height 13
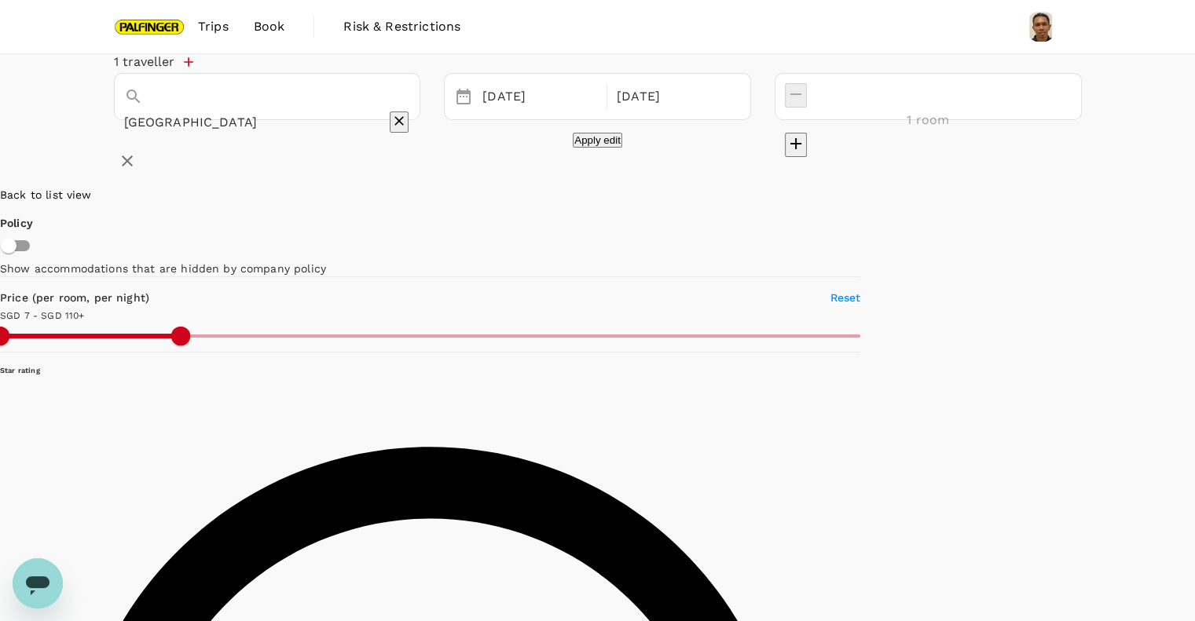
type input "[GEOGRAPHIC_DATA]"
click at [598, 148] on button "Apply edit" at bounding box center [597, 140] width 49 height 15
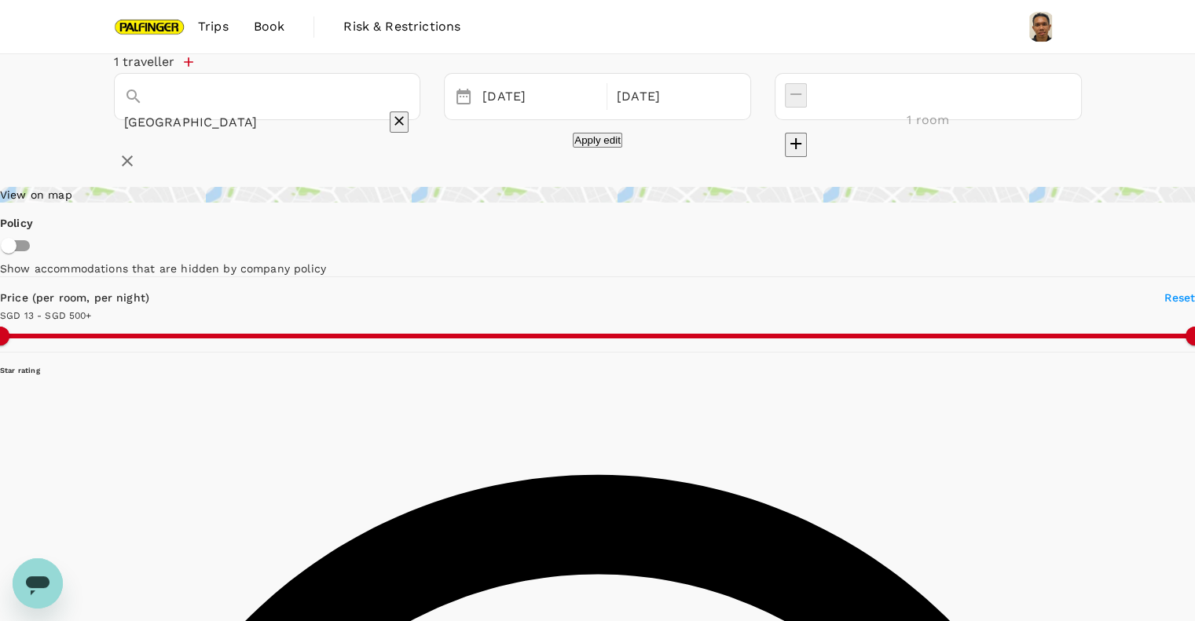
type input "499.47"
type input "9.47"
type input "499.55"
type input "6.55"
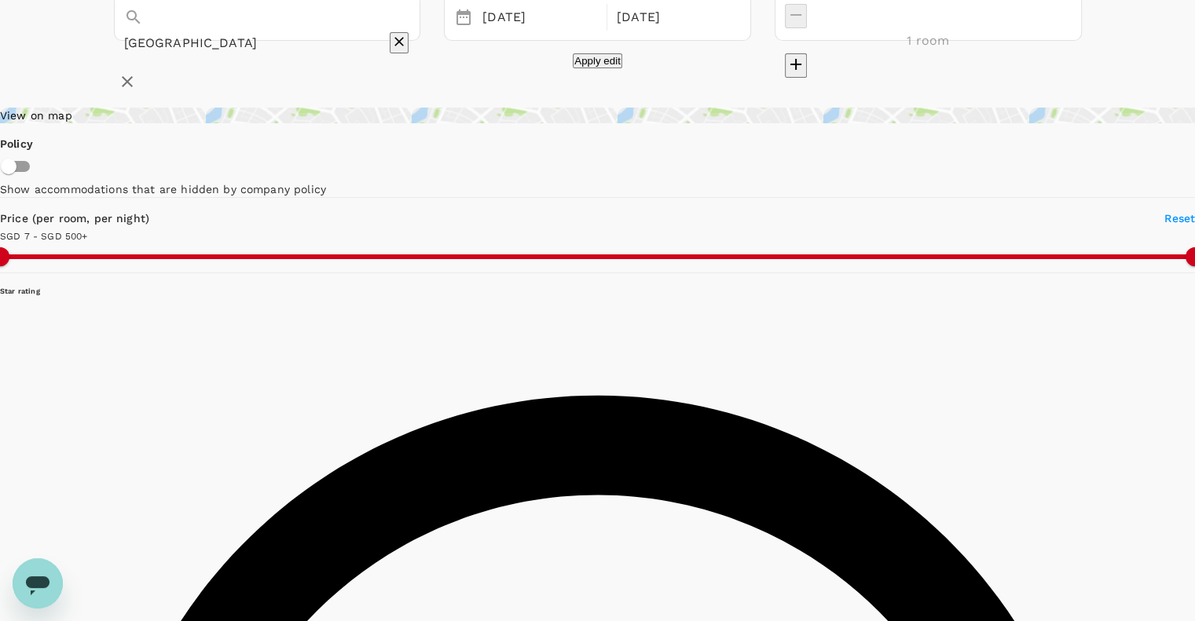
scroll to position [104, 0]
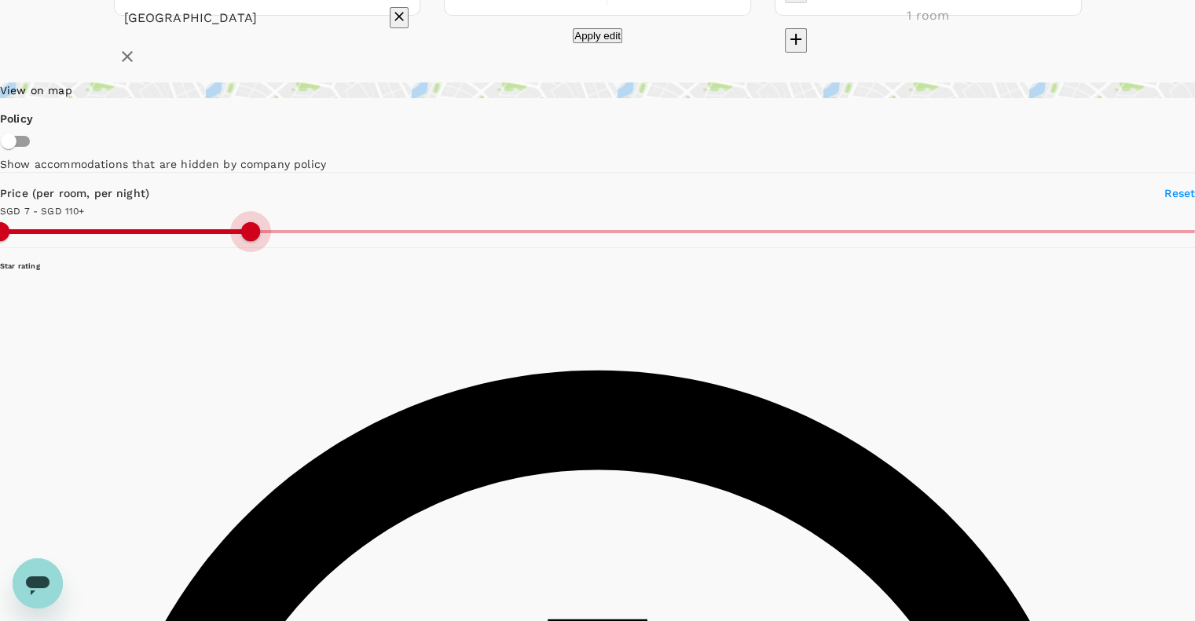
drag, startPoint x: 302, startPoint y: 385, endPoint x: 154, endPoint y: 387, distance: 147.7
click at [241, 241] on span at bounding box center [250, 231] width 19 height 19
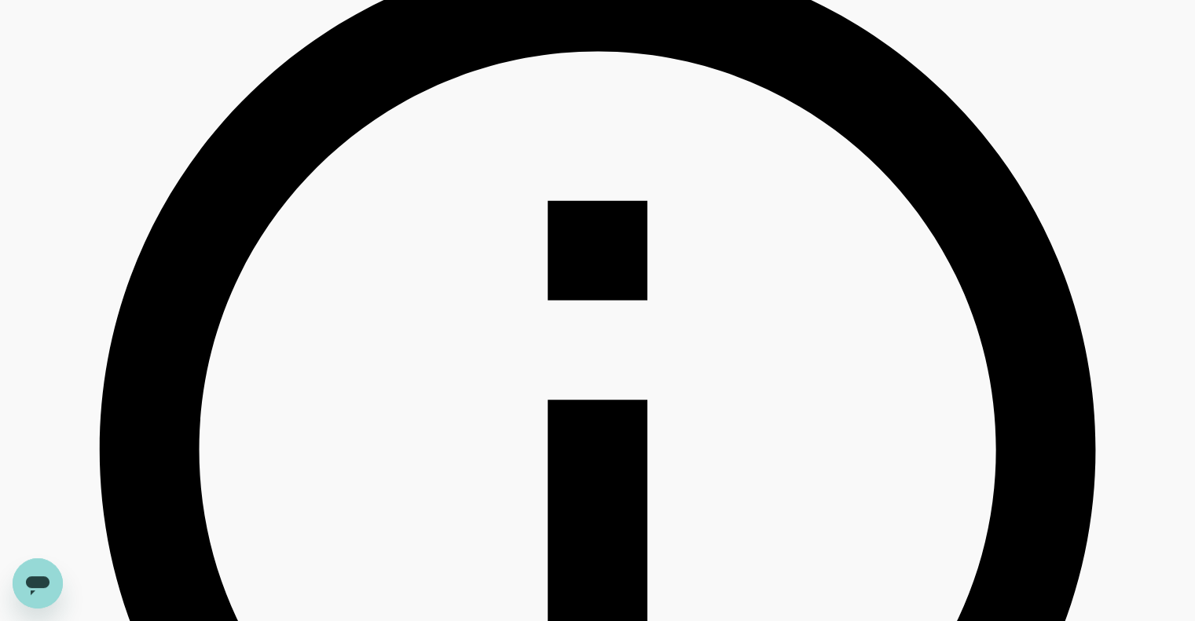
scroll to position [629, 0]
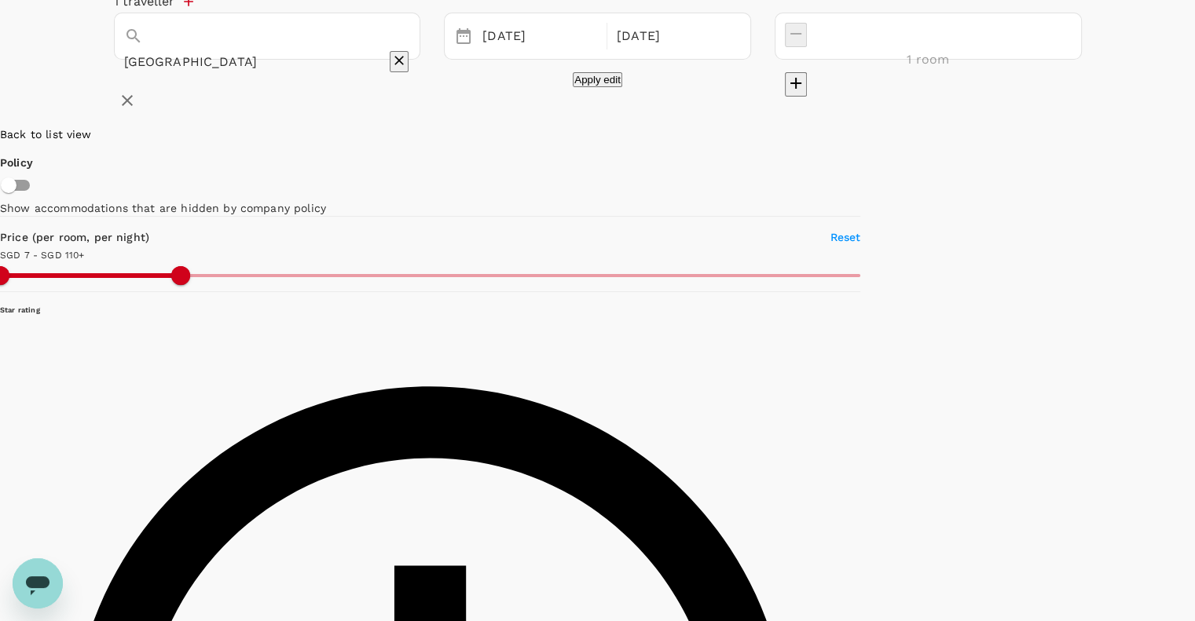
scroll to position [104, 0]
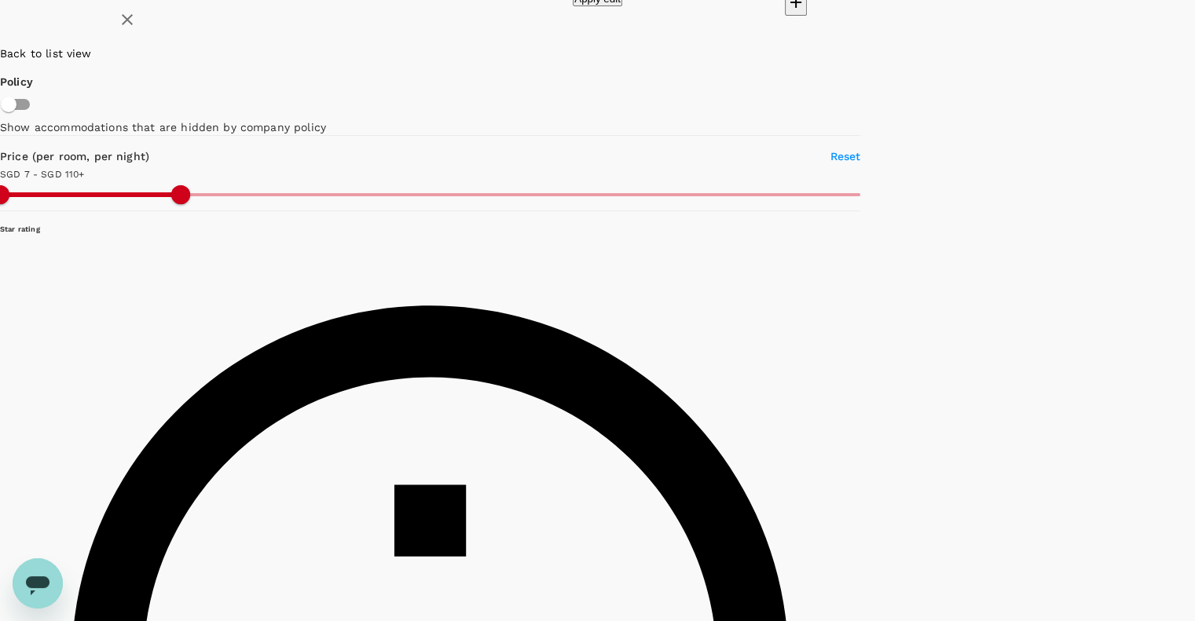
scroll to position [171, 0]
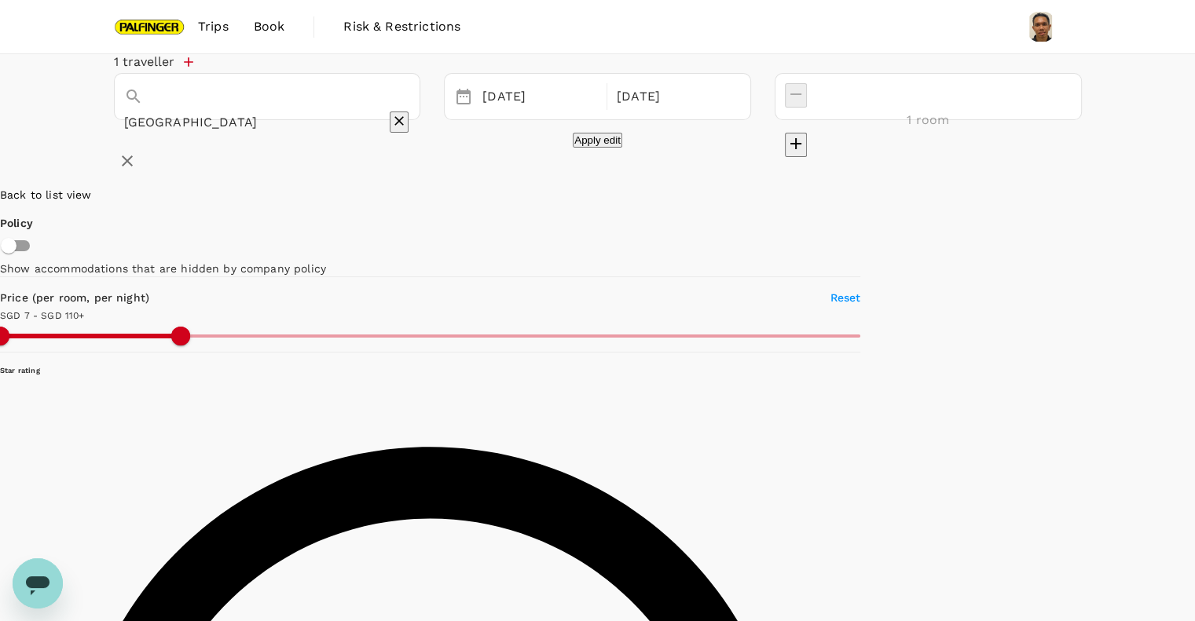
scroll to position [104, 0]
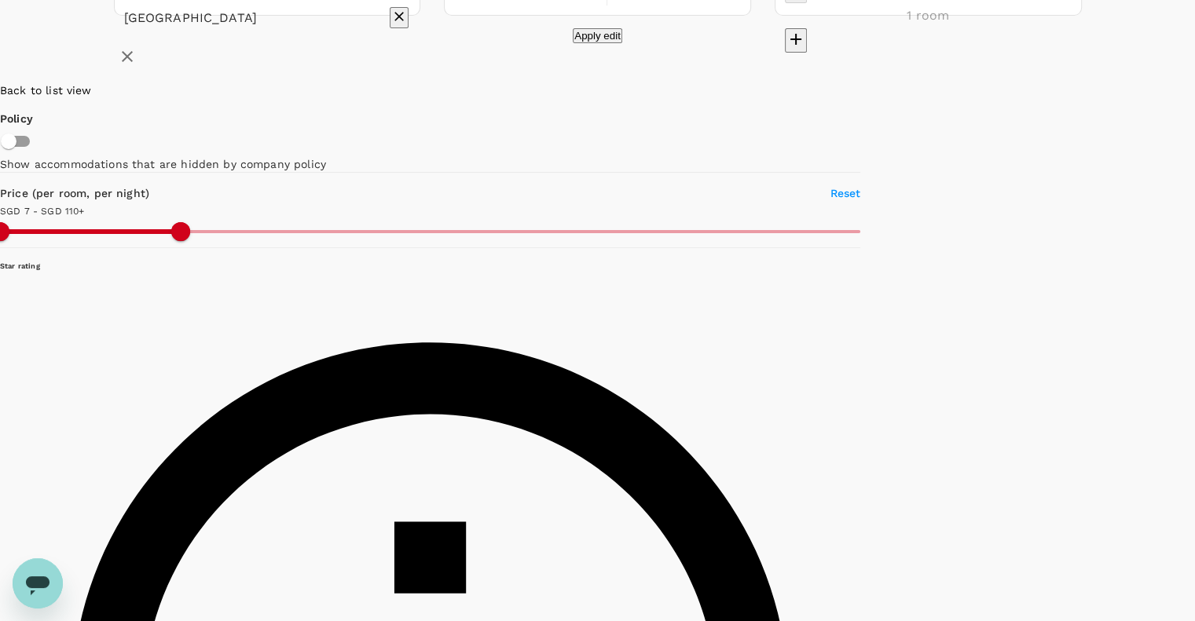
click at [92, 97] on span "Back to list view" at bounding box center [46, 90] width 92 height 13
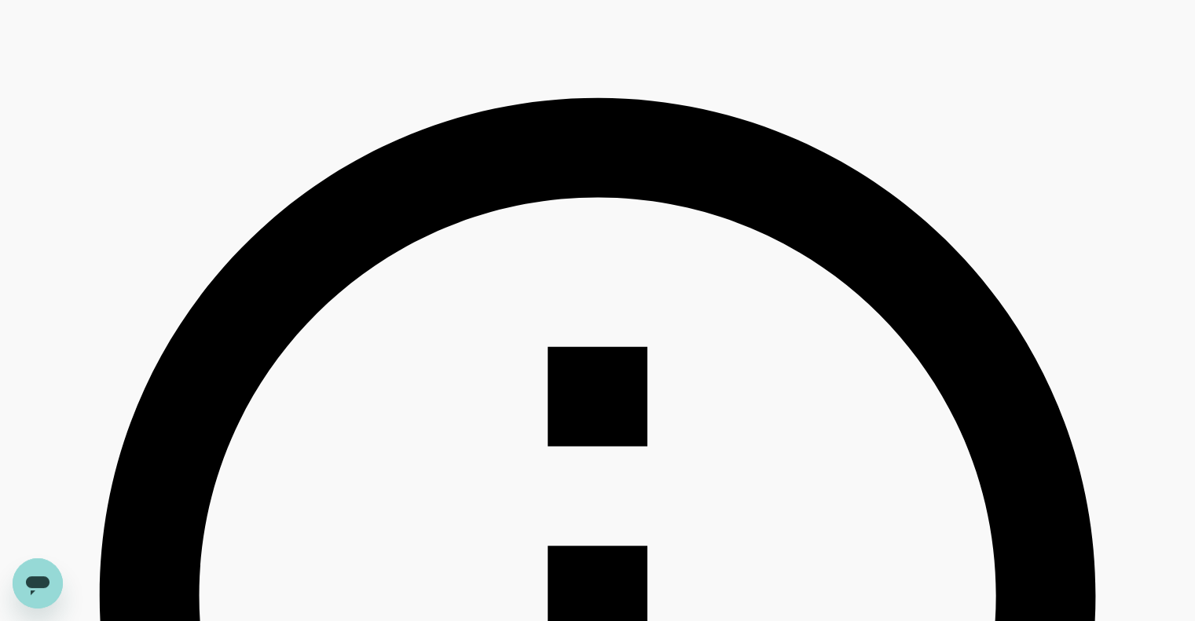
scroll to position [419, 0]
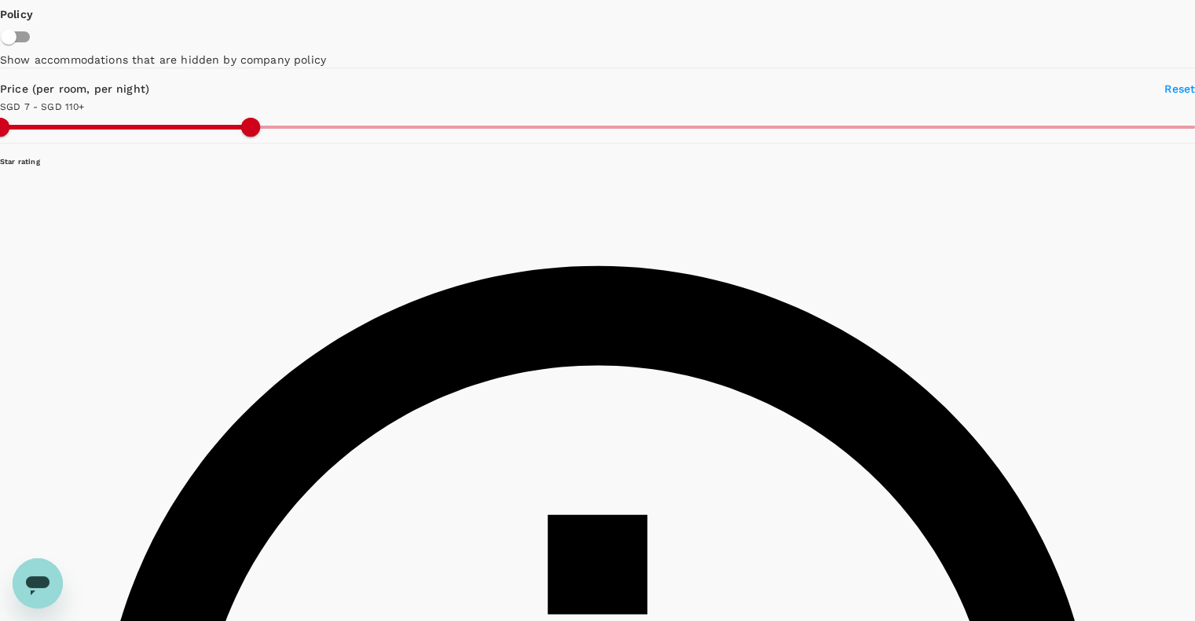
scroll to position [0, 0]
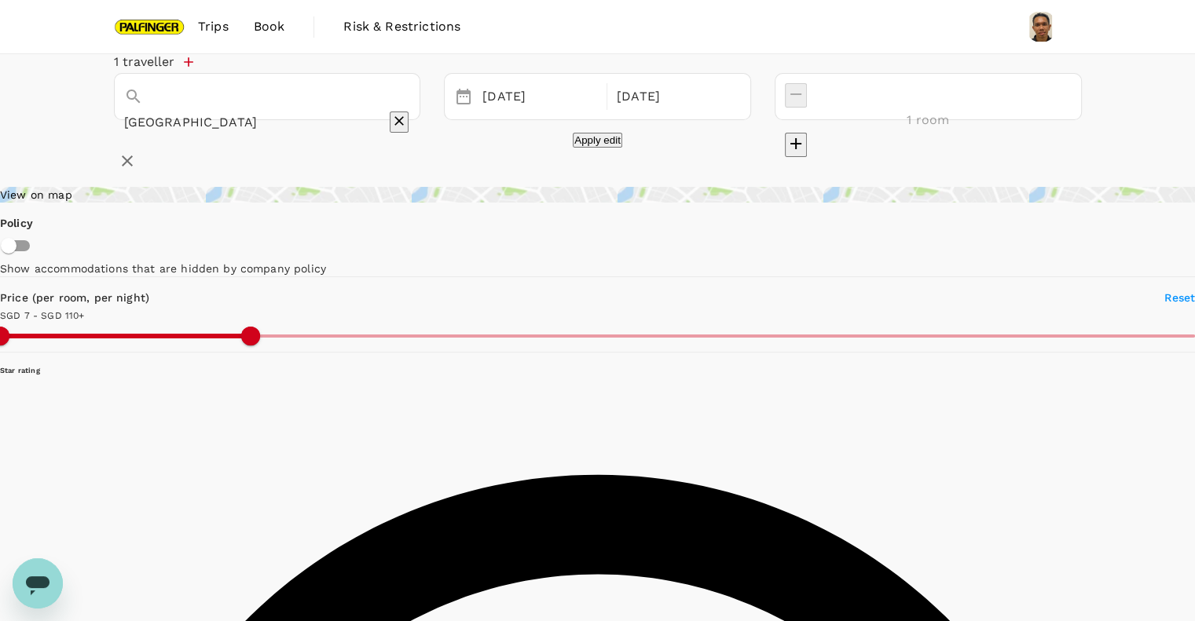
click at [220, 203] on div "View on map" at bounding box center [597, 195] width 1195 height 16
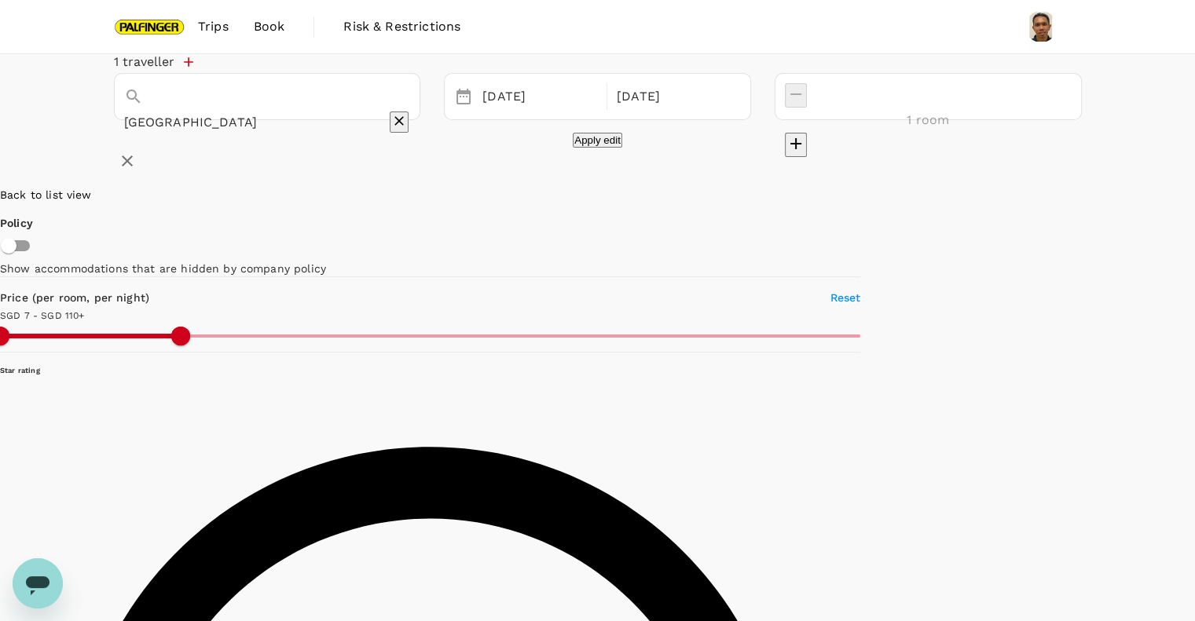
type input "109.55"
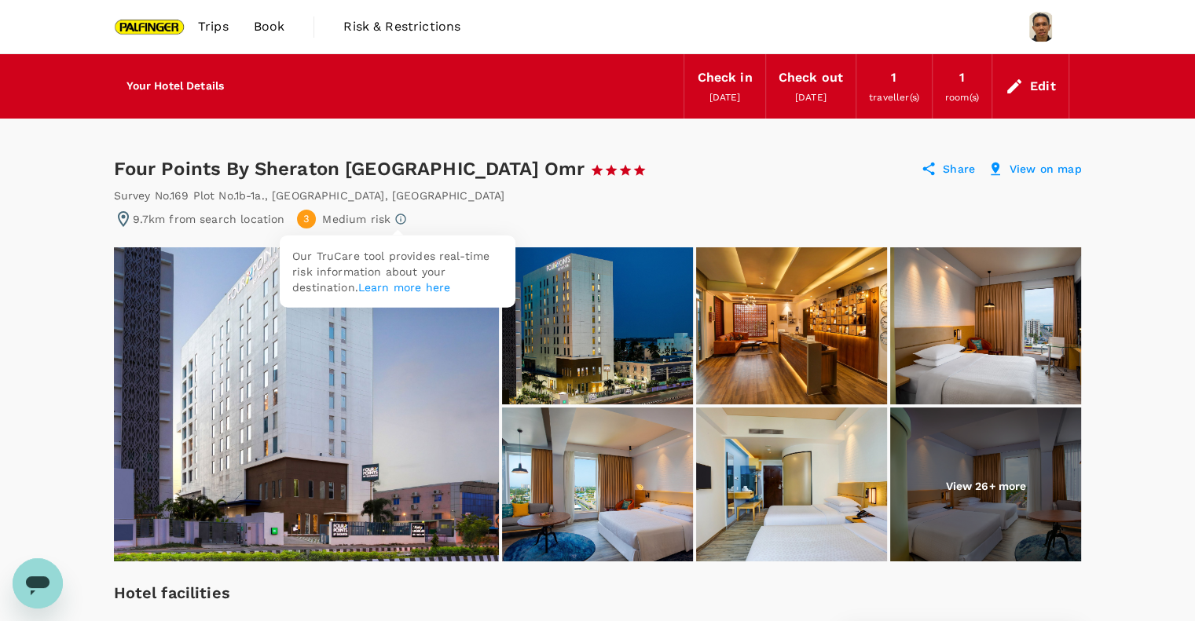
click at [396, 218] on icon at bounding box center [400, 219] width 13 height 13
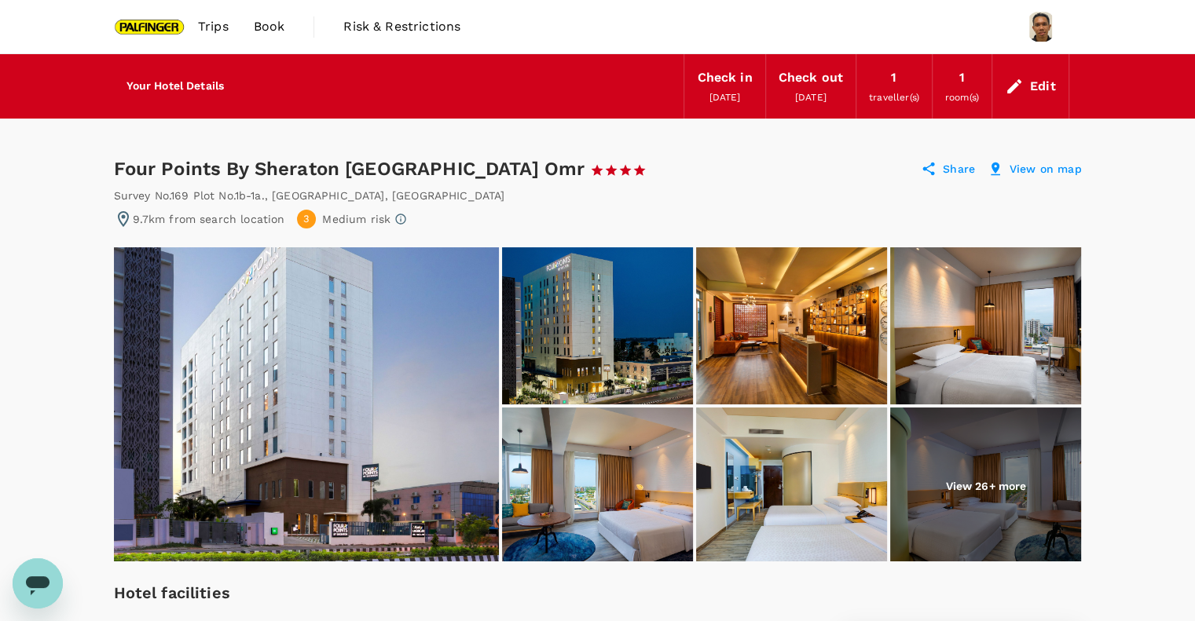
click at [462, 216] on div "9.7km from search location 3 Medium risk" at bounding box center [598, 219] width 968 height 19
click at [1047, 167] on p "View on map" at bounding box center [1046, 169] width 72 height 16
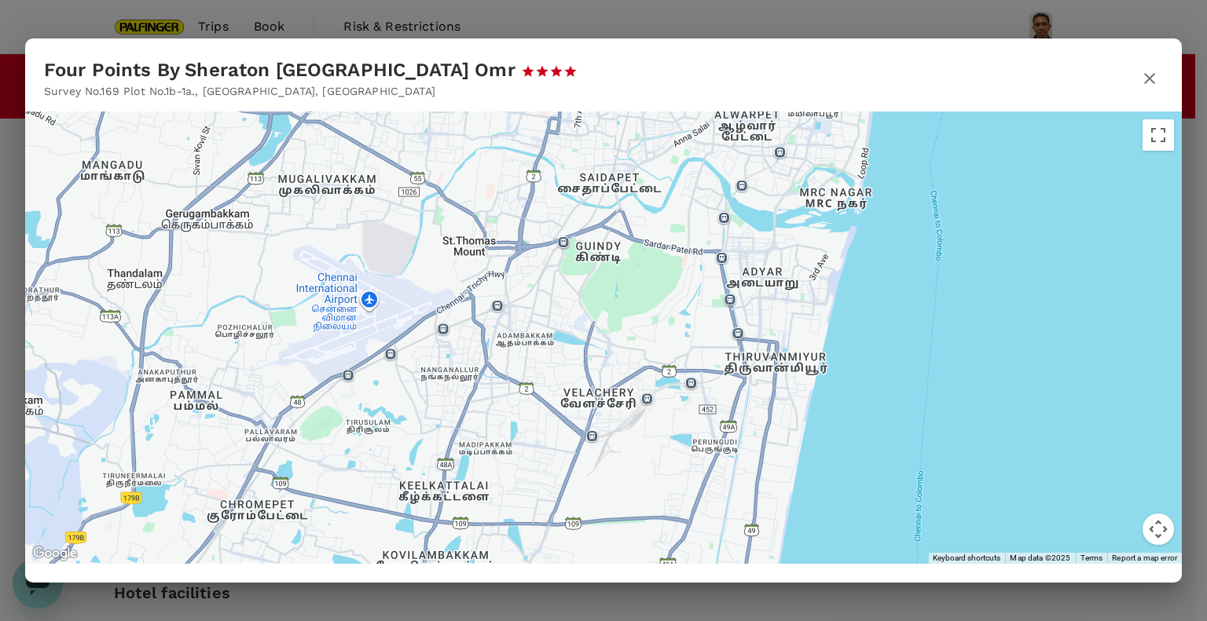
drag, startPoint x: 757, startPoint y: 433, endPoint x: 498, endPoint y: 109, distance: 414.2
click at [498, 109] on div "Four Points By Sheraton Chennai Omr Survey No.169 Plot No.1b-1a. , Chennai , In…" at bounding box center [603, 310] width 1119 height 506
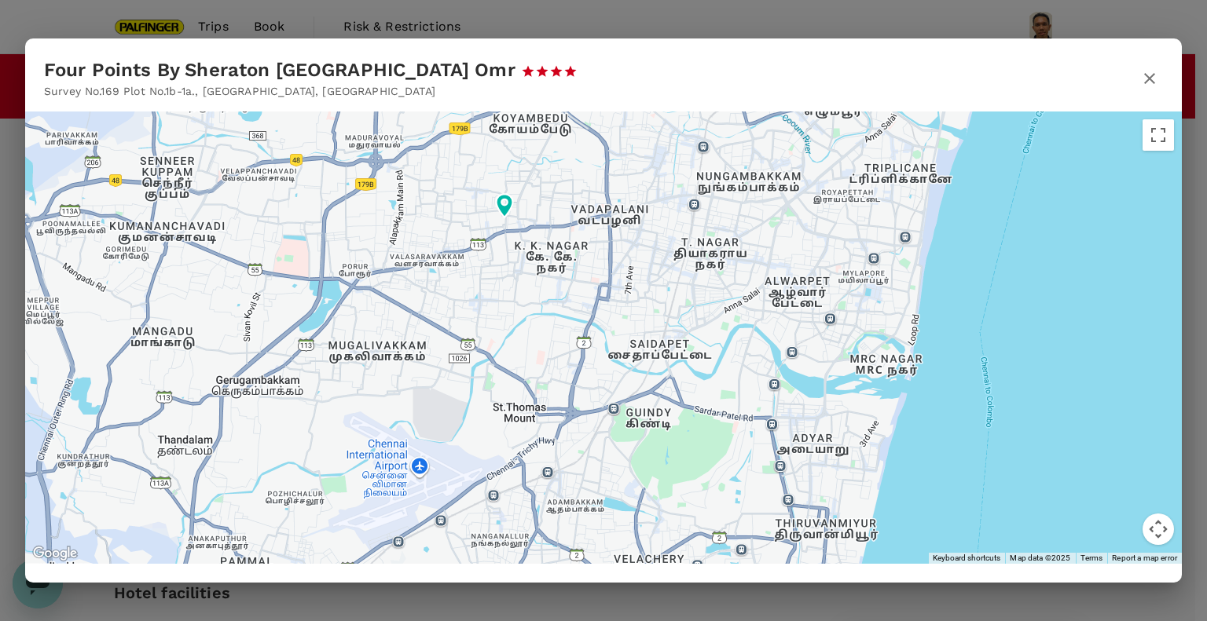
drag, startPoint x: 660, startPoint y: 304, endPoint x: 710, endPoint y: 468, distance: 171.7
click at [710, 468] on div at bounding box center [603, 338] width 1157 height 453
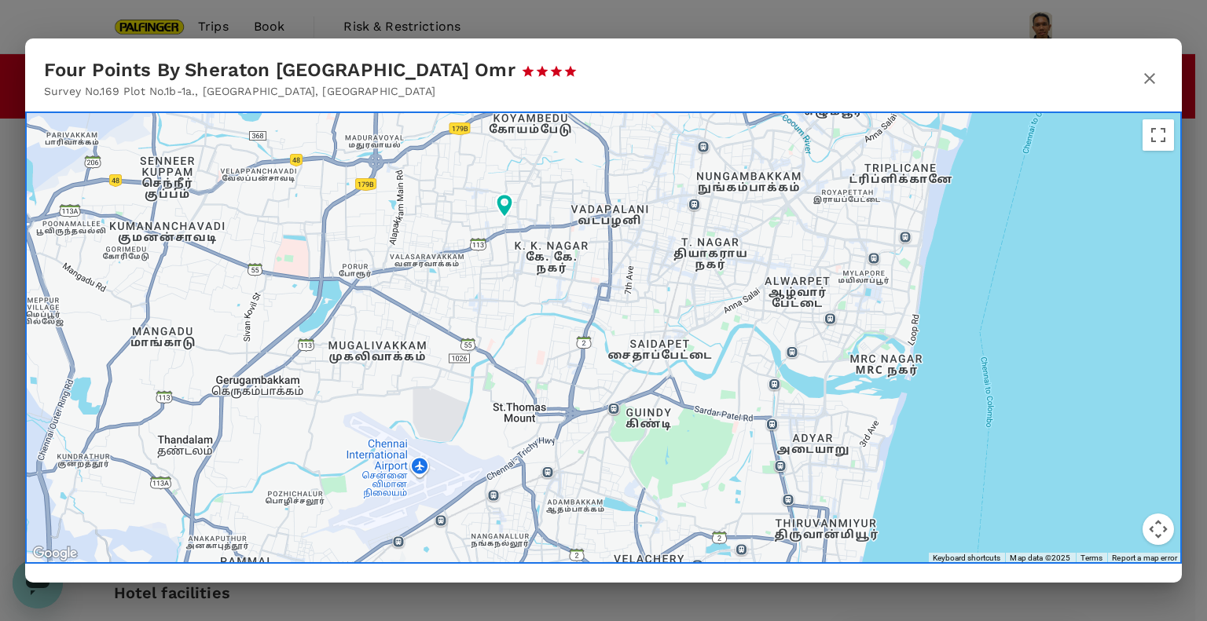
click at [1142, 83] on icon "button" at bounding box center [1149, 78] width 19 height 19
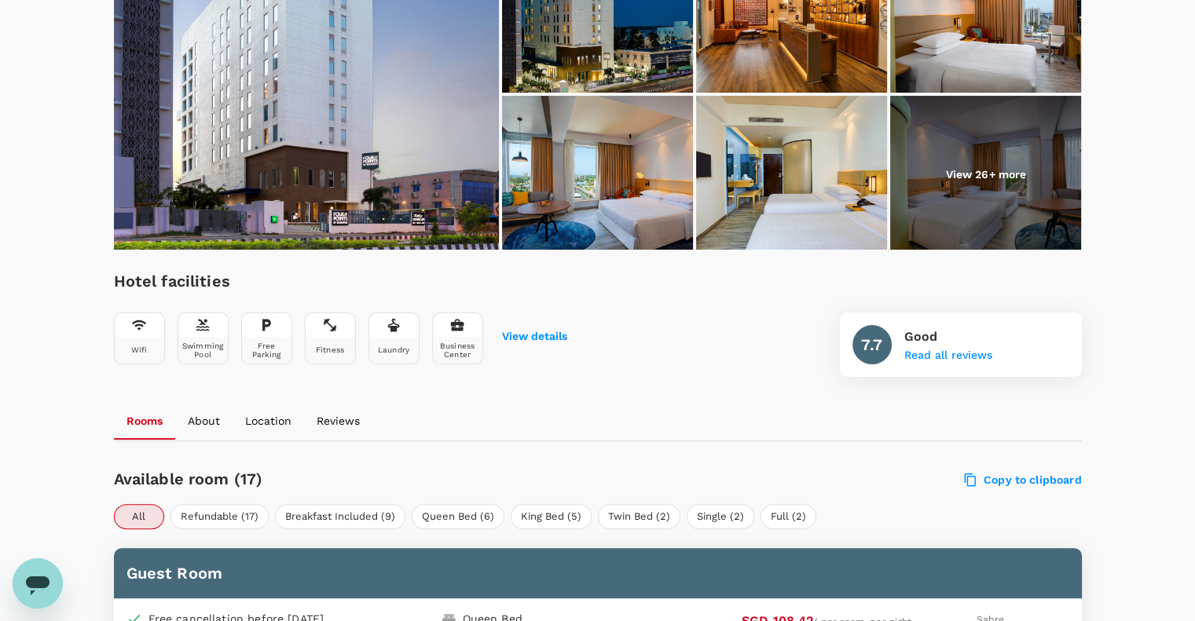
scroll to position [314, 0]
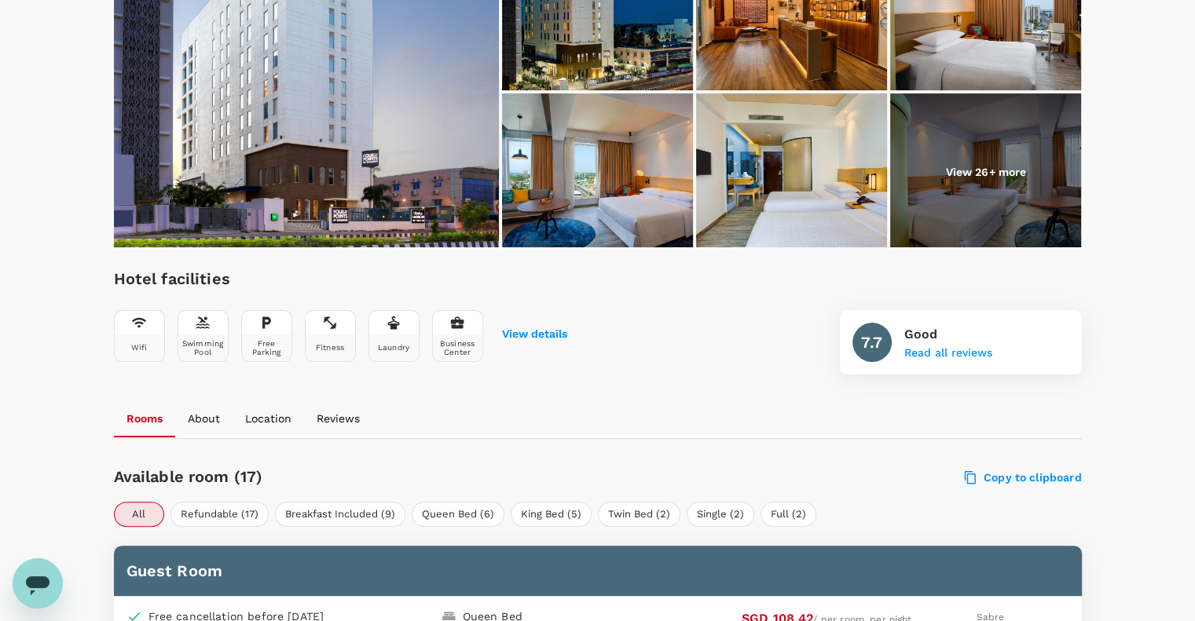
click at [212, 415] on p "About" at bounding box center [204, 419] width 32 height 16
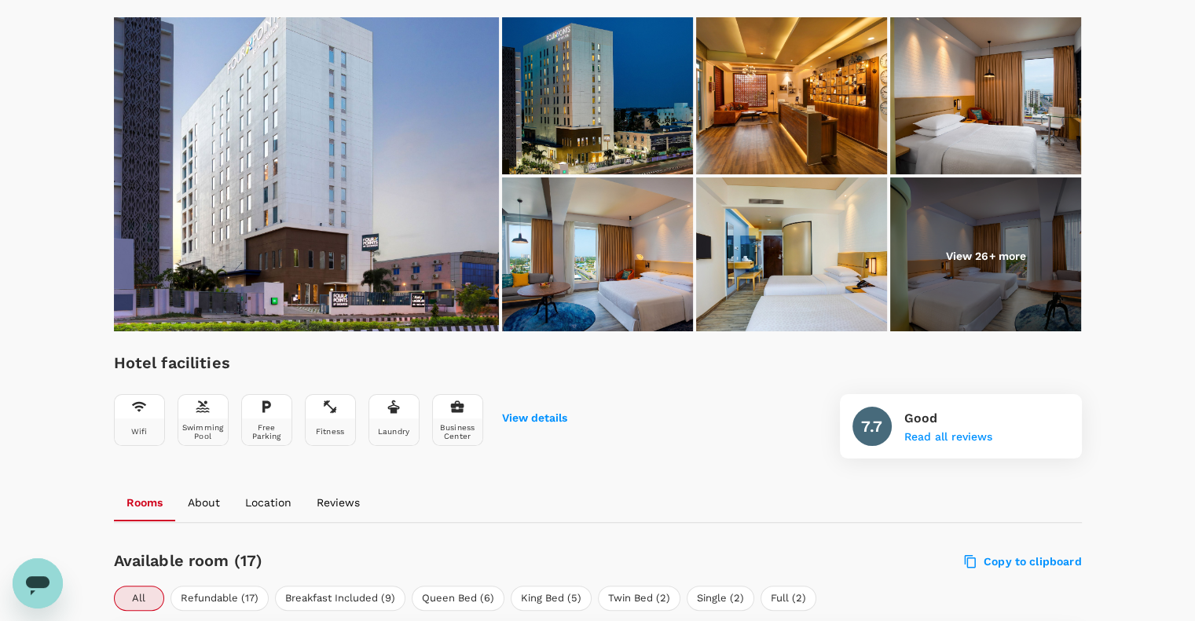
scroll to position [0, 0]
